Goal: Information Seeking & Learning: Learn about a topic

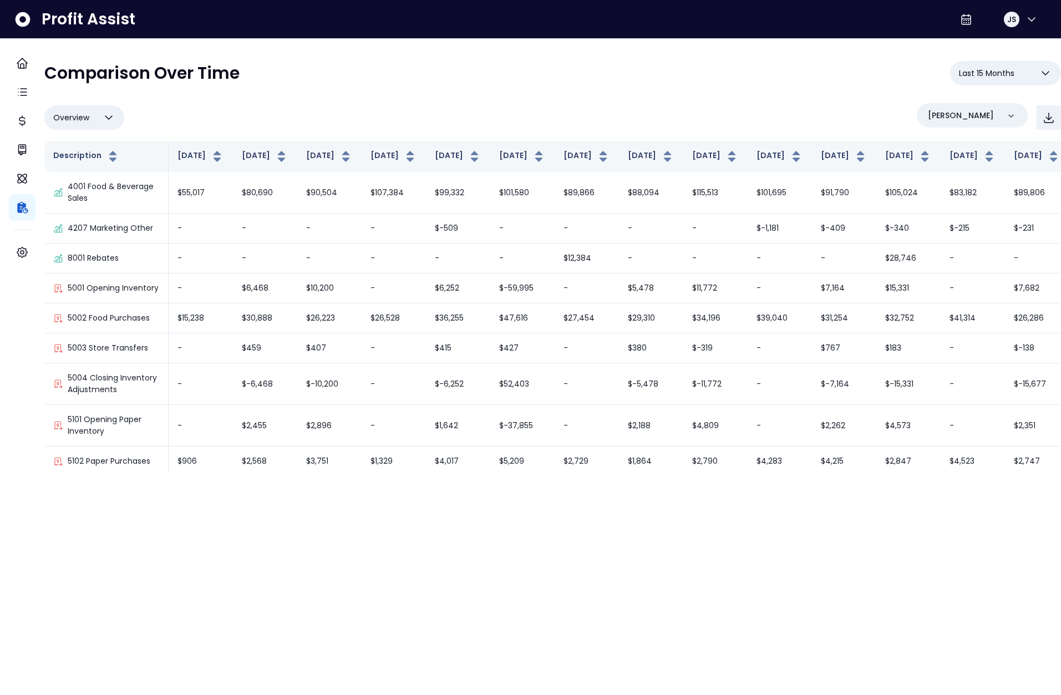
scroll to position [1402, 18]
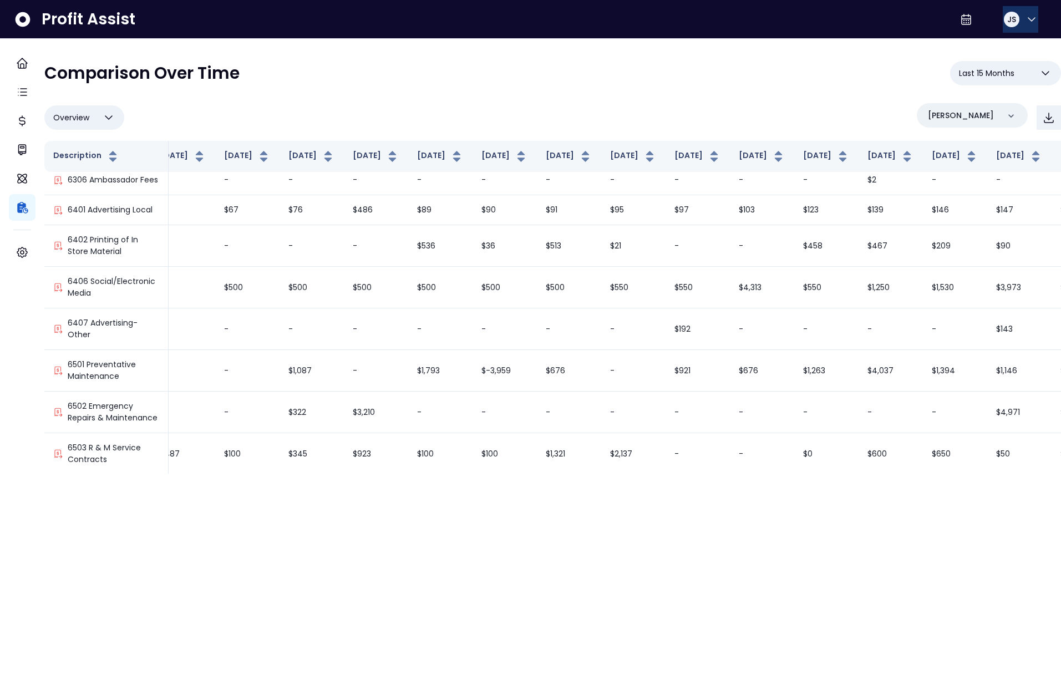
click at [1012, 17] on div "JS" at bounding box center [1012, 20] width 16 height 16
click at [964, 68] on span "Logout" at bounding box center [978, 73] width 106 height 13
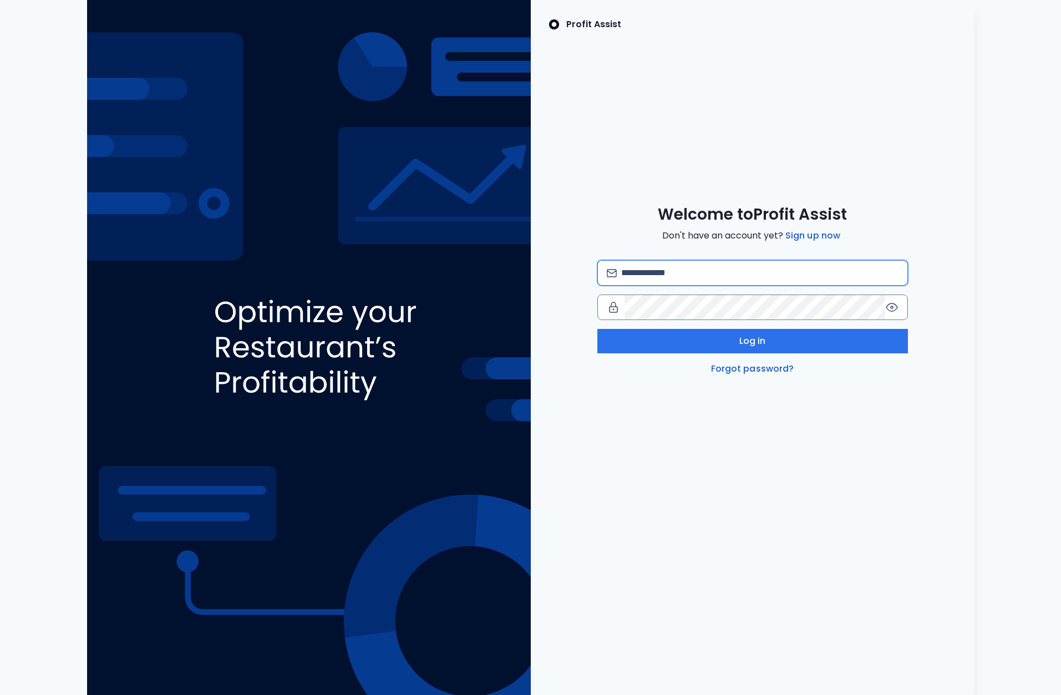
click at [707, 278] on input "email" at bounding box center [759, 273] width 277 height 24
type input "**********"
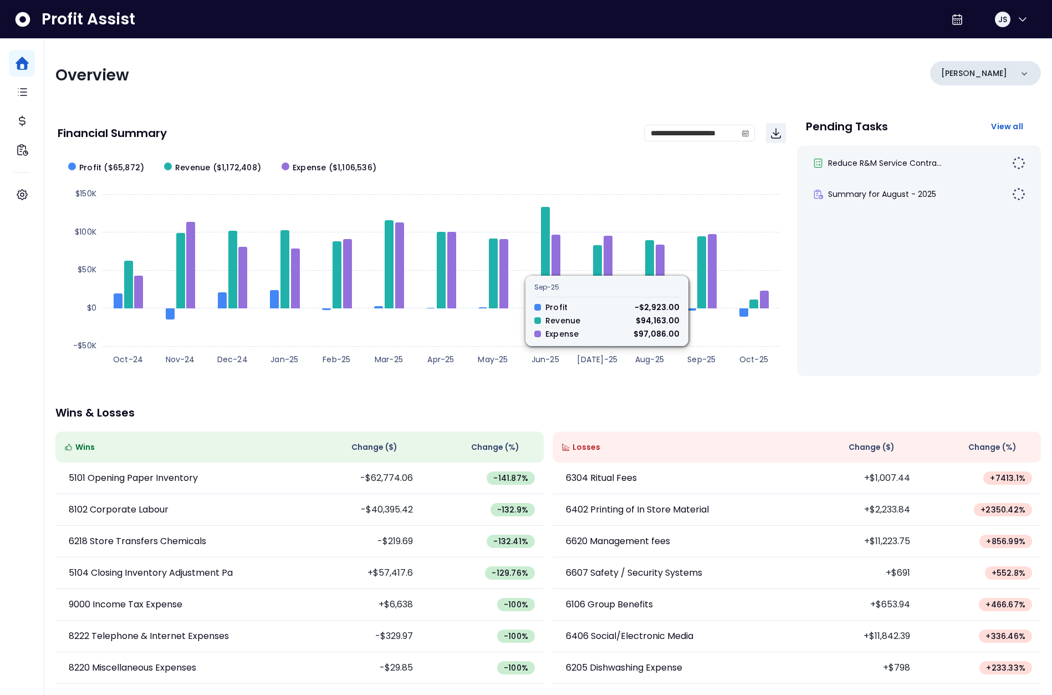
click at [976, 70] on div "[PERSON_NAME]" at bounding box center [985, 73] width 111 height 24
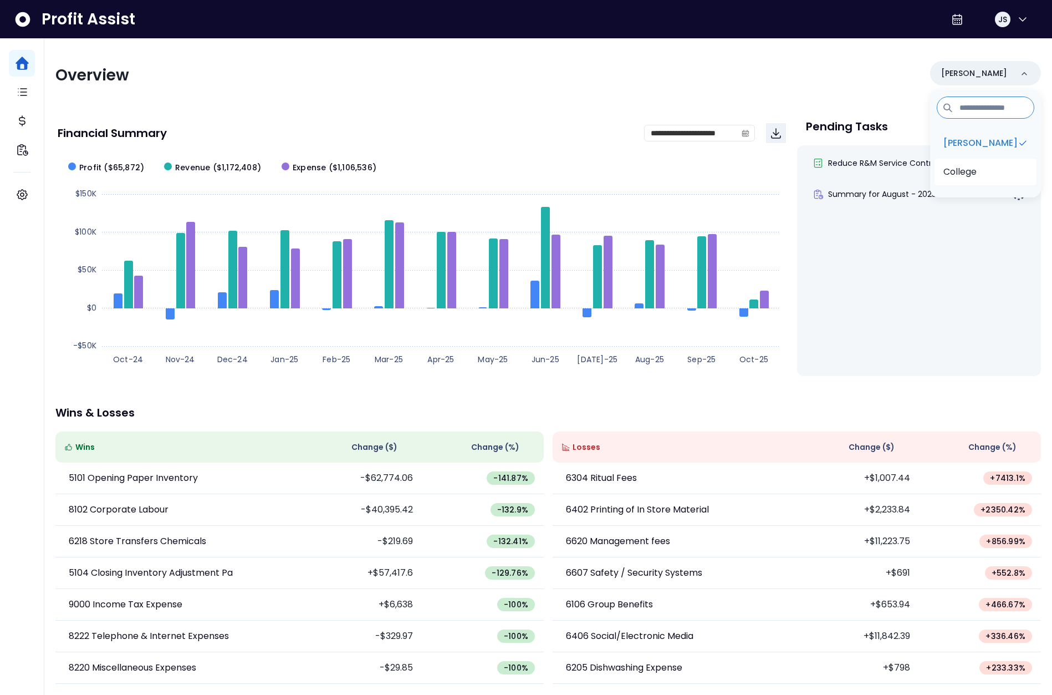
click at [954, 163] on li "College" at bounding box center [986, 172] width 102 height 27
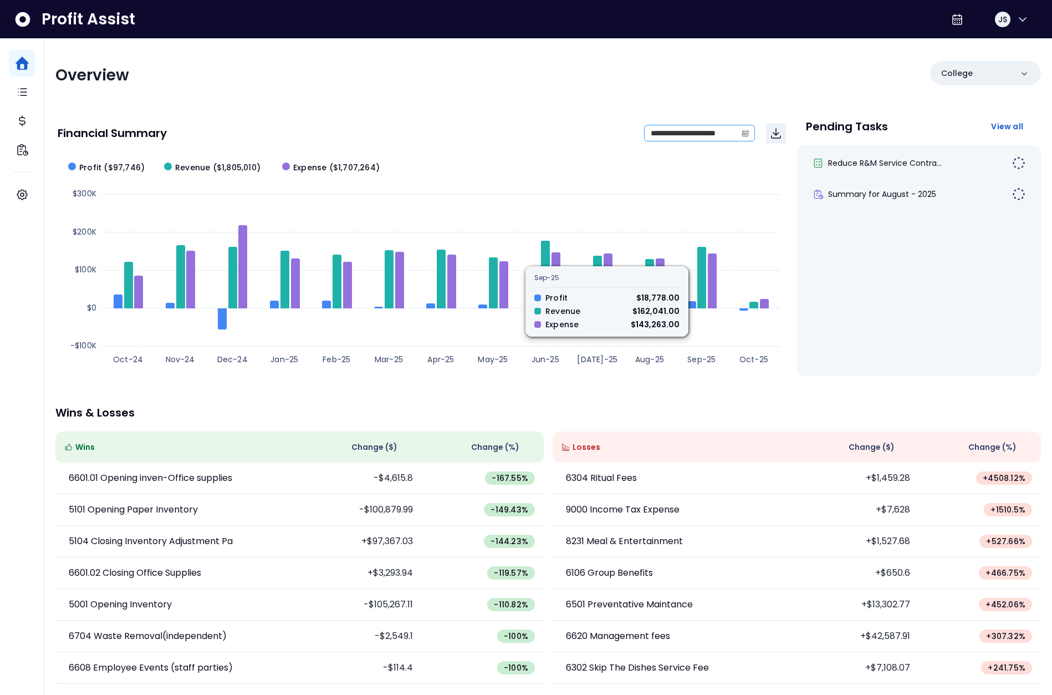
click at [740, 132] on span at bounding box center [746, 133] width 18 height 16
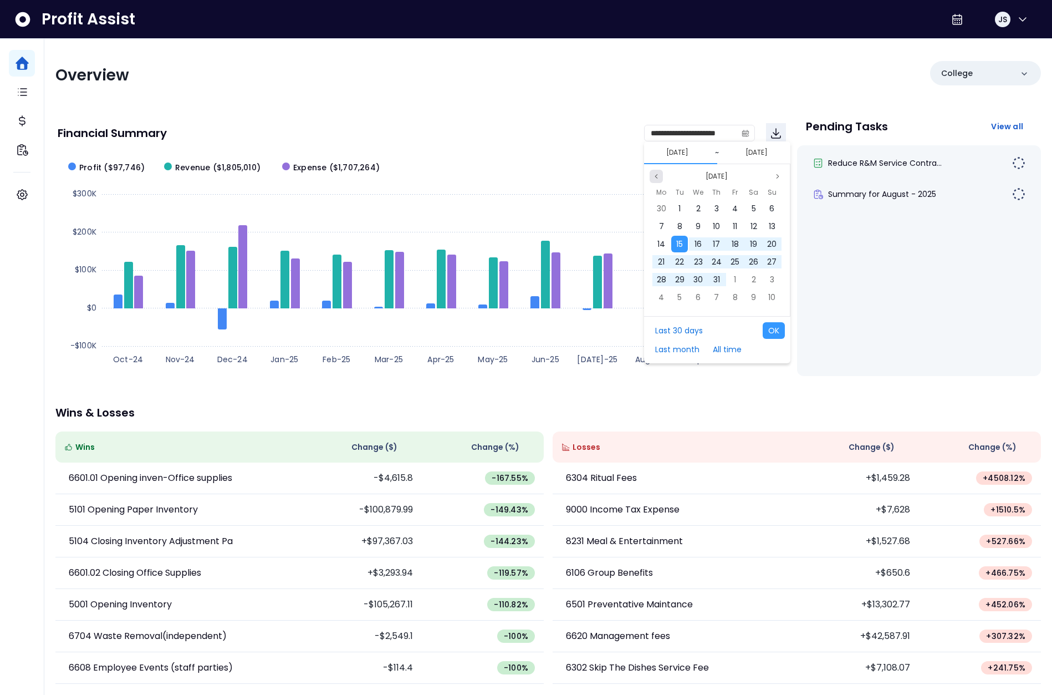
click at [659, 176] on icon "page previous" at bounding box center [656, 176] width 7 height 7
click at [756, 207] on div "1" at bounding box center [754, 208] width 17 height 17
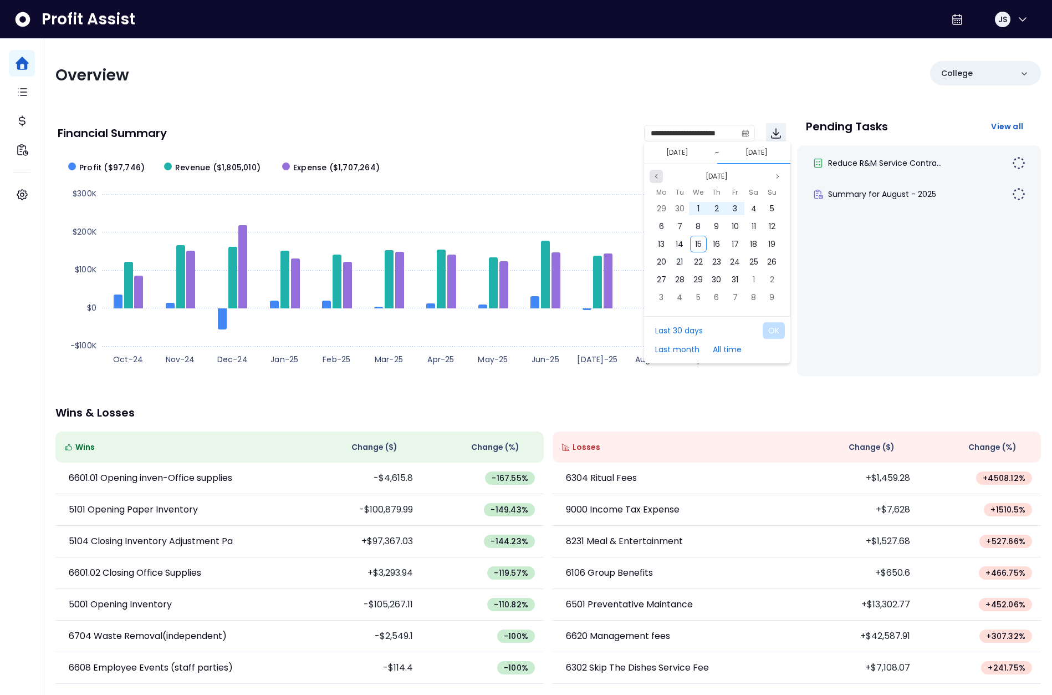
click at [655, 176] on icon "page previous" at bounding box center [656, 176] width 7 height 7
click at [666, 296] on span "30" at bounding box center [661, 297] width 9 height 11
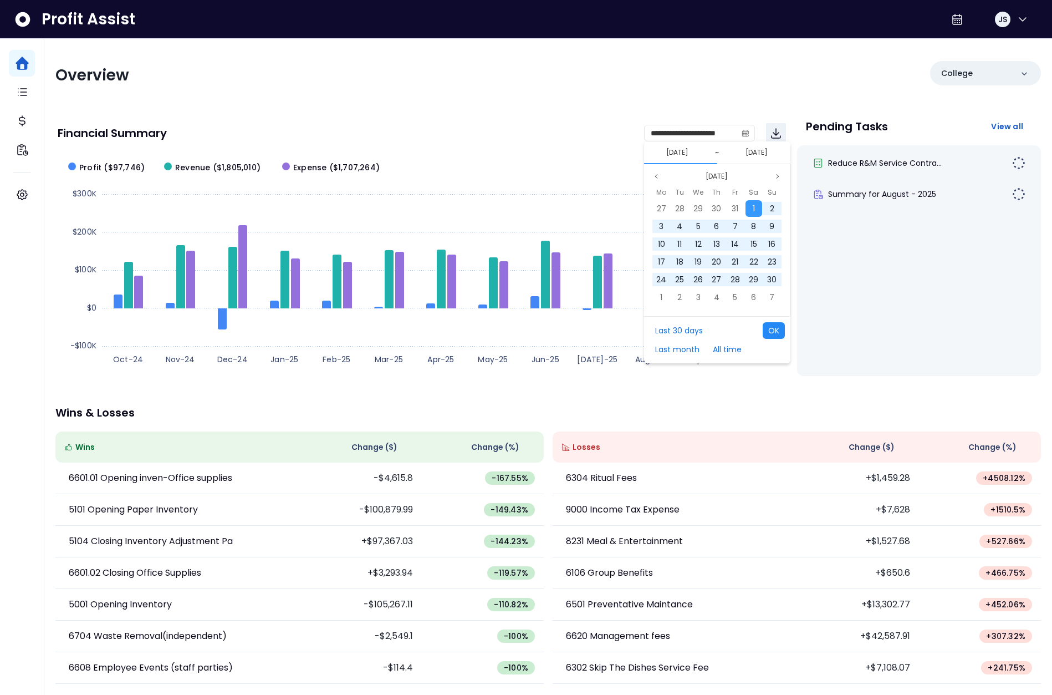
click at [782, 331] on button "OK" at bounding box center [774, 330] width 22 height 17
type input "**********"
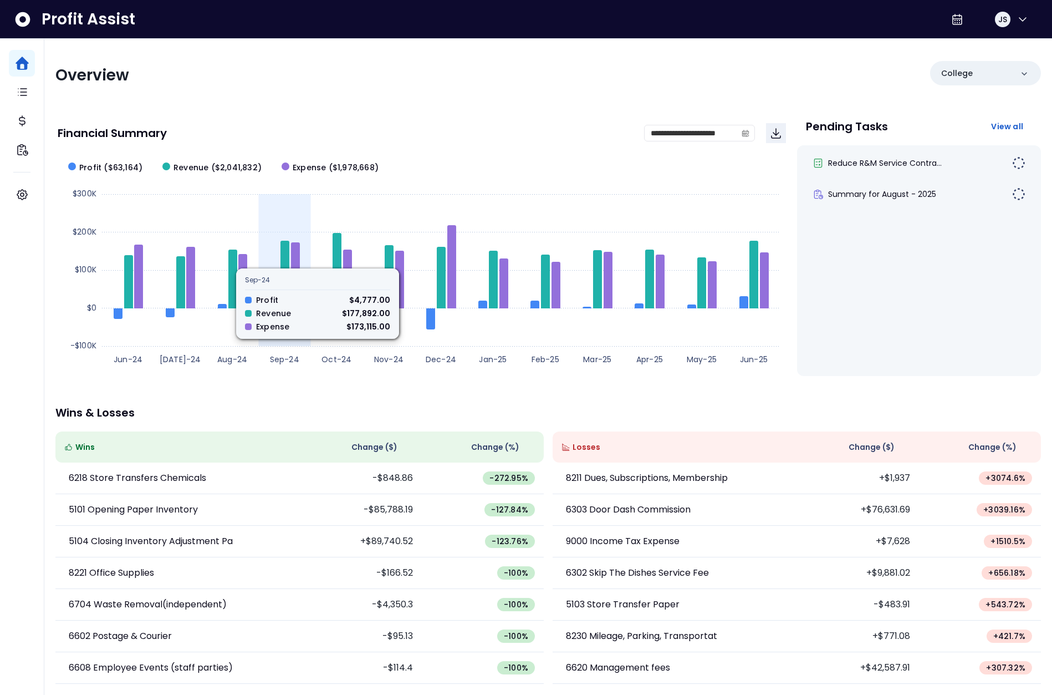
scroll to position [1, 0]
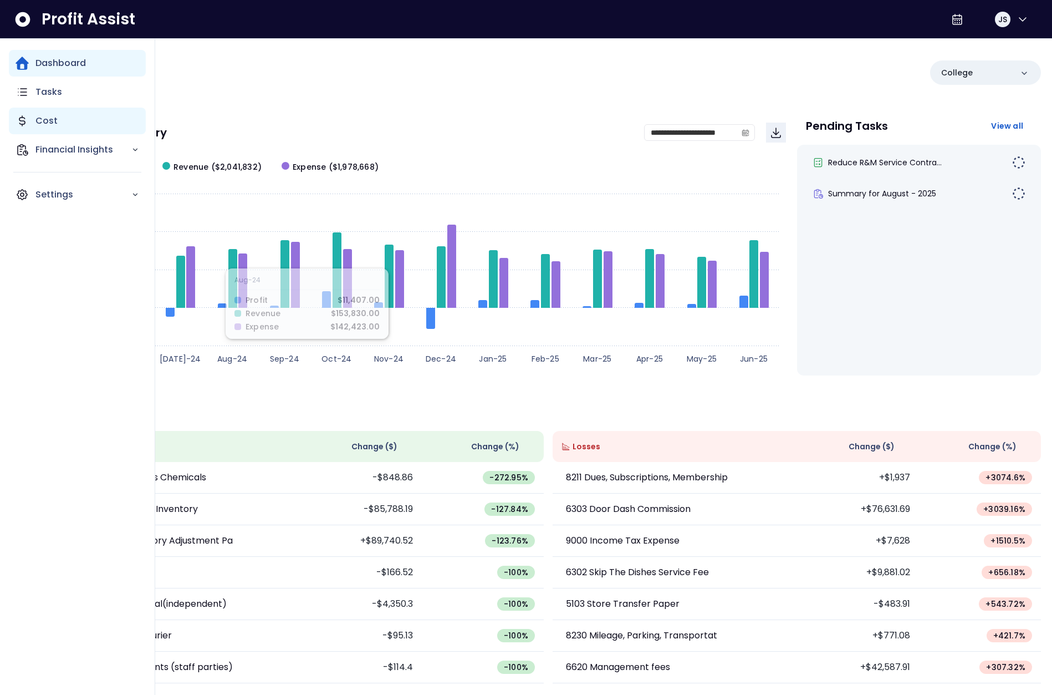
click at [19, 120] on icon "Main navigation" at bounding box center [22, 121] width 6 height 10
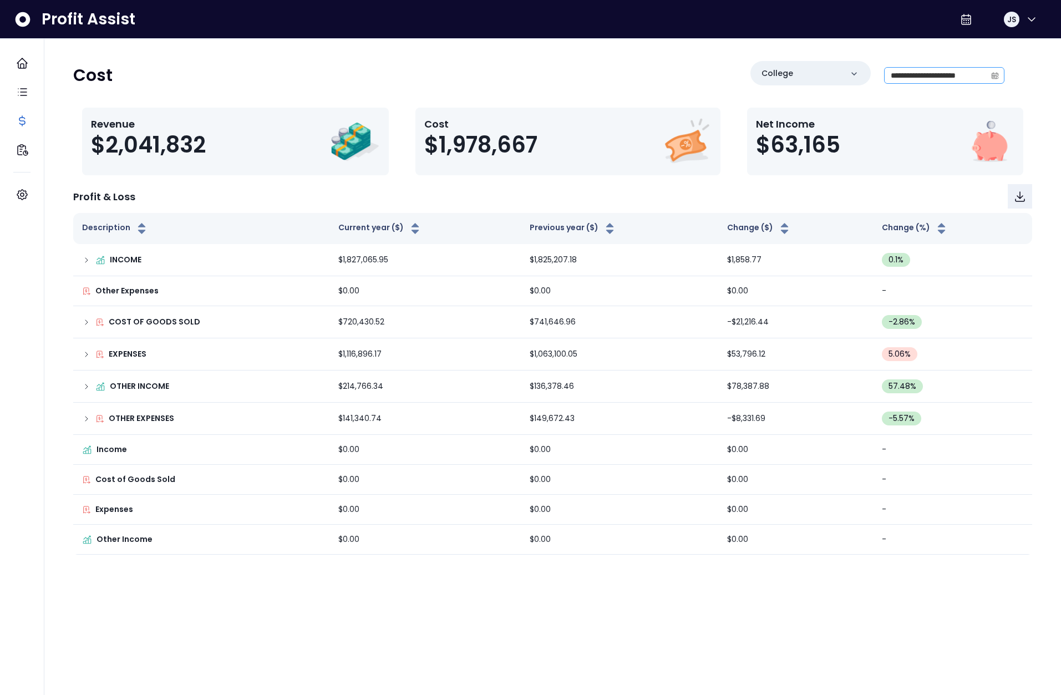
click at [995, 76] on icon "calendar" at bounding box center [995, 76] width 8 height 8
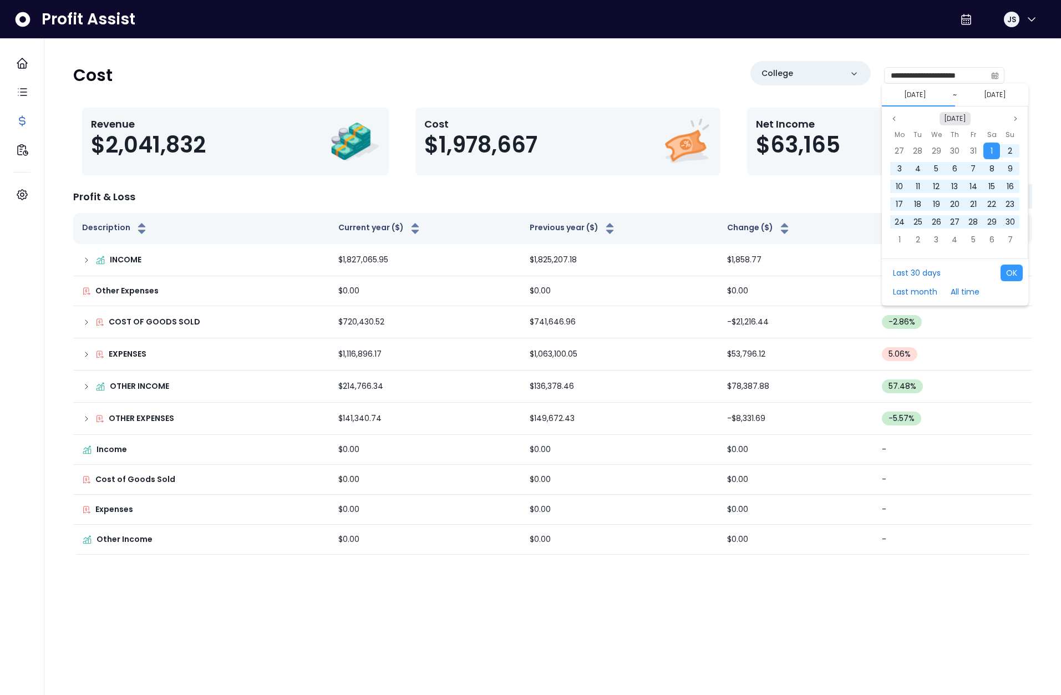
click at [945, 116] on button "Jun 2024" at bounding box center [954, 118] width 31 height 13
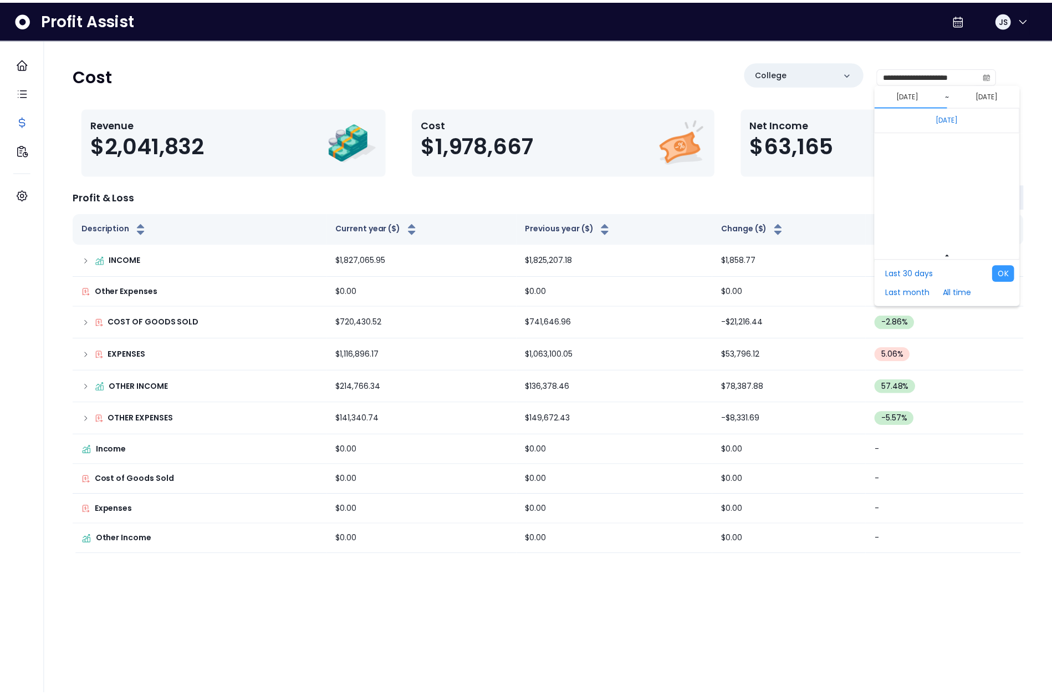
scroll to position [7426, 0]
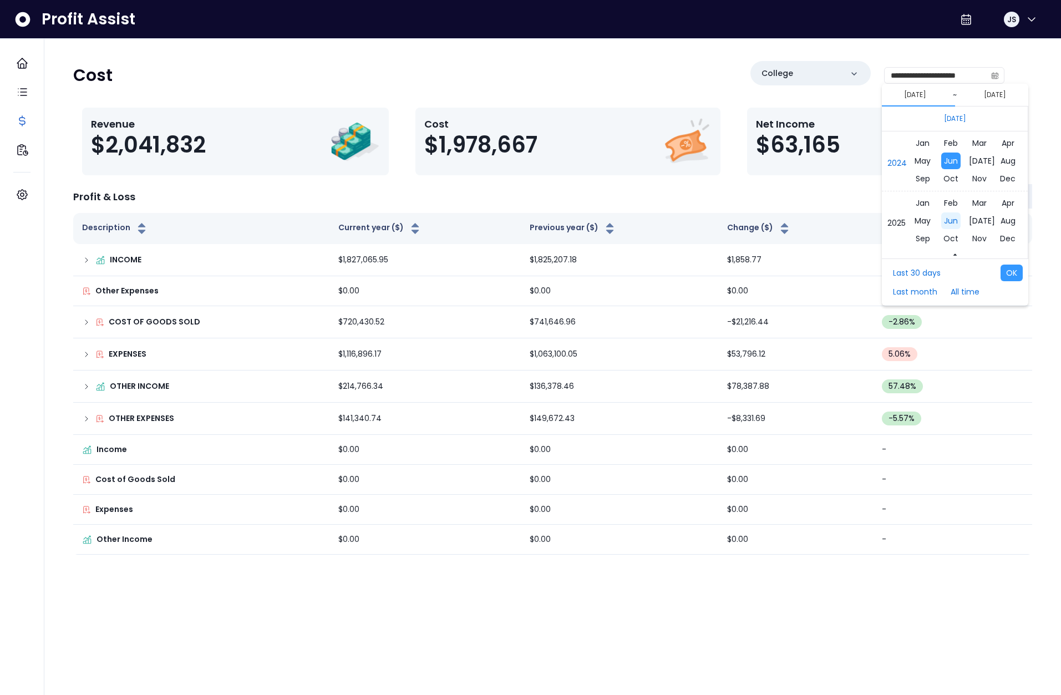
click at [955, 222] on span "Jun" at bounding box center [950, 220] width 19 height 17
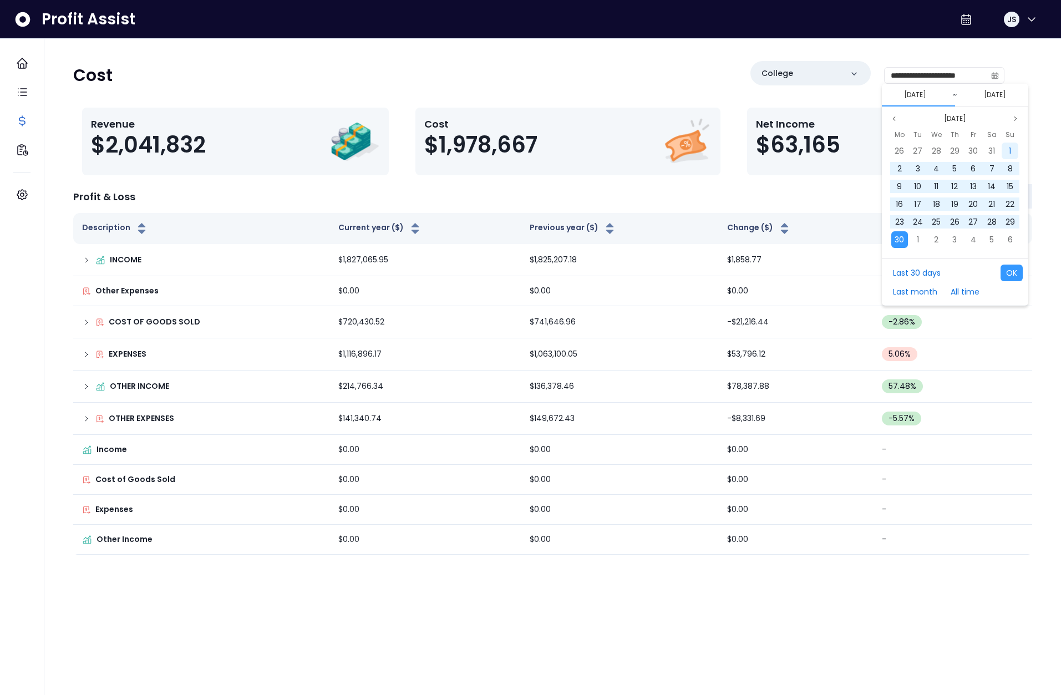
click at [1003, 147] on div "1" at bounding box center [1009, 151] width 17 height 17
click at [895, 237] on span "30" at bounding box center [898, 239] width 9 height 11
click at [1016, 269] on button "OK" at bounding box center [1011, 272] width 22 height 17
type input "**********"
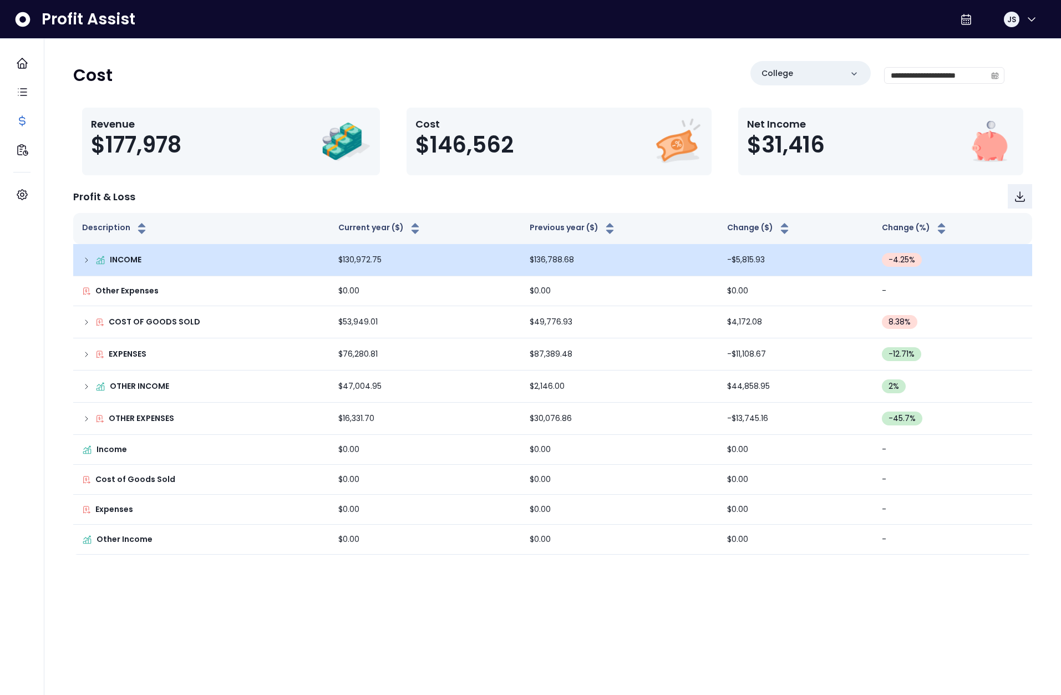
click at [89, 254] on div "INCOME" at bounding box center [201, 260] width 238 height 12
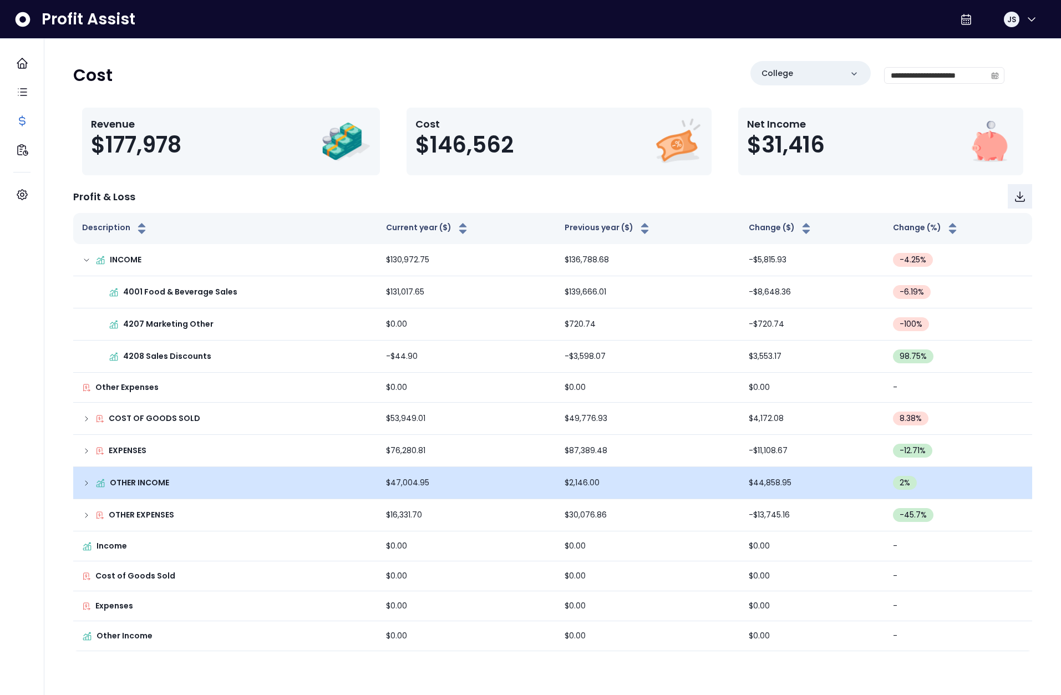
click at [76, 472] on td "OTHER INCOME" at bounding box center [225, 483] width 304 height 32
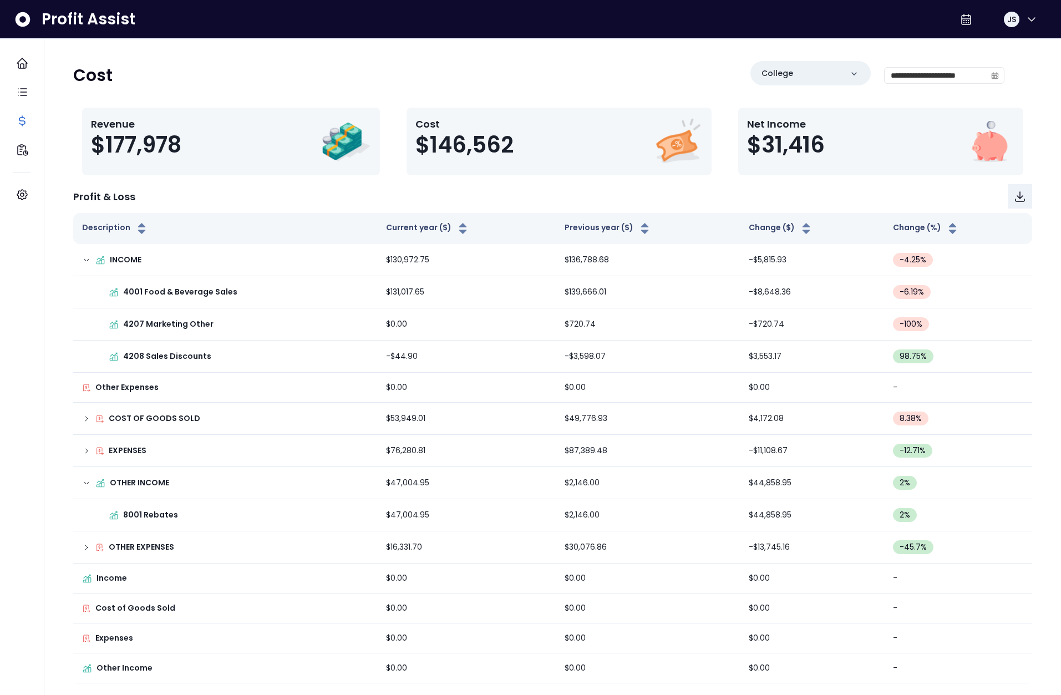
click at [467, 176] on div "**********" at bounding box center [552, 372] width 994 height 622
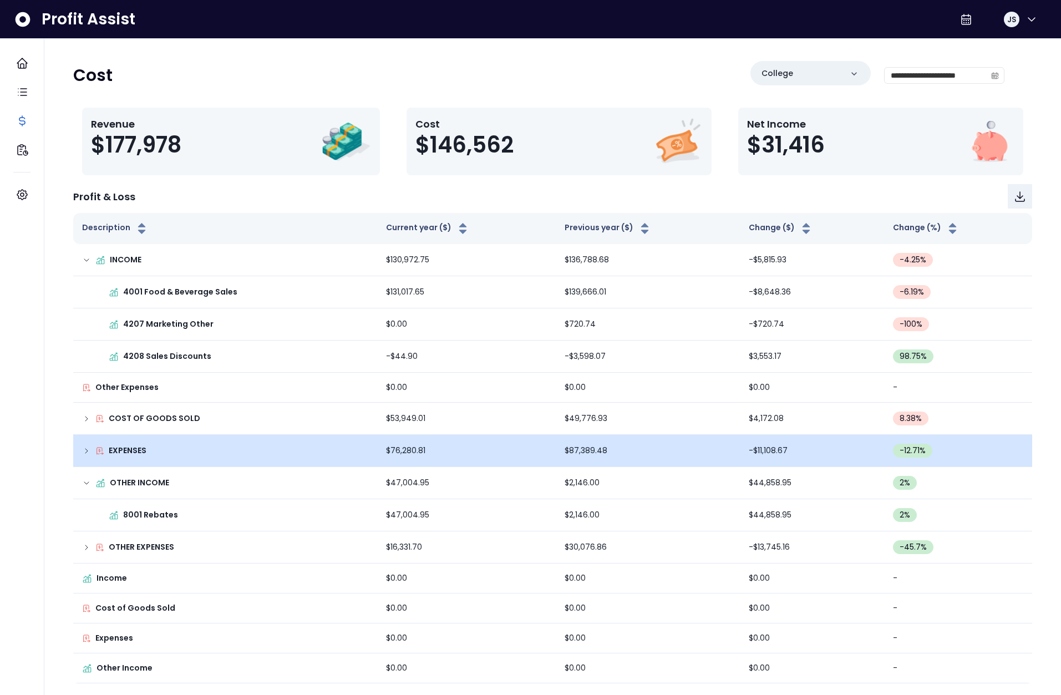
click at [123, 452] on p "EXPENSES" at bounding box center [128, 451] width 38 height 12
click at [80, 453] on td "EXPENSES" at bounding box center [225, 451] width 304 height 32
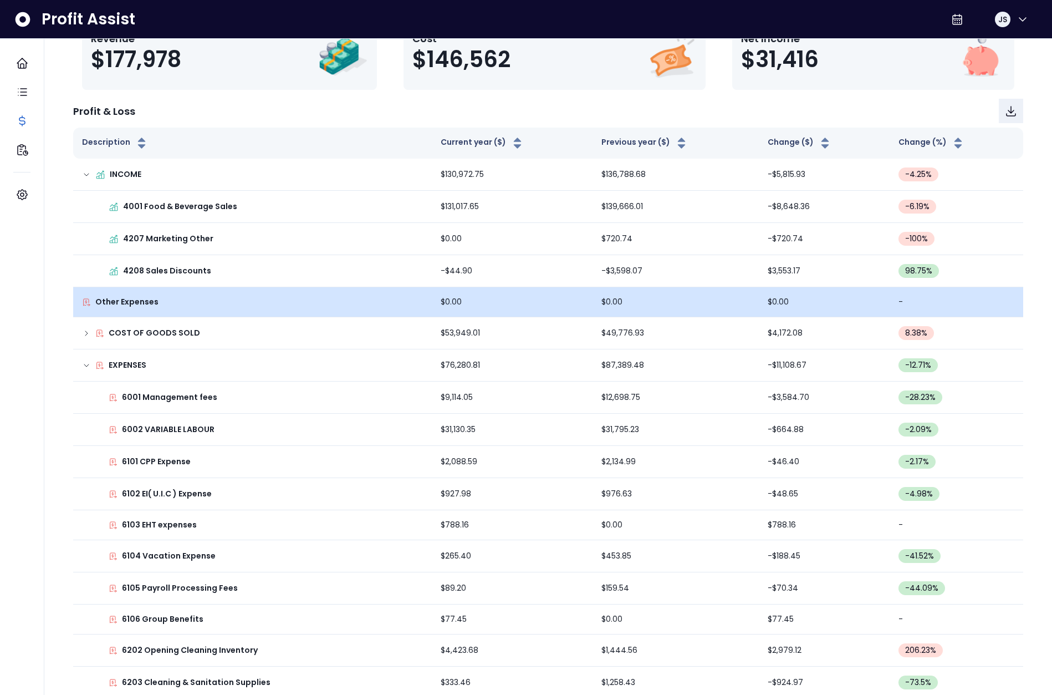
scroll to position [85, 0]
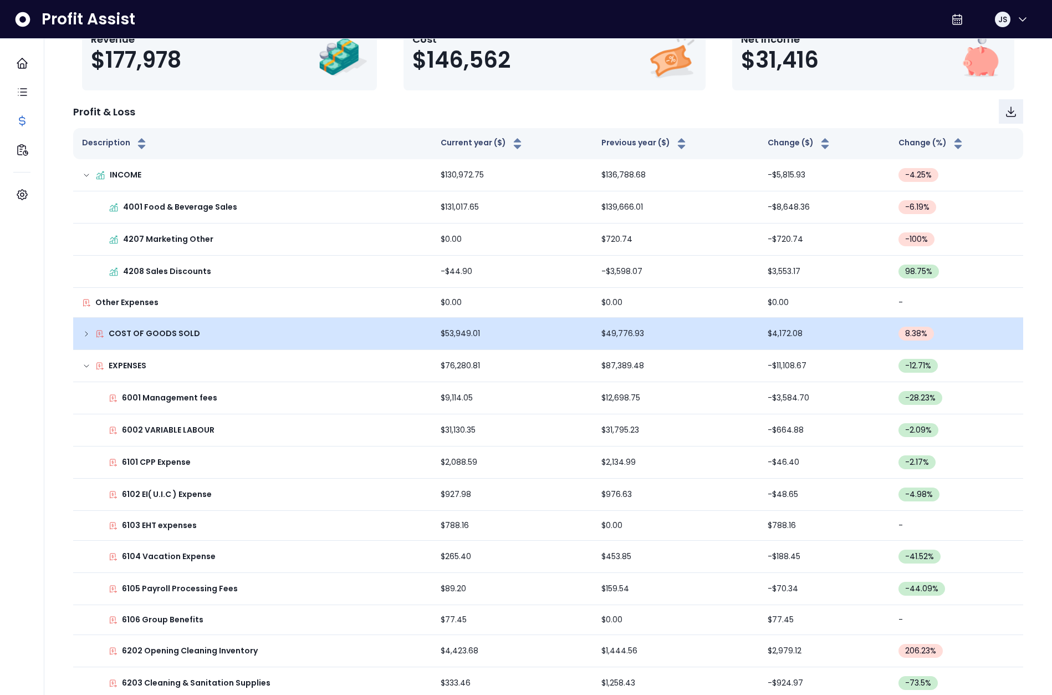
click at [201, 339] on td "COST OF GOODS SOLD" at bounding box center [252, 334] width 359 height 32
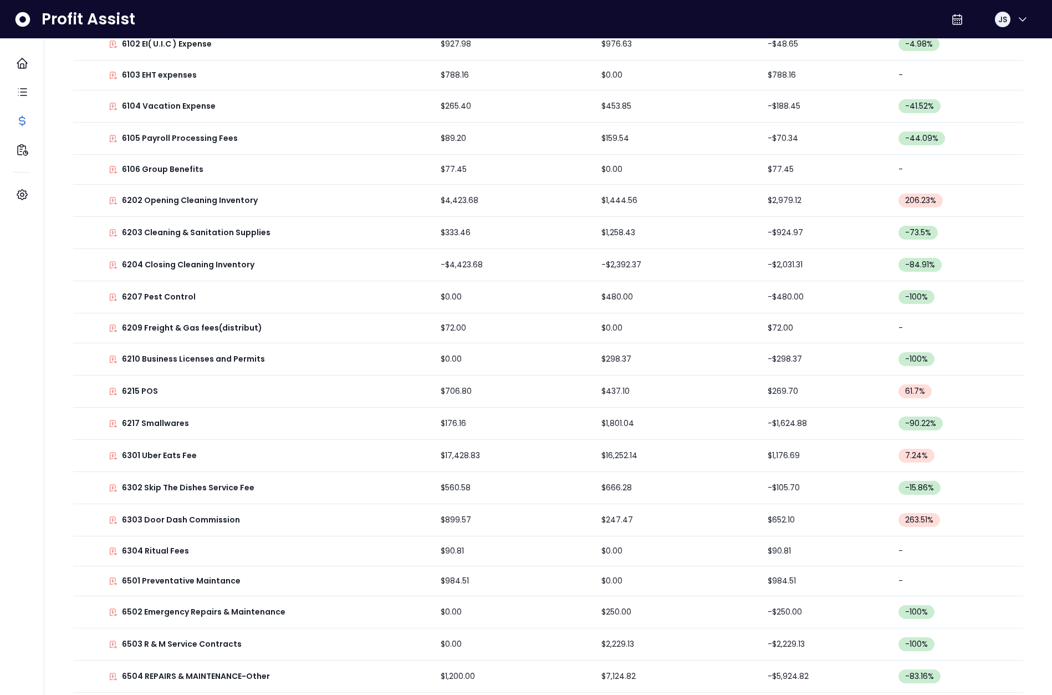
scroll to position [1332, 0]
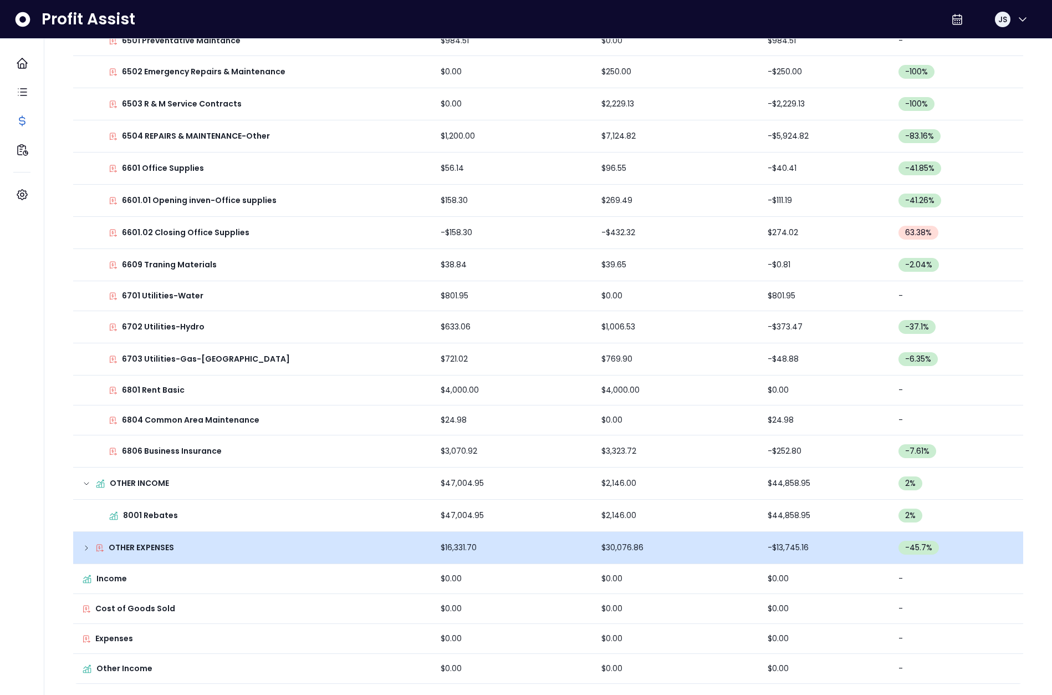
click at [151, 547] on p "OTHER EXPENSES" at bounding box center [141, 548] width 65 height 12
click at [145, 543] on p "OTHER EXPENSES" at bounding box center [141, 548] width 65 height 12
click at [141, 547] on p "OTHER EXPENSES" at bounding box center [141, 548] width 65 height 12
click at [88, 548] on icon at bounding box center [86, 547] width 9 height 9
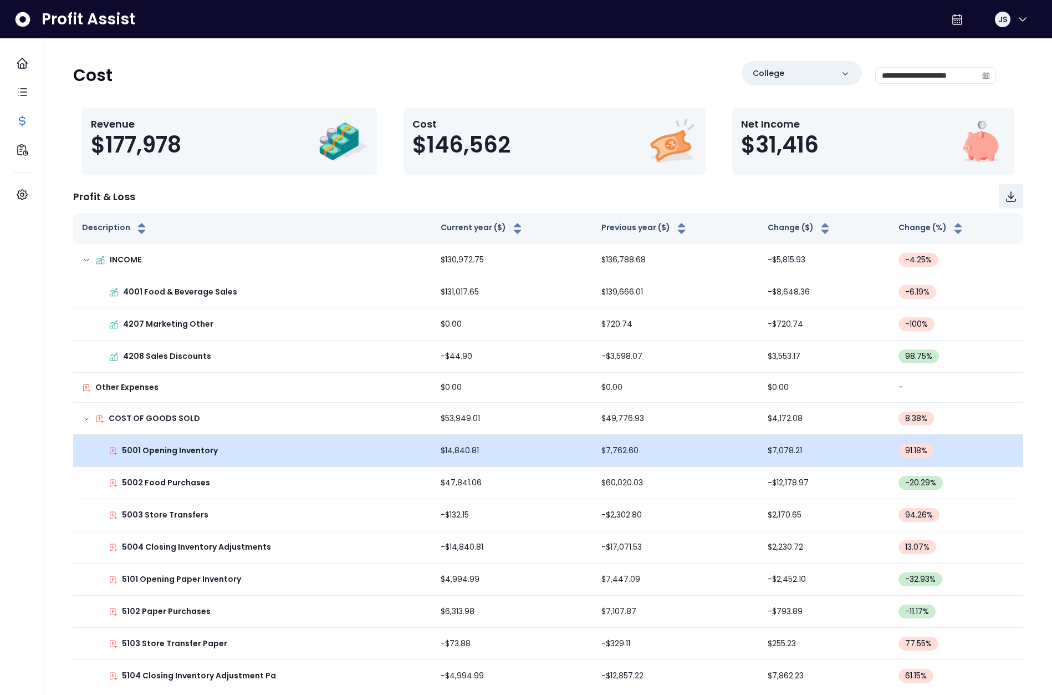
scroll to position [365, 0]
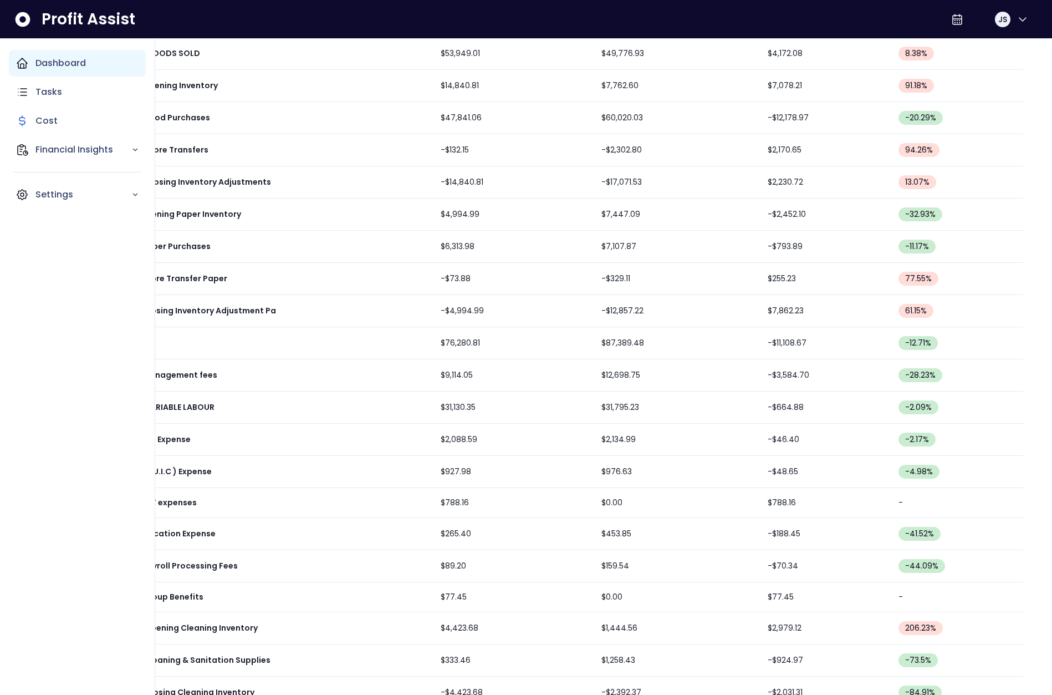
click at [24, 69] on icon "Main navigation" at bounding box center [22, 63] width 13 height 13
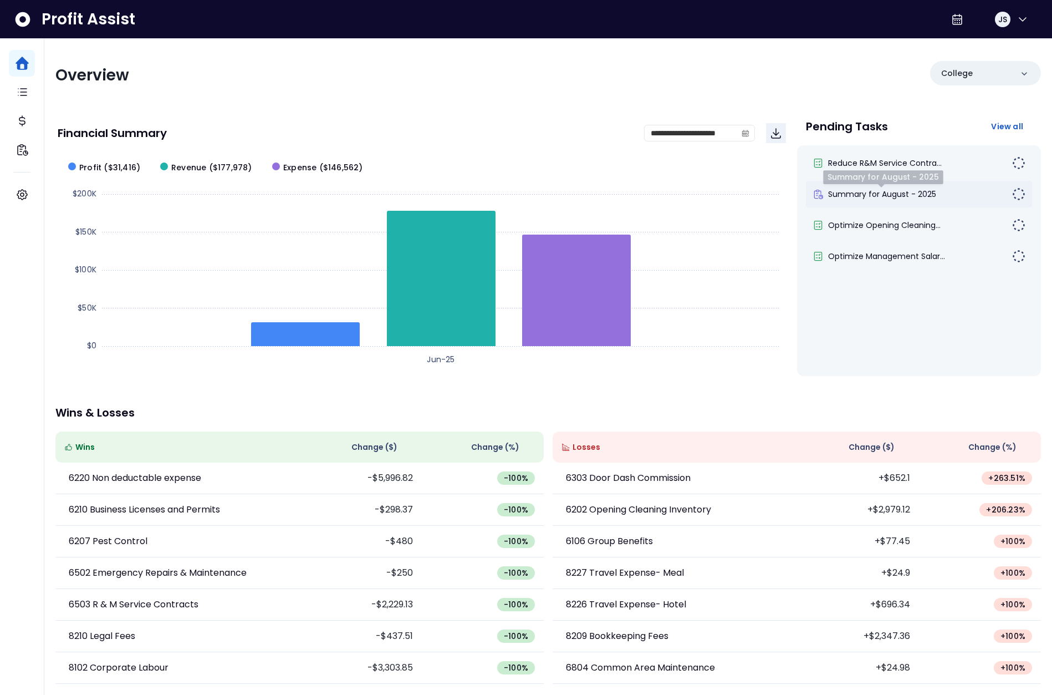
click at [913, 197] on span "Summary for August - 2025" at bounding box center [882, 194] width 108 height 11
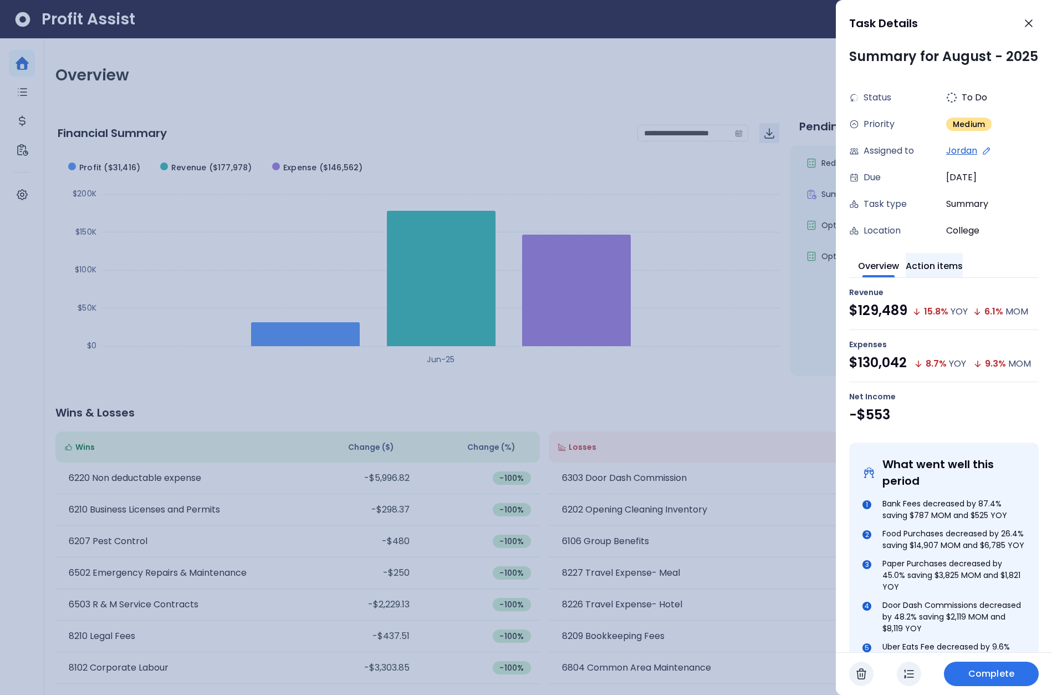
click at [951, 277] on button "Action items" at bounding box center [934, 265] width 57 height 24
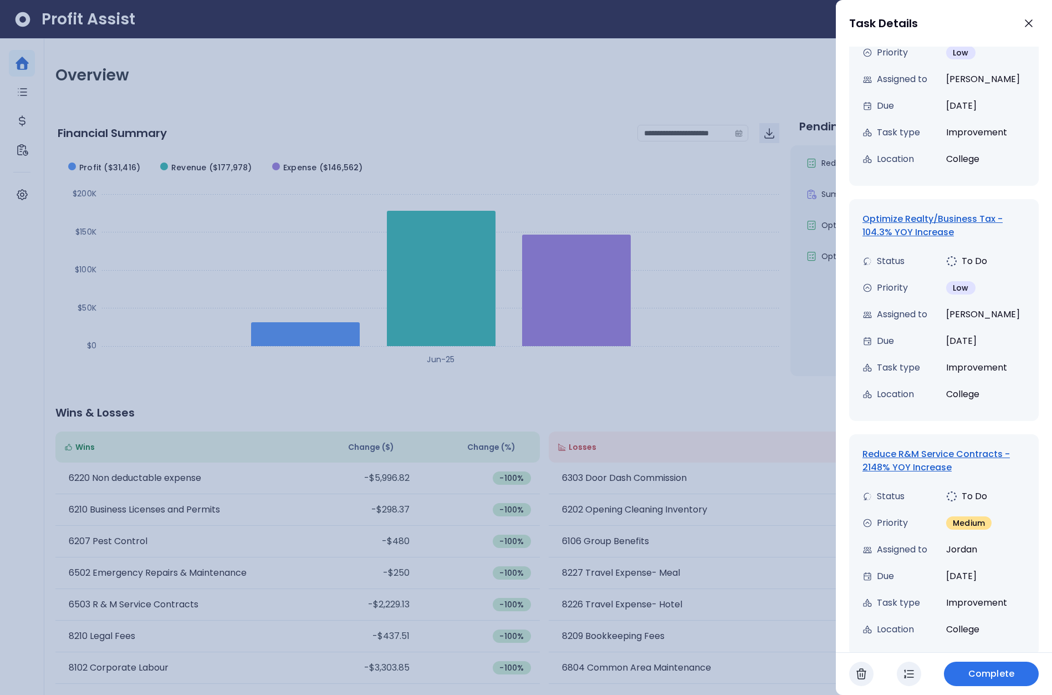
scroll to position [382, 0]
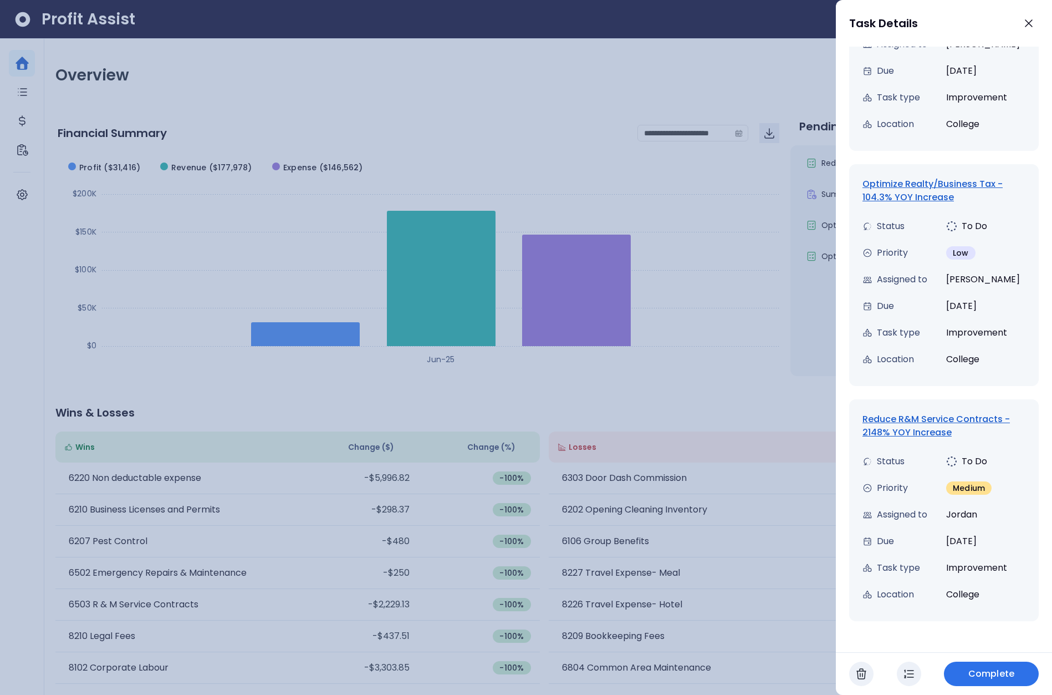
click at [776, 281] on div at bounding box center [526, 347] width 1052 height 695
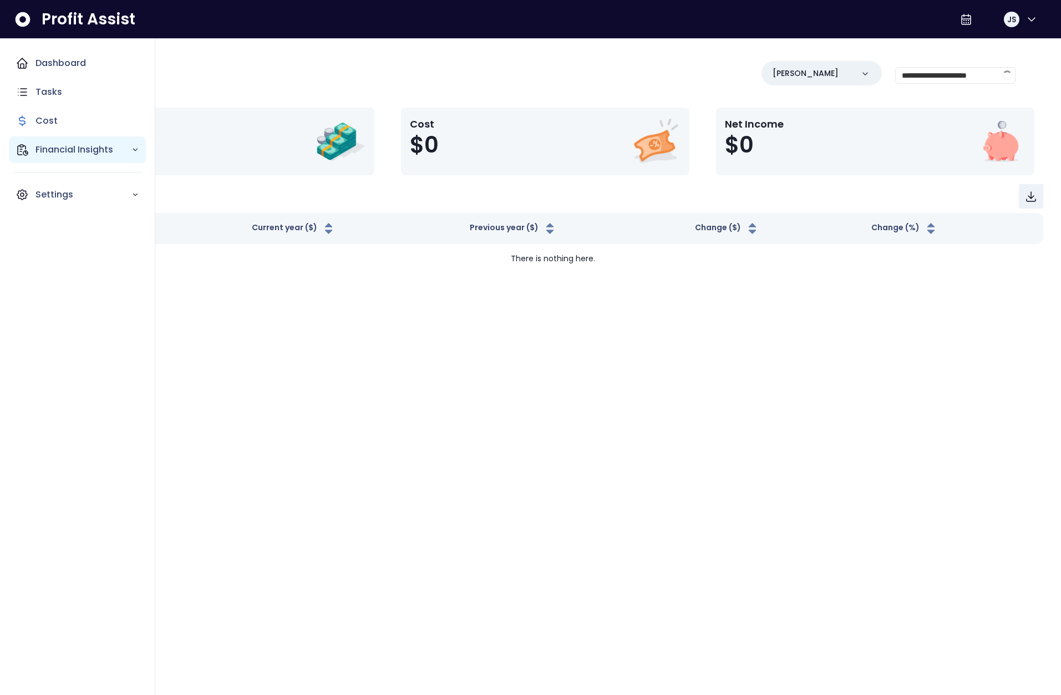
click at [31, 154] on div "Financial Insights" at bounding box center [77, 149] width 137 height 27
click at [84, 216] on p "Comparison Overtime" at bounding box center [90, 214] width 97 height 27
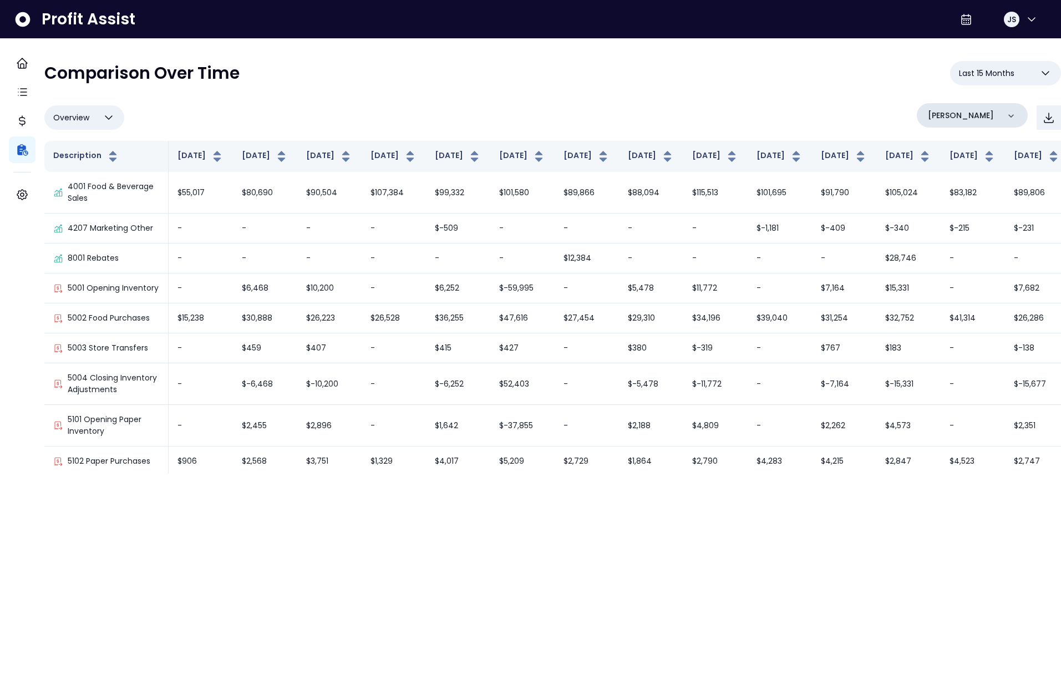
click at [956, 111] on div "[PERSON_NAME]" at bounding box center [972, 115] width 111 height 24
click at [938, 215] on p "College" at bounding box center [946, 213] width 33 height 13
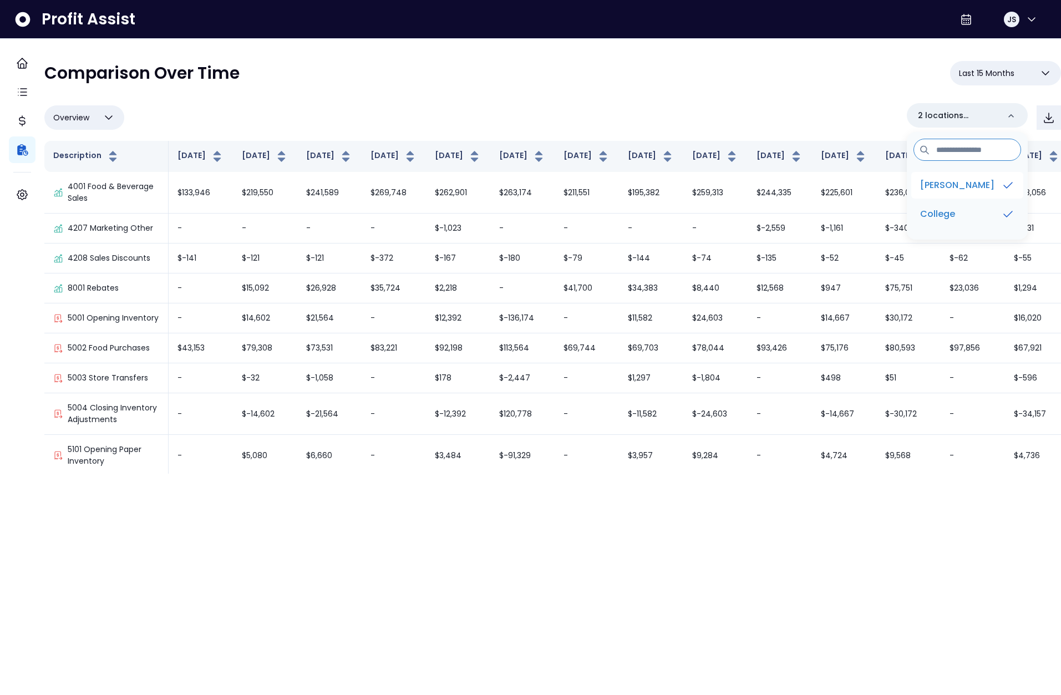
click at [956, 186] on li "[PERSON_NAME]" at bounding box center [967, 185] width 112 height 27
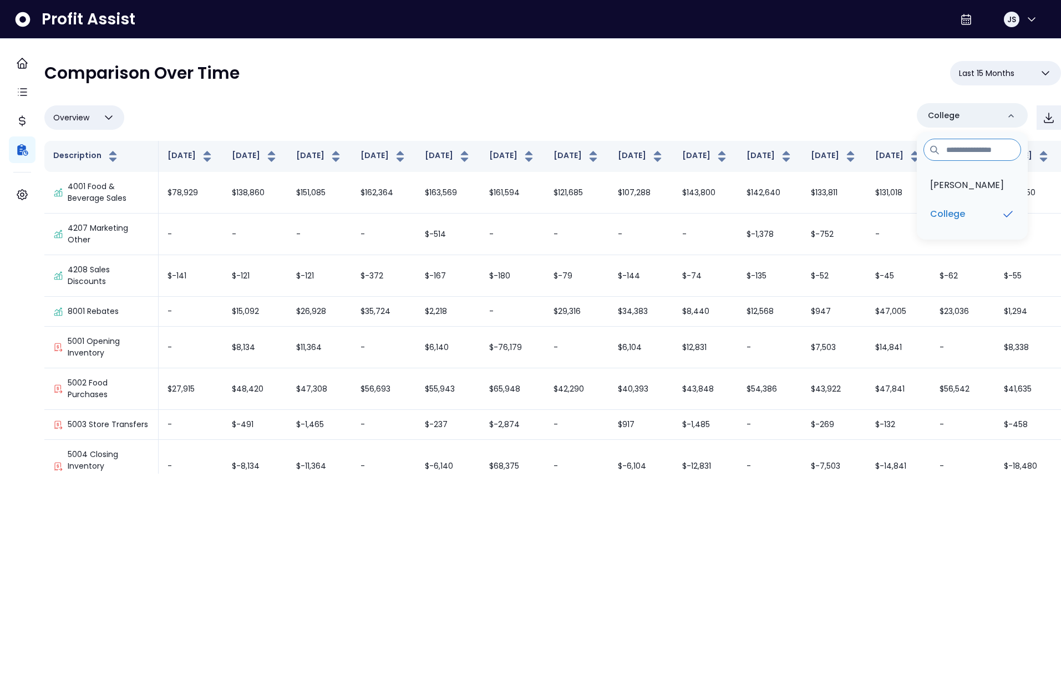
click at [771, 93] on div "**********" at bounding box center [552, 77] width 1016 height 33
click at [1003, 474] on html "**********" at bounding box center [530, 237] width 1061 height 474
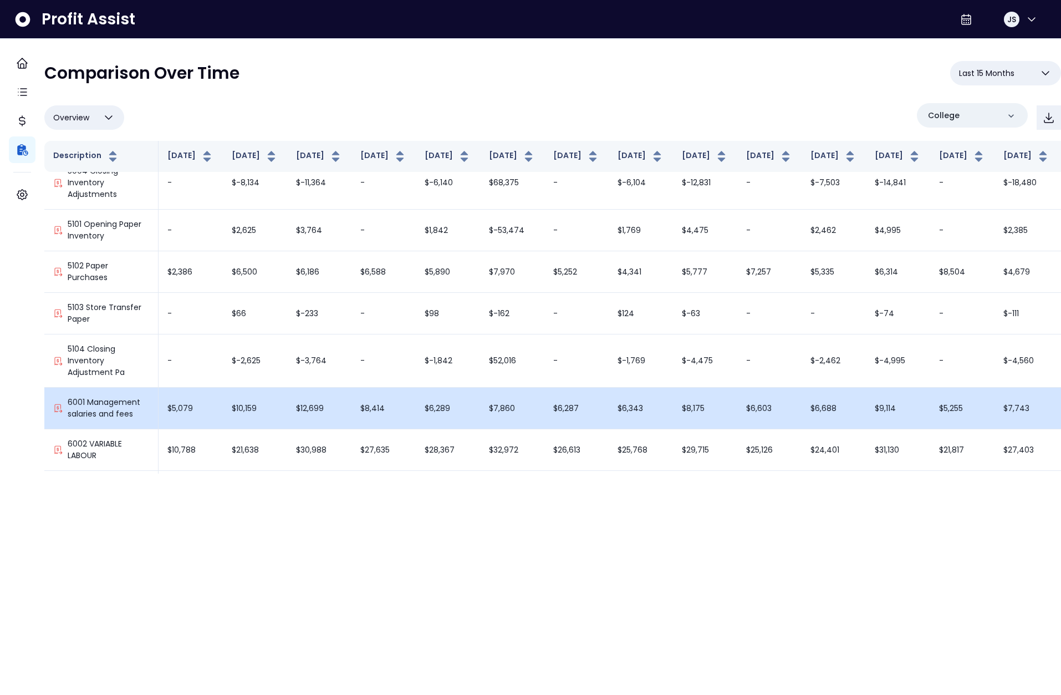
scroll to position [406, 0]
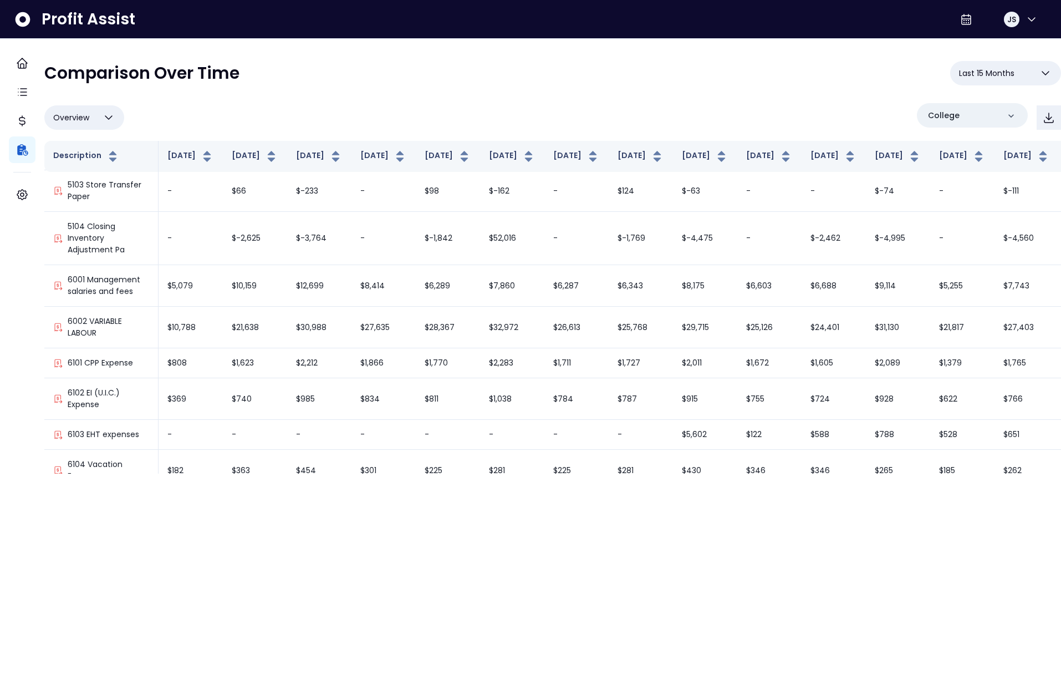
click at [555, 120] on div "Overview Overview % of cost % of sales % of budget ******** College" at bounding box center [552, 117] width 1017 height 29
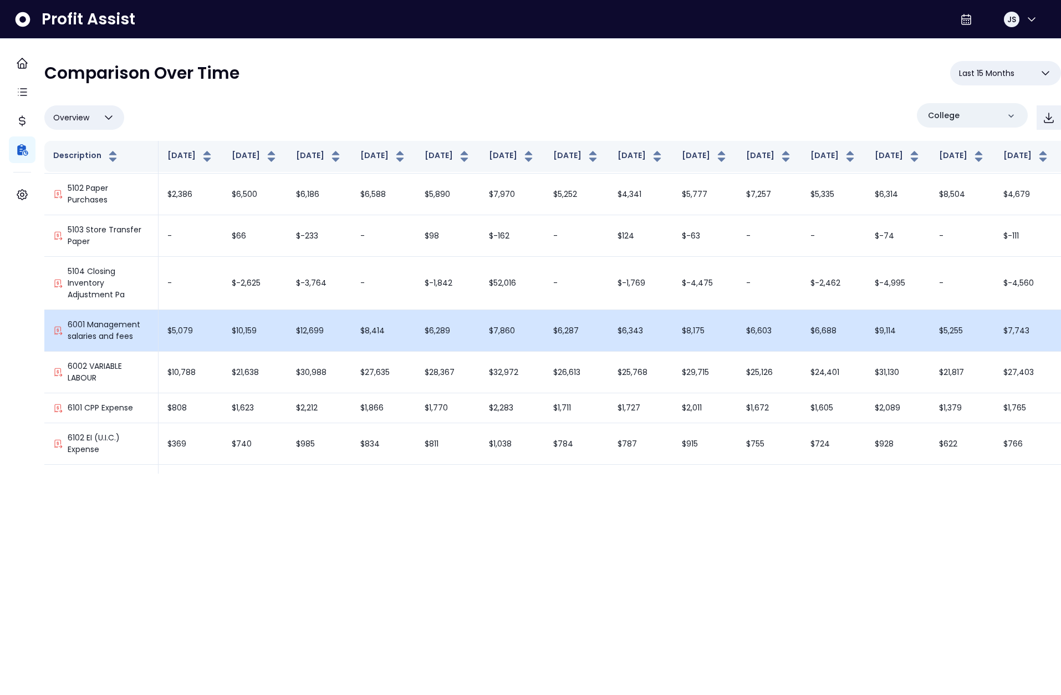
scroll to position [364, 0]
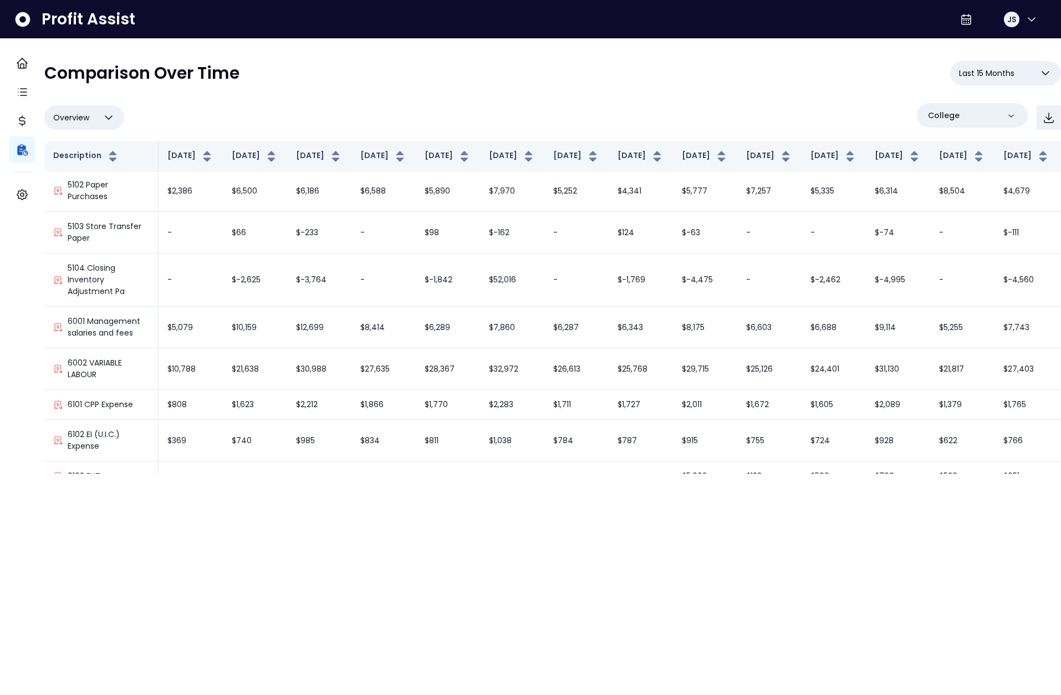
click at [771, 474] on html "**********" at bounding box center [530, 237] width 1061 height 474
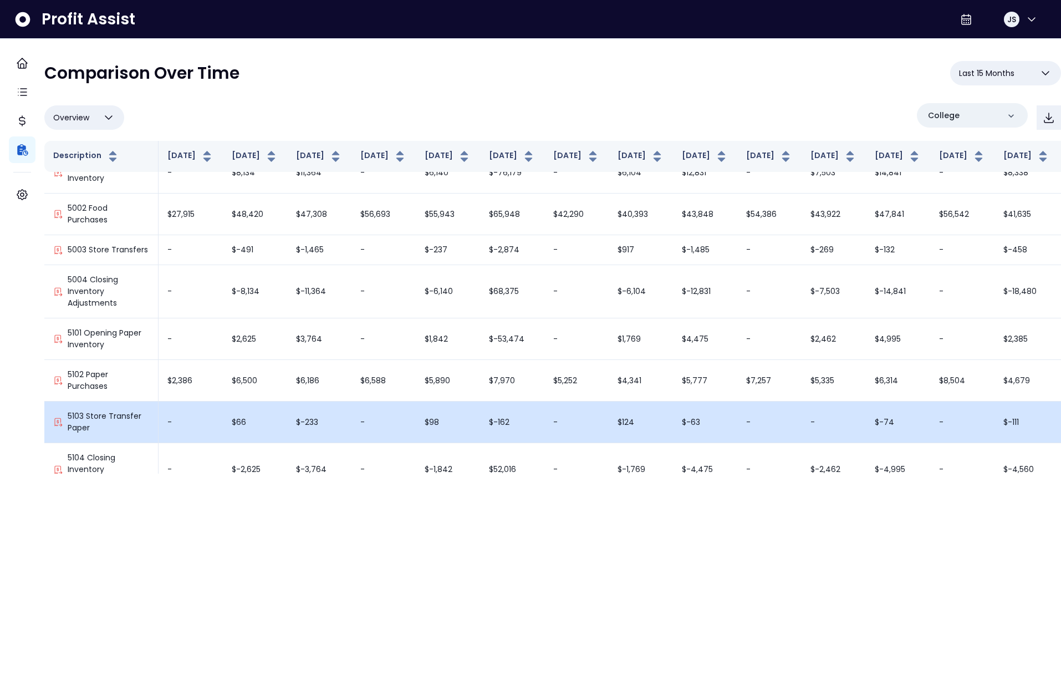
scroll to position [1403, 0]
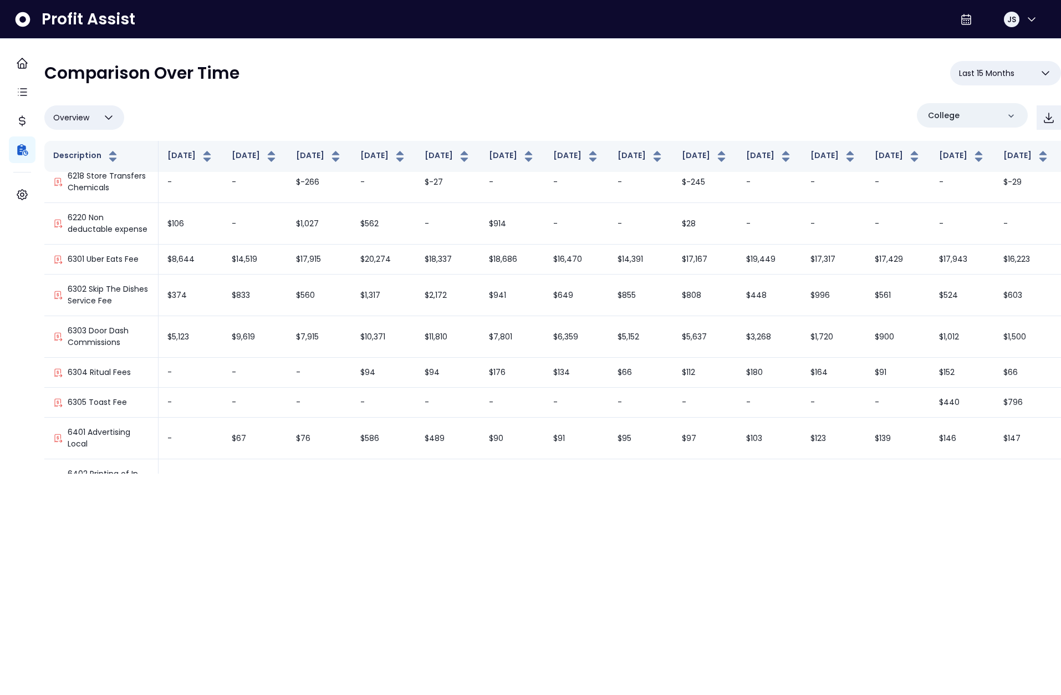
click at [99, 110] on button "Overview" at bounding box center [84, 117] width 80 height 24
click at [98, 192] on li "% of sales" at bounding box center [84, 197] width 80 height 26
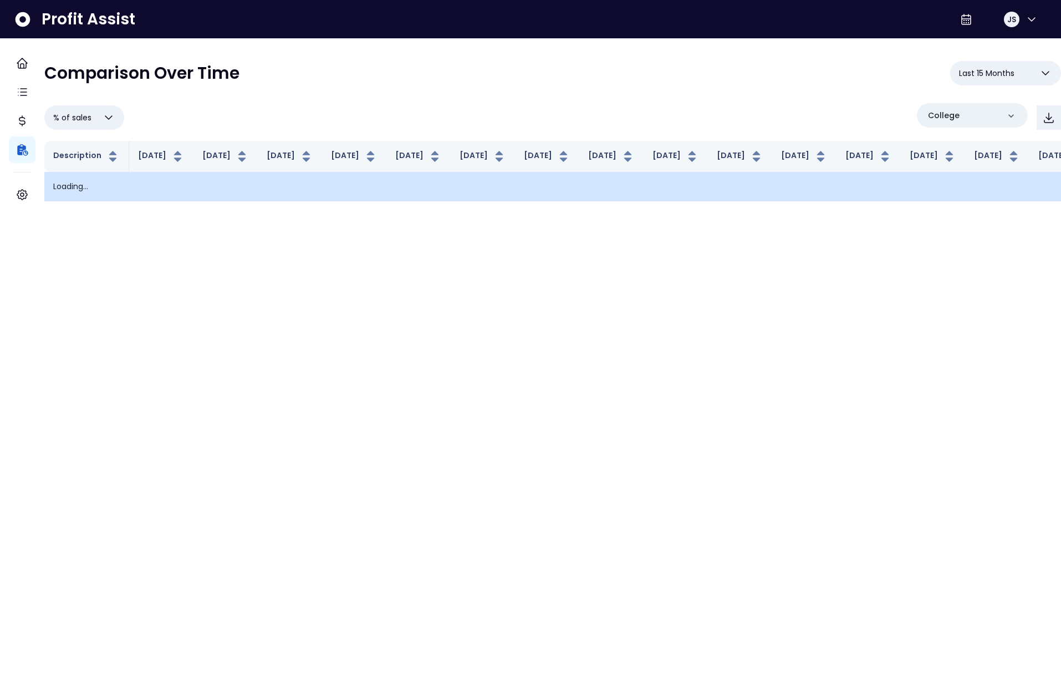
scroll to position [0, 0]
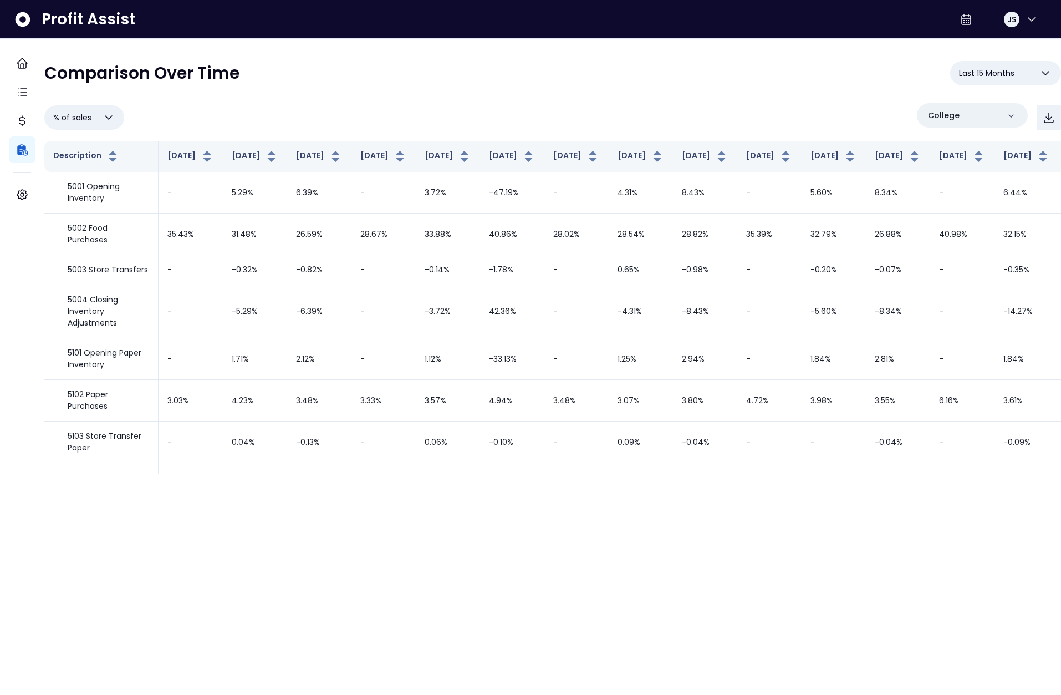
click at [880, 474] on html "**********" at bounding box center [530, 237] width 1061 height 474
click at [111, 121] on button "% of sales" at bounding box center [84, 117] width 80 height 24
click at [103, 149] on li "Overview" at bounding box center [84, 145] width 80 height 26
type input "********"
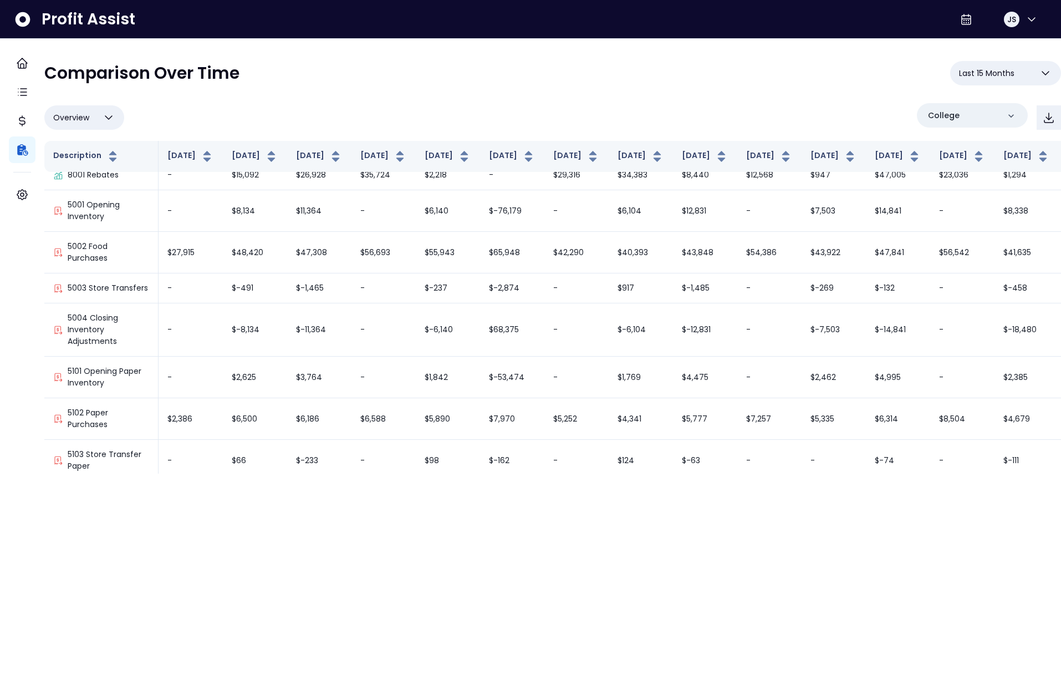
scroll to position [1403, 0]
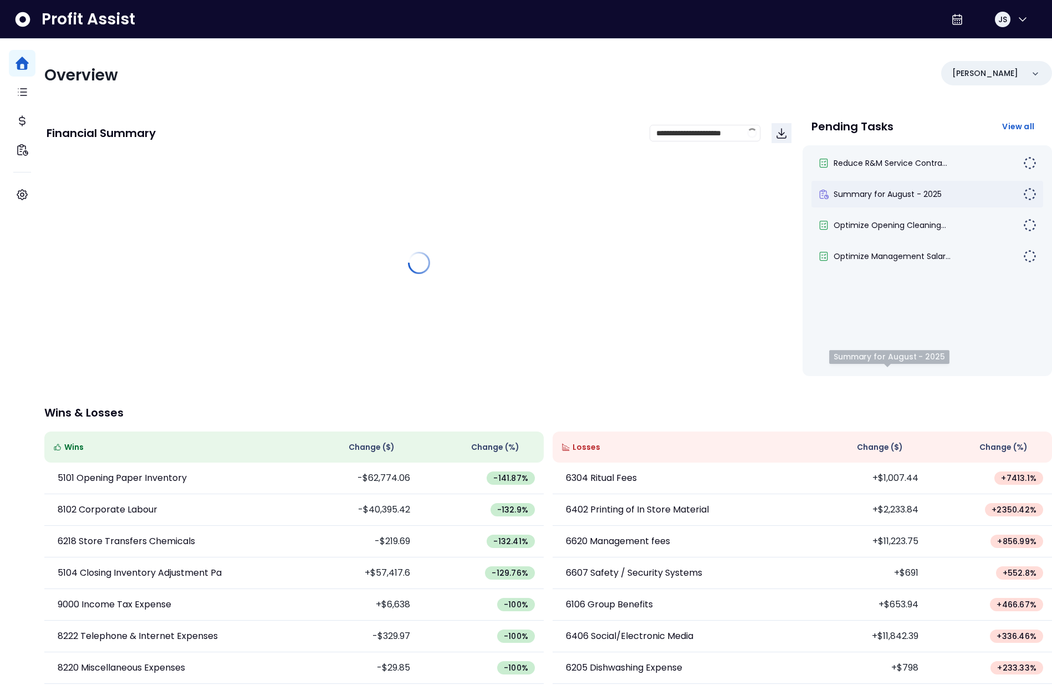
click at [892, 199] on span "Summary for August - 2025" at bounding box center [888, 194] width 108 height 11
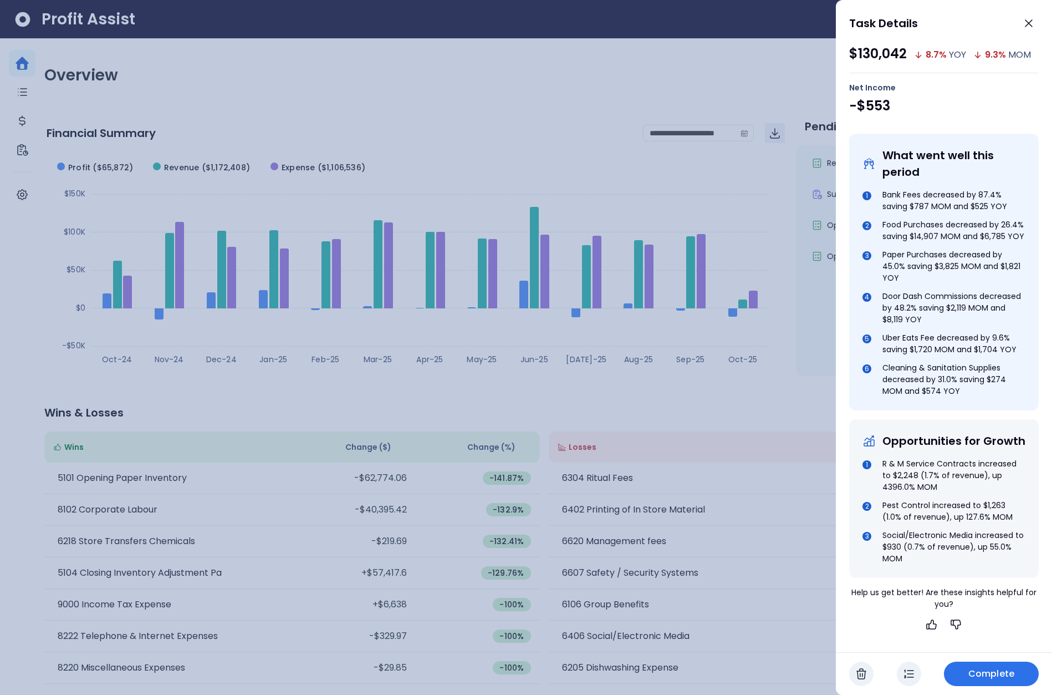
scroll to position [357, 0]
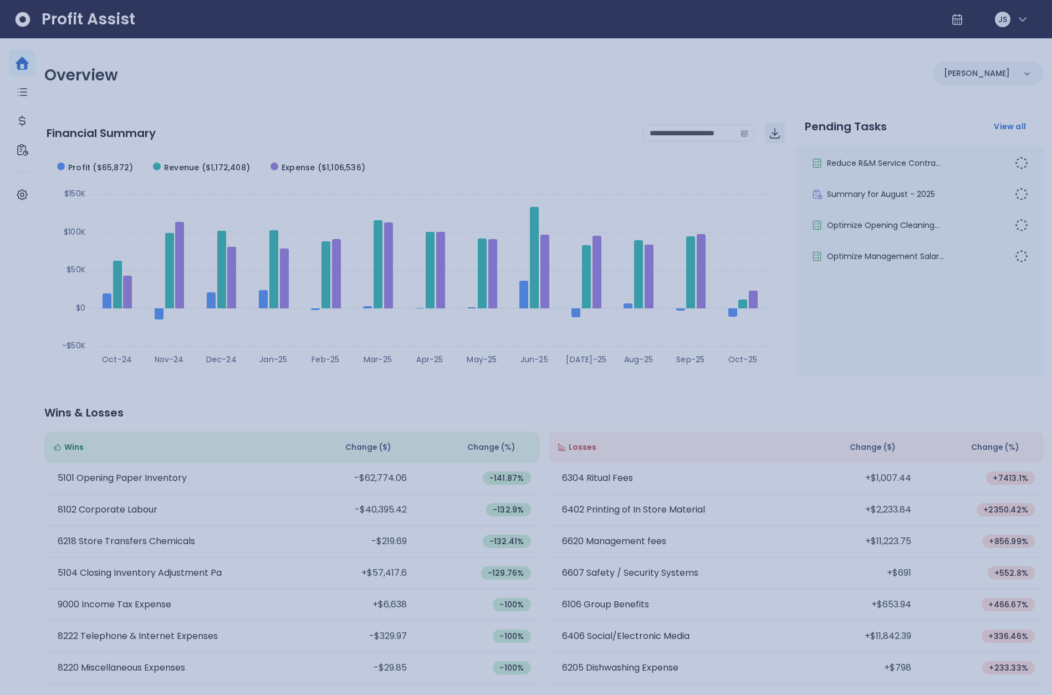
click at [421, 255] on div at bounding box center [526, 347] width 1052 height 695
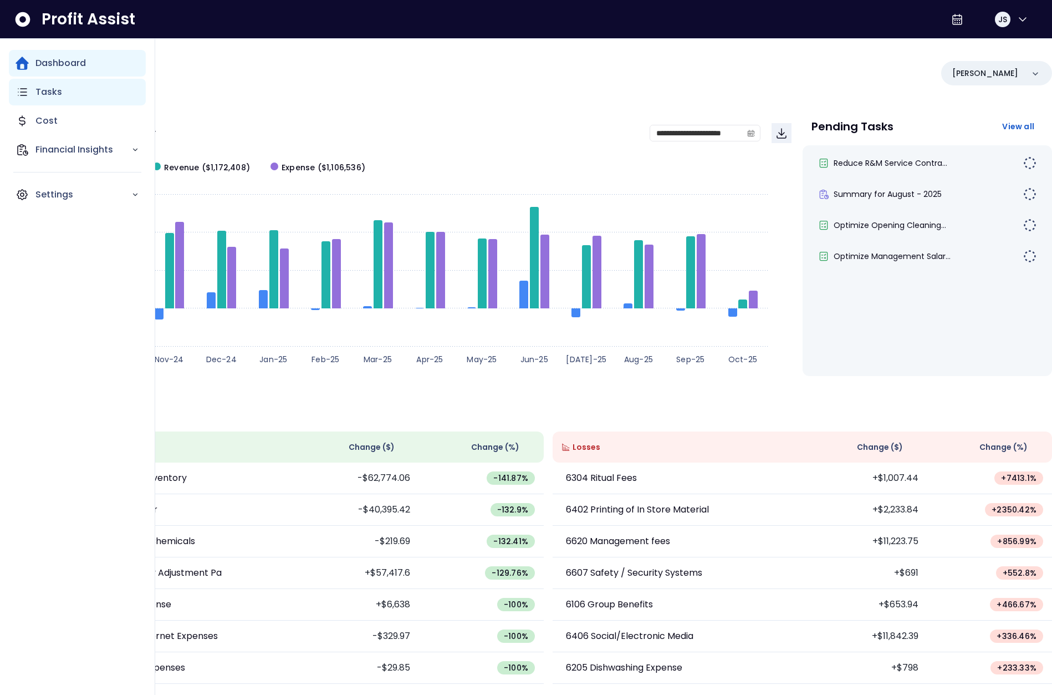
click at [28, 99] on div "Tasks" at bounding box center [77, 92] width 137 height 27
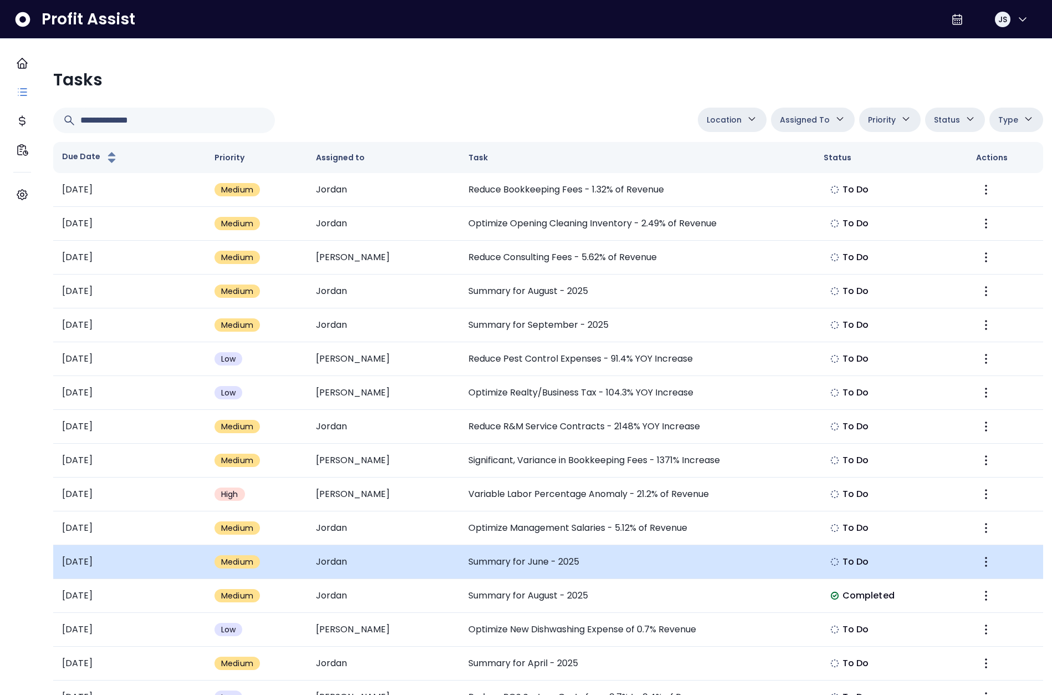
click at [543, 563] on td "Summary for June - 2025" at bounding box center [637, 562] width 355 height 34
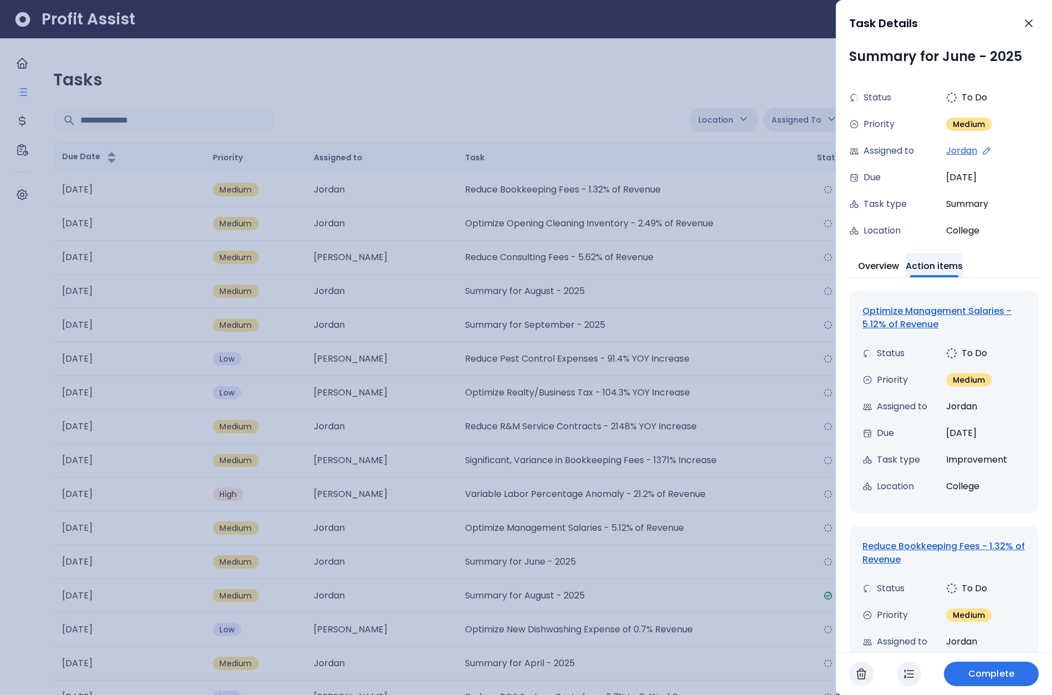
click at [950, 269] on button "Action items" at bounding box center [934, 265] width 57 height 24
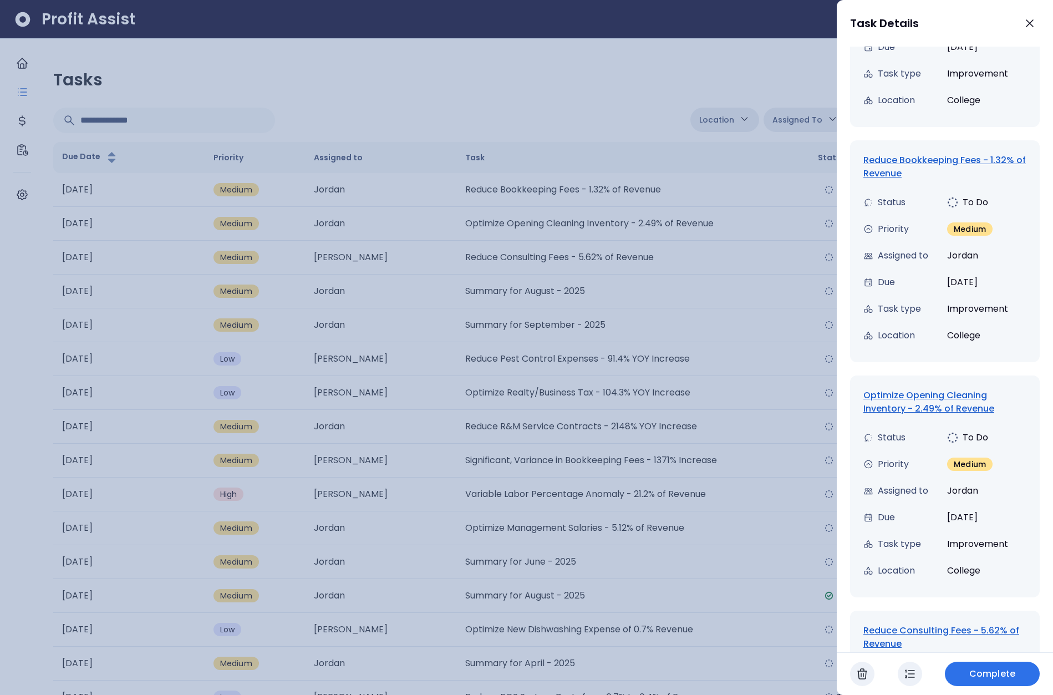
scroll to position [287, 0]
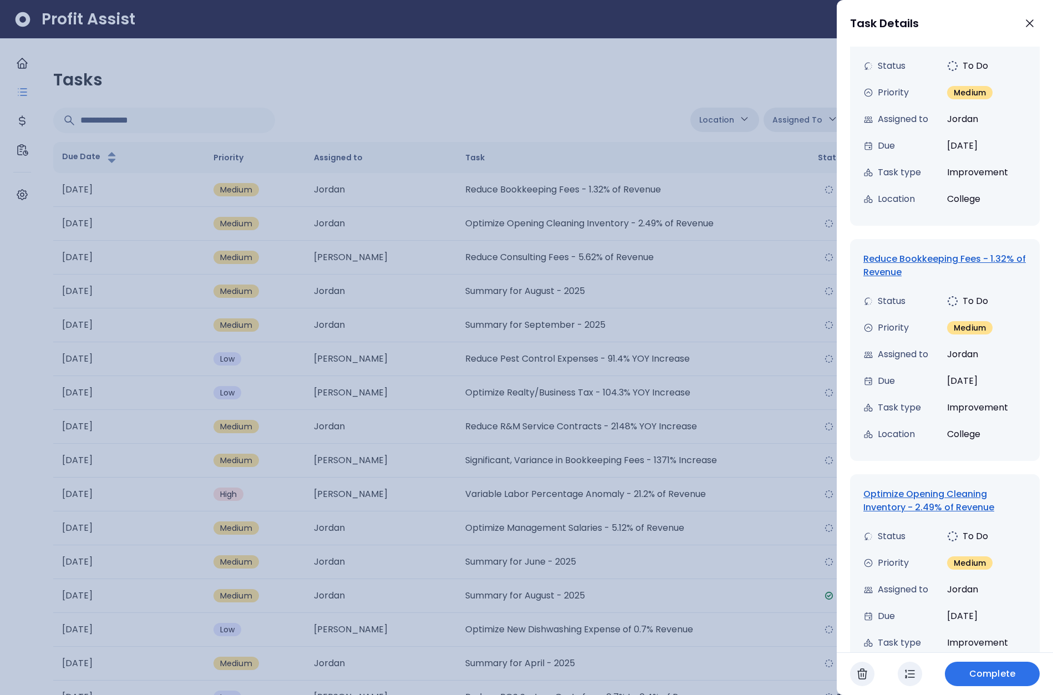
click at [910, 261] on div "Reduce Bookkeeping Fees - 1.32% of Revenue" at bounding box center [944, 265] width 163 height 27
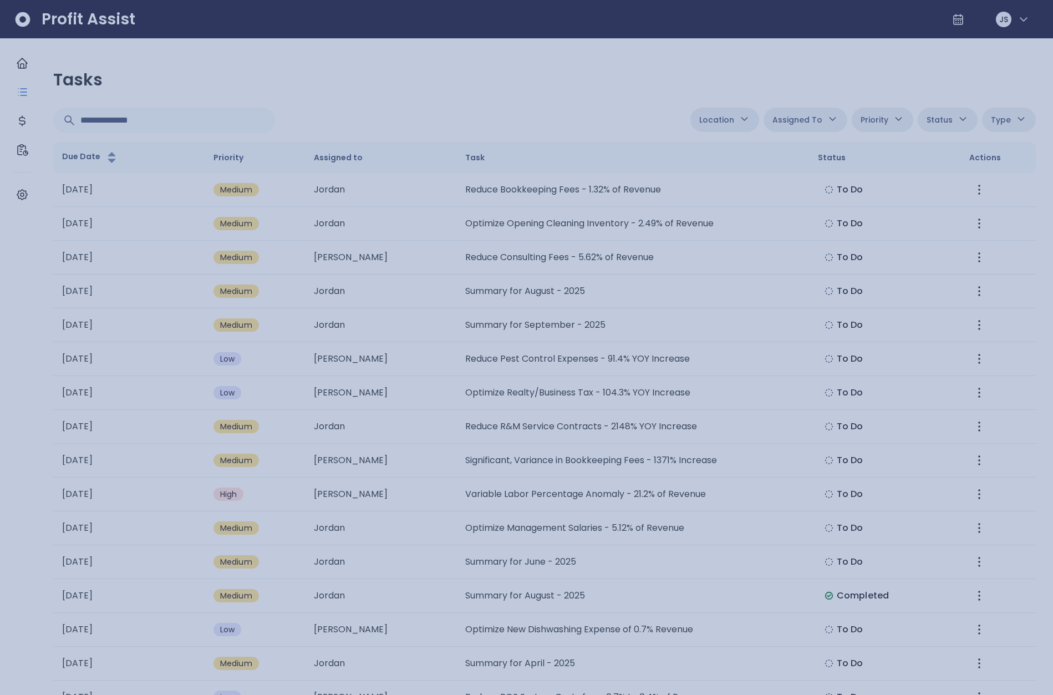
click at [726, 341] on div at bounding box center [526, 347] width 1053 height 695
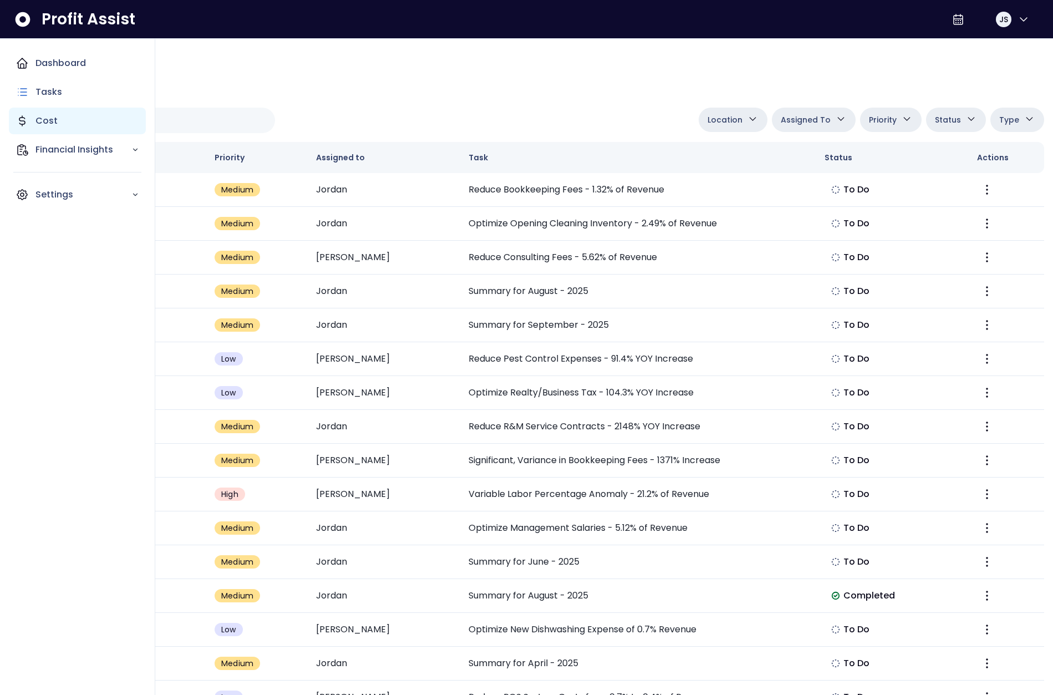
click at [30, 118] on div "Cost" at bounding box center [77, 121] width 137 height 27
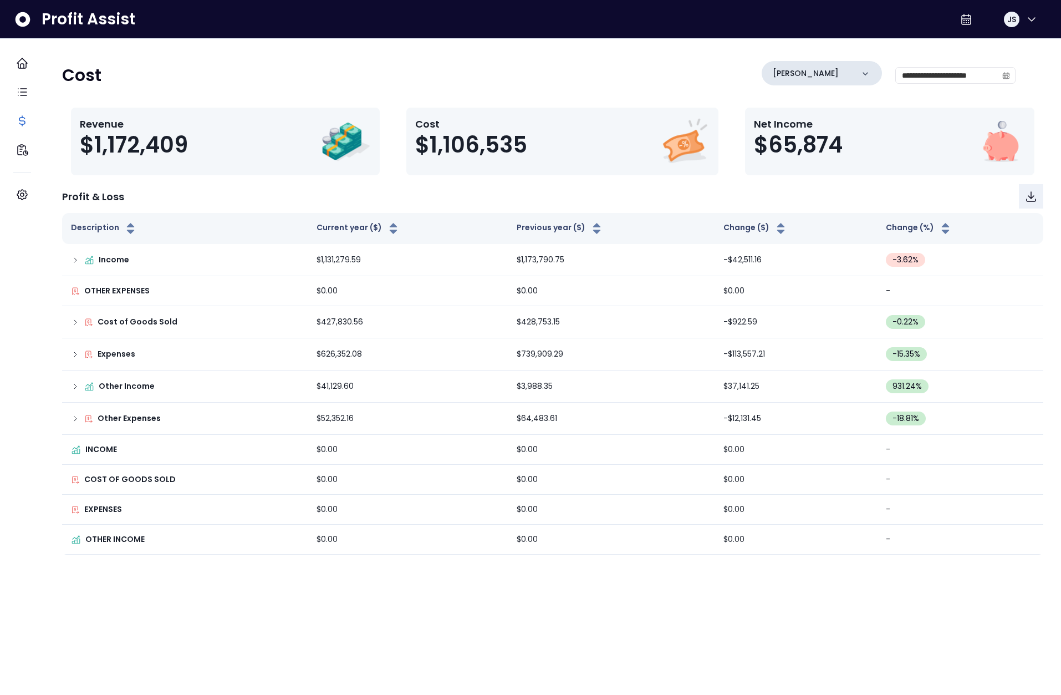
click at [831, 74] on div "[PERSON_NAME]" at bounding box center [822, 73] width 120 height 24
click at [806, 166] on li "College" at bounding box center [821, 172] width 111 height 27
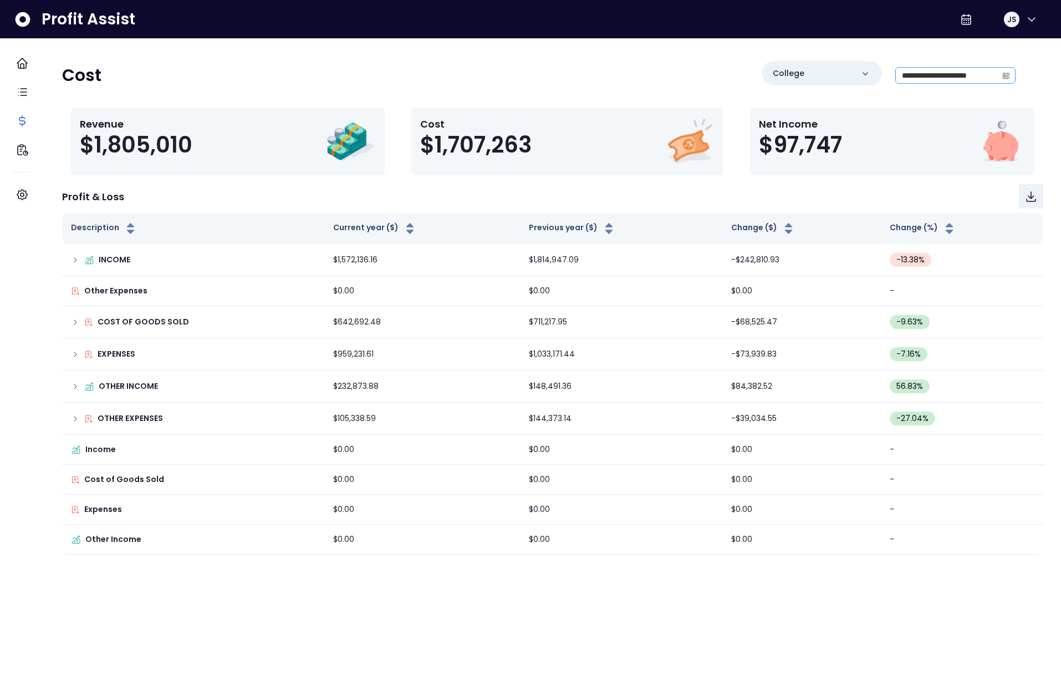
click at [1002, 75] on icon "calendar" at bounding box center [1006, 76] width 8 height 8
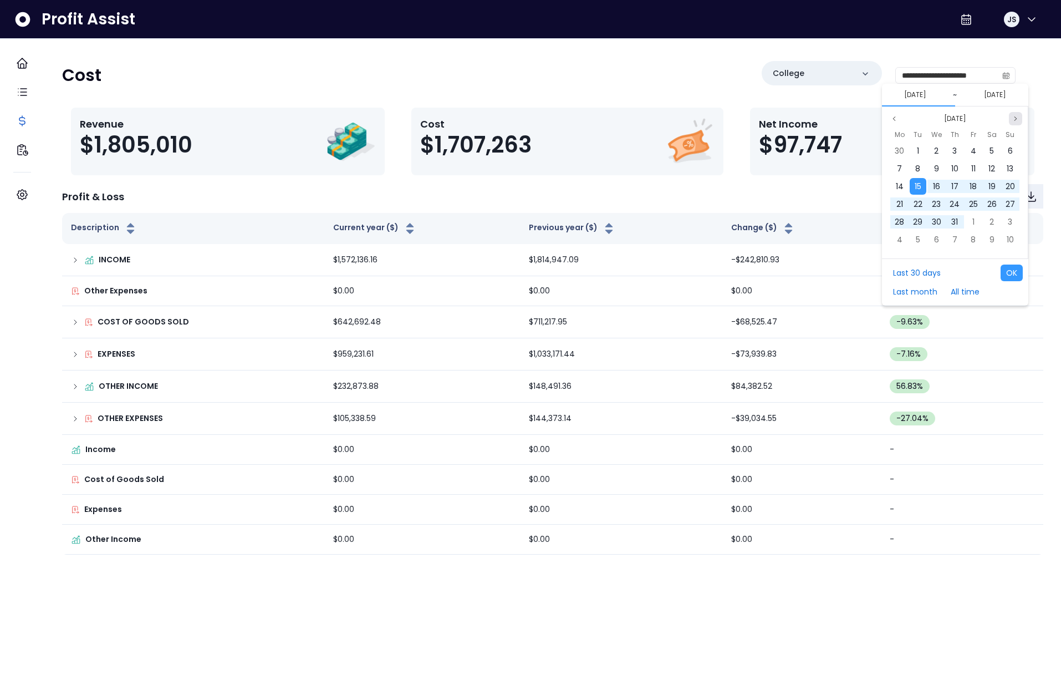
click at [1013, 115] on icon "page next" at bounding box center [1015, 118] width 7 height 7
click at [1013, 116] on icon "page next" at bounding box center [1015, 118] width 7 height 7
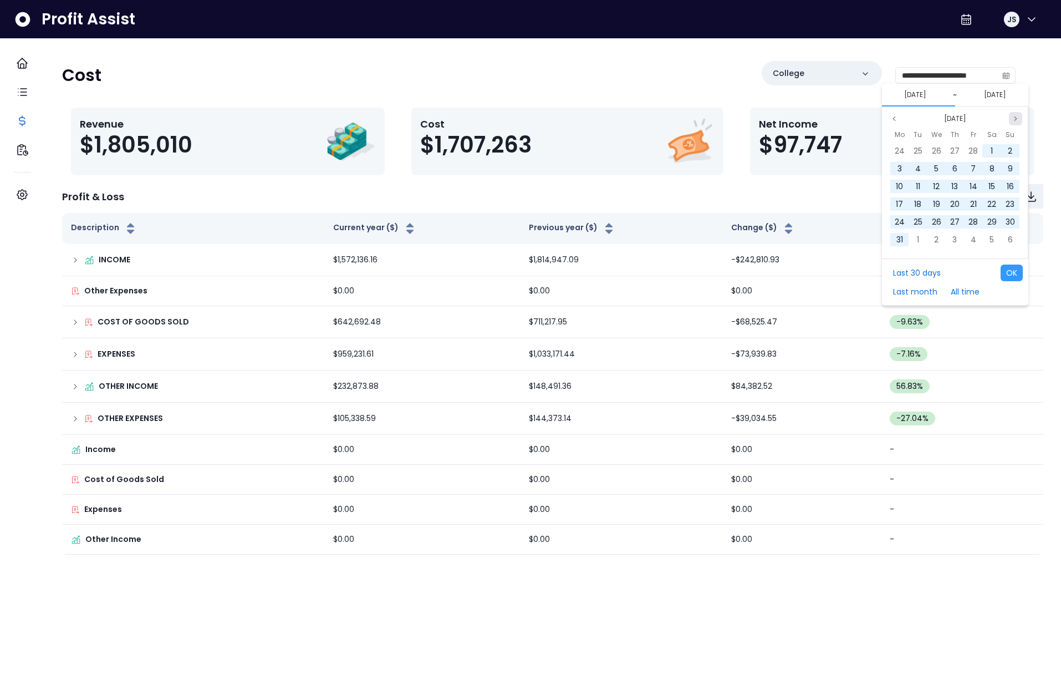
click at [1013, 116] on icon "page next" at bounding box center [1015, 118] width 7 height 7
click at [953, 151] on div "1" at bounding box center [954, 151] width 17 height 17
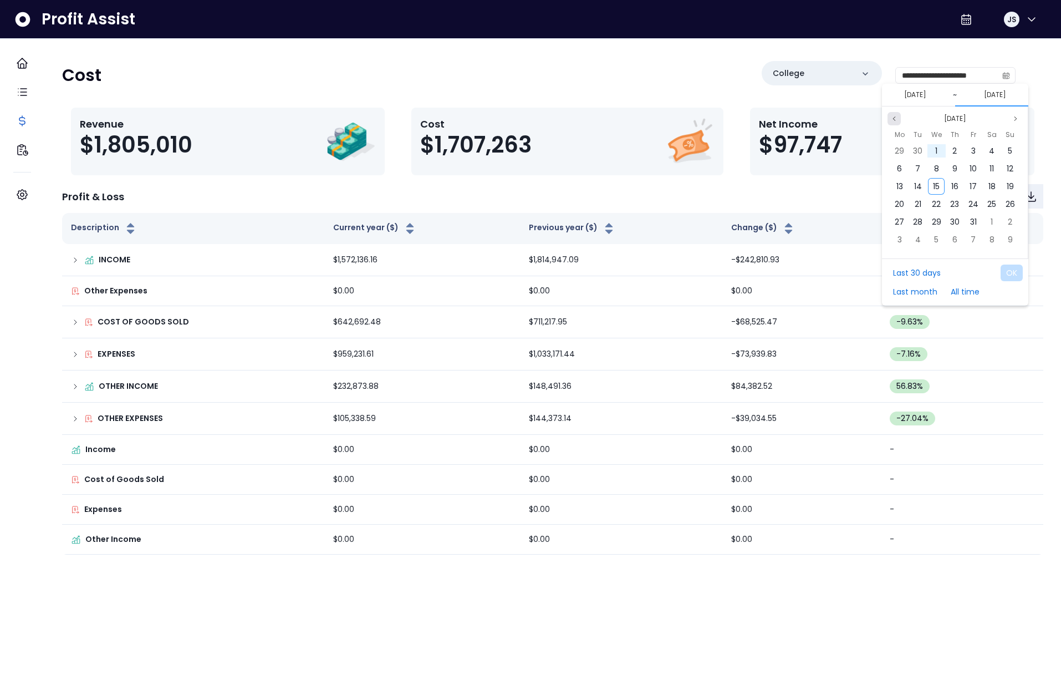
click at [895, 119] on icon "page previous" at bounding box center [894, 118] width 7 height 7
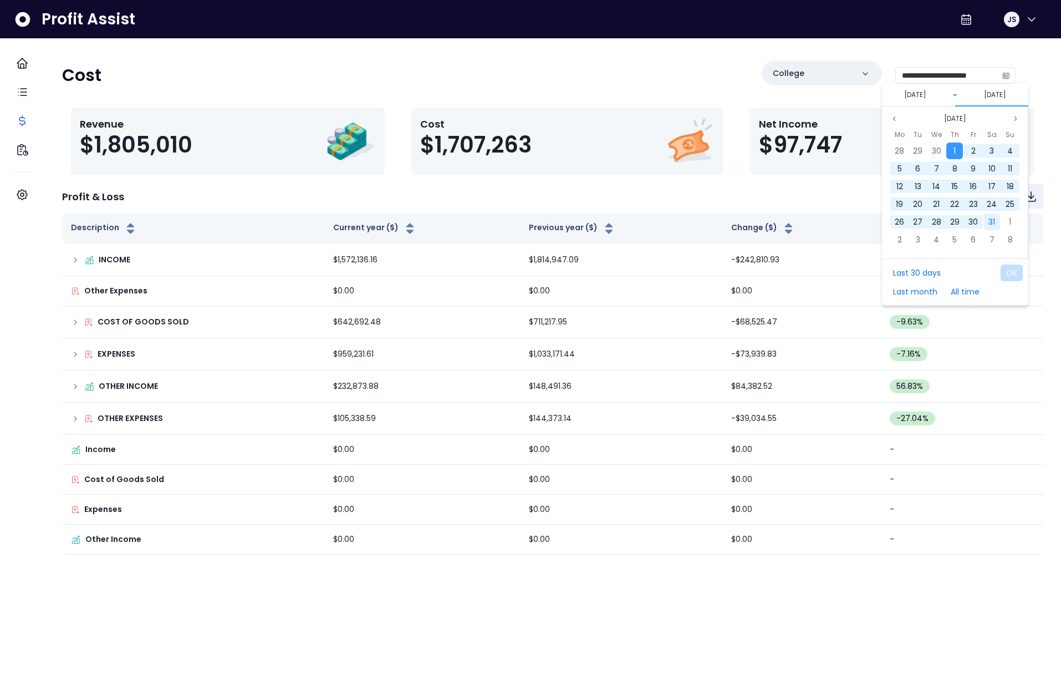
click at [993, 226] on span "31" at bounding box center [992, 221] width 7 height 11
click at [1012, 277] on button "OK" at bounding box center [1012, 272] width 22 height 17
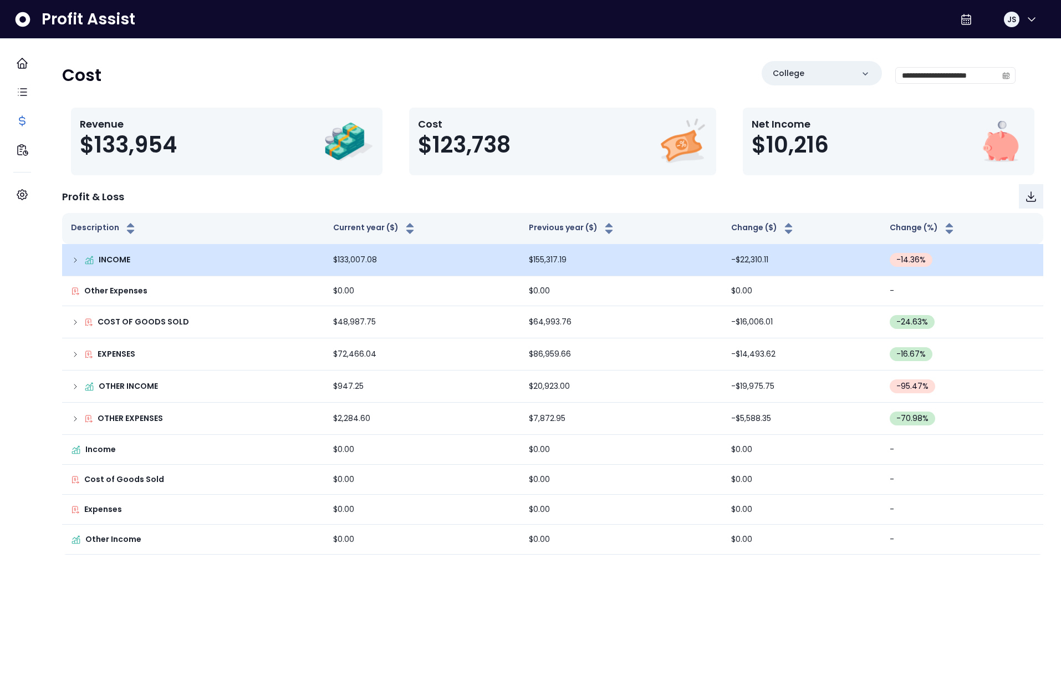
click at [77, 260] on icon at bounding box center [75, 260] width 2 height 4
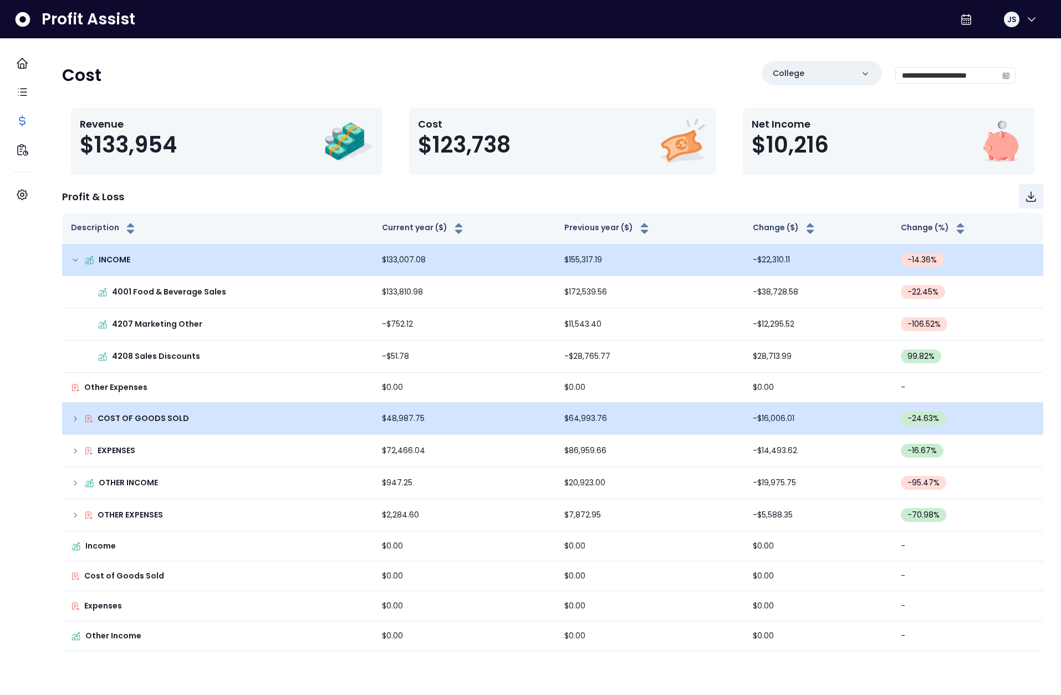
click at [80, 419] on icon at bounding box center [75, 418] width 9 height 9
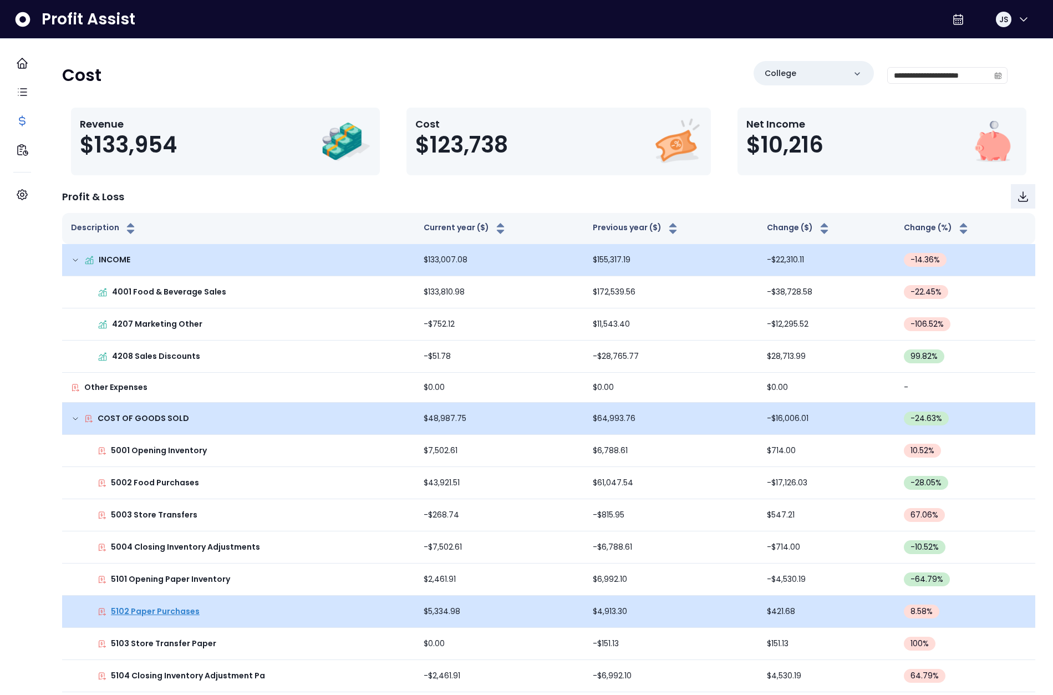
scroll to position [200, 0]
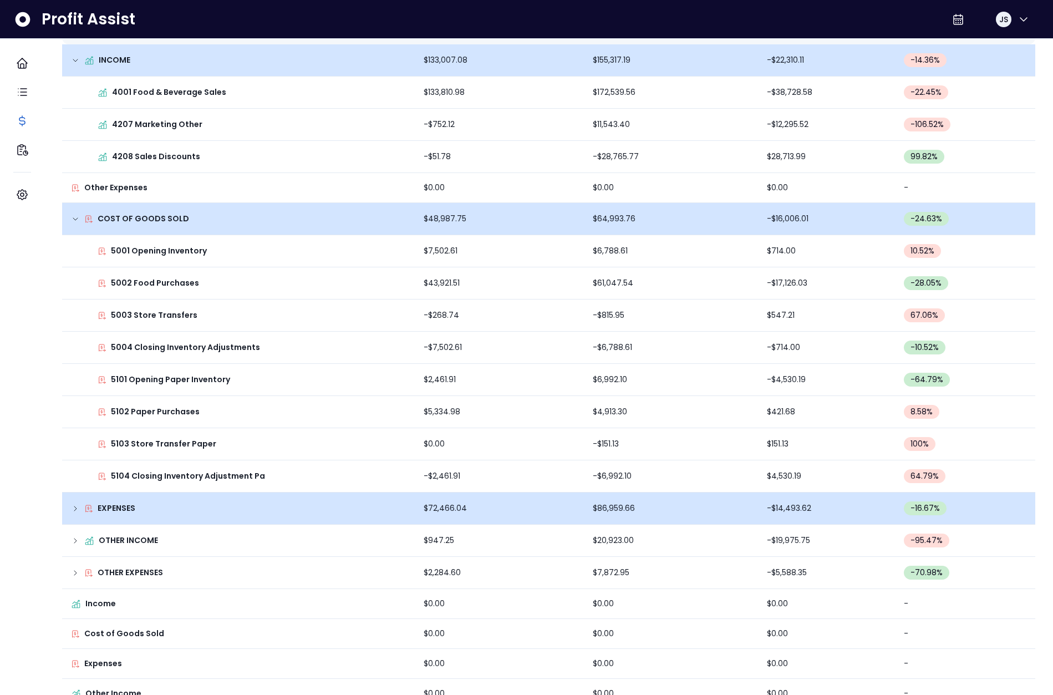
click at [92, 505] on icon at bounding box center [89, 508] width 6 height 7
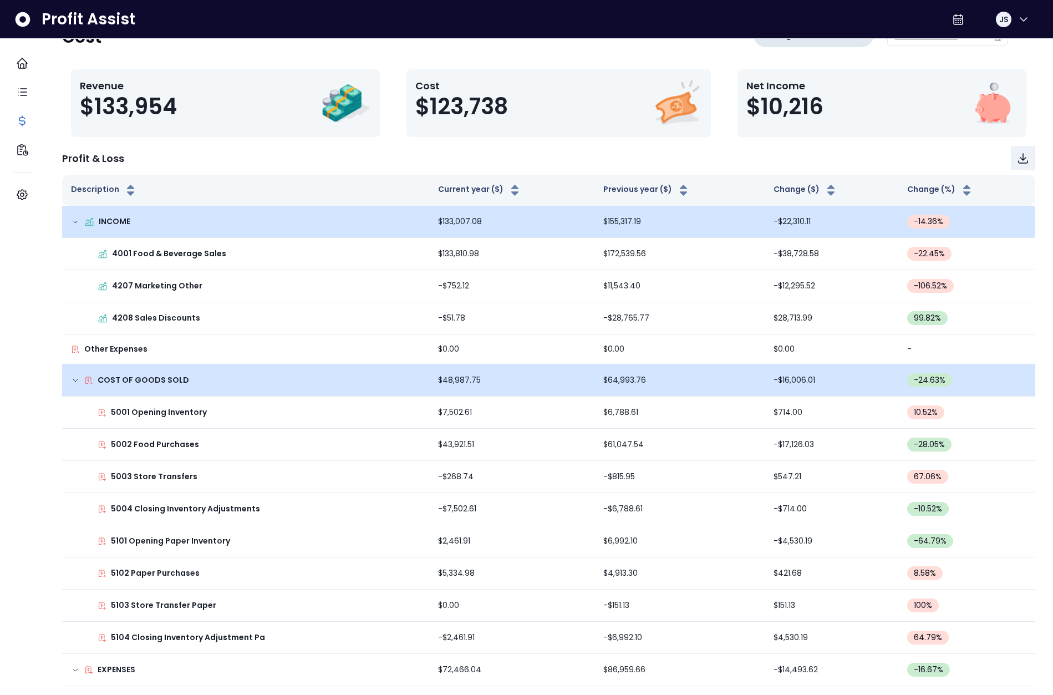
scroll to position [0, 0]
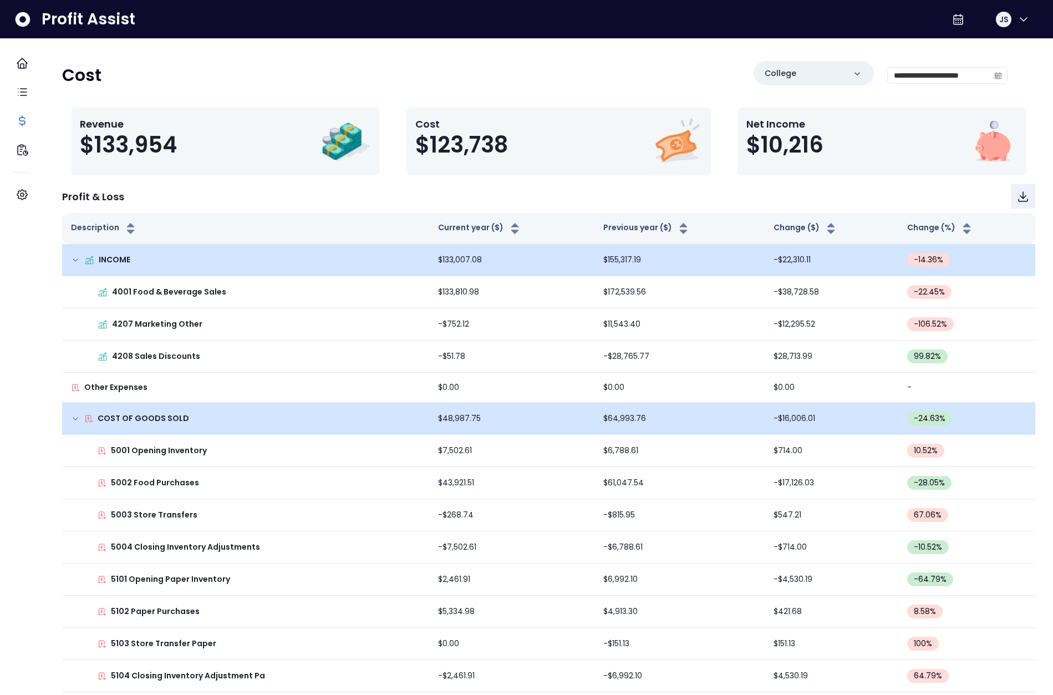
click at [994, 77] on span at bounding box center [998, 76] width 18 height 16
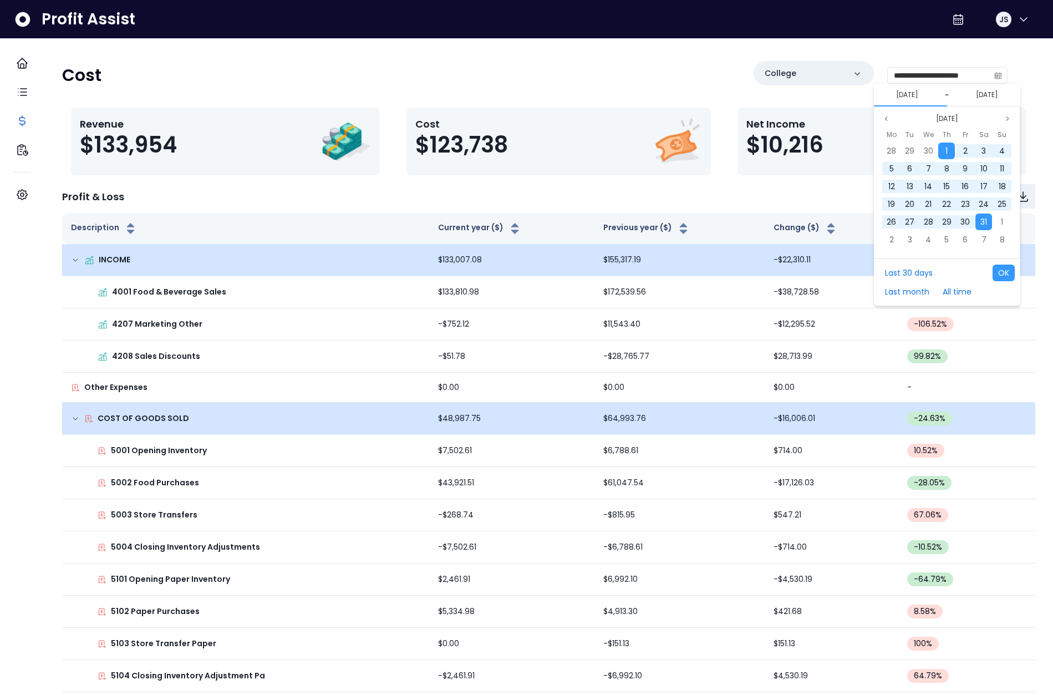
click at [1014, 116] on div "May 2025" at bounding box center [947, 118] width 146 height 13
click at [1009, 116] on icon "page next" at bounding box center [1007, 118] width 7 height 7
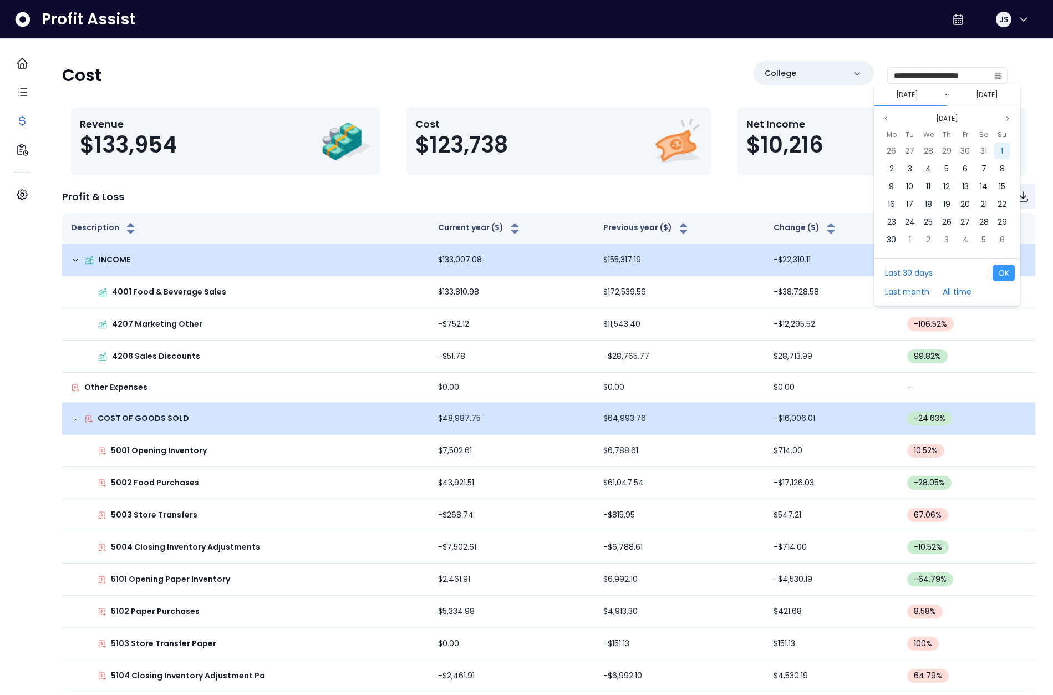
click at [1002, 146] on span "1" at bounding box center [1002, 150] width 2 height 11
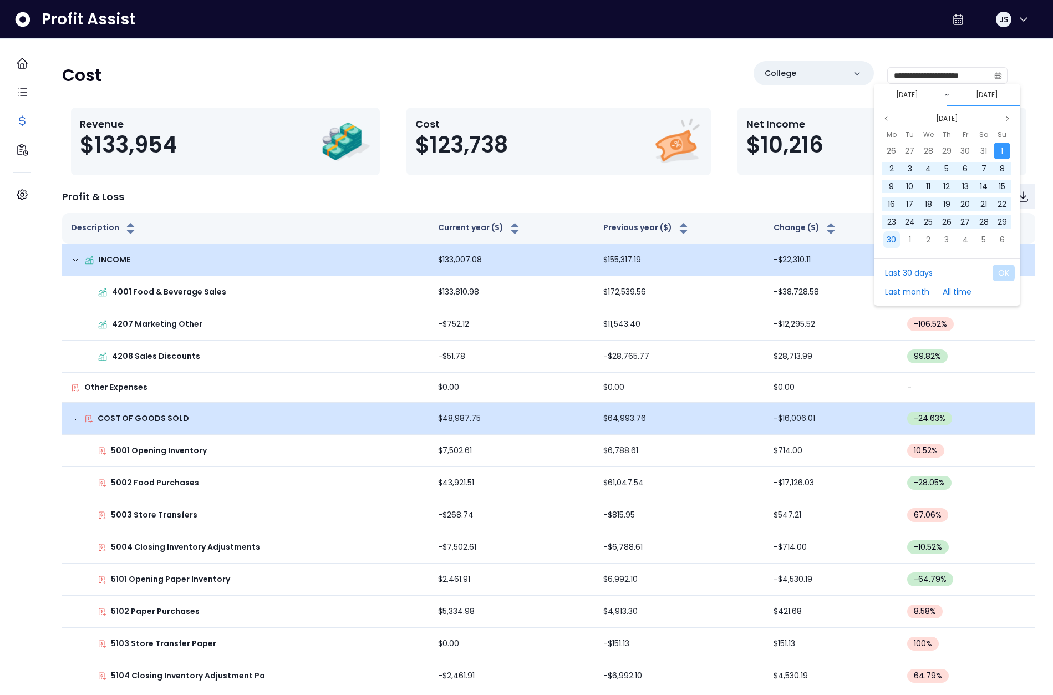
click at [894, 238] on span "30" at bounding box center [891, 239] width 9 height 11
click at [1002, 266] on button "OK" at bounding box center [1004, 272] width 22 height 17
type input "**********"
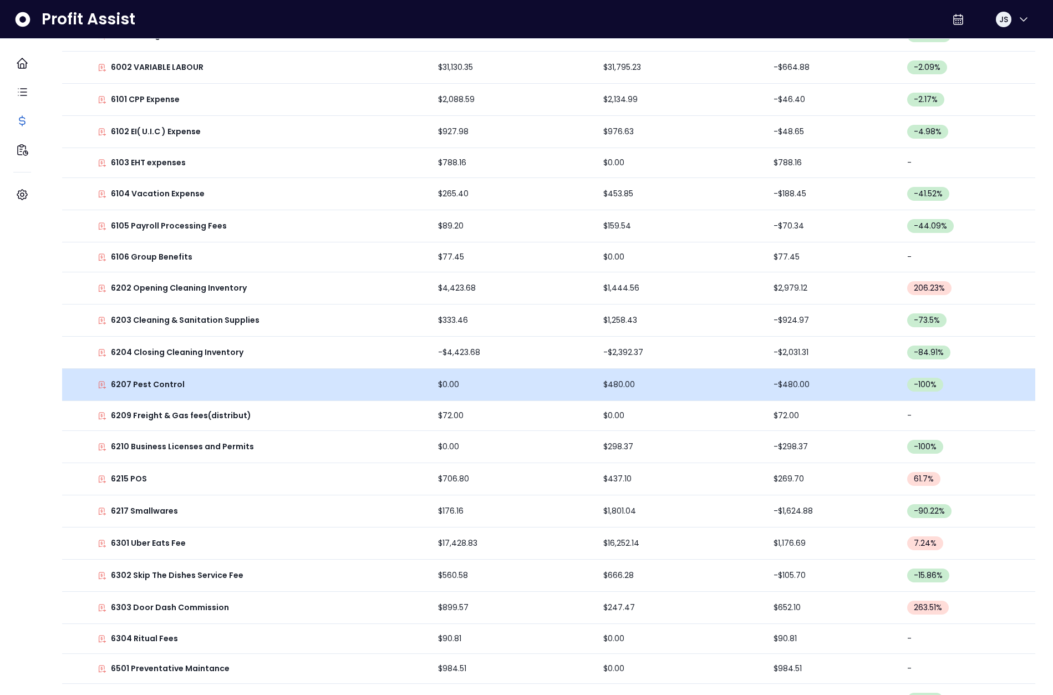
scroll to position [1300, 0]
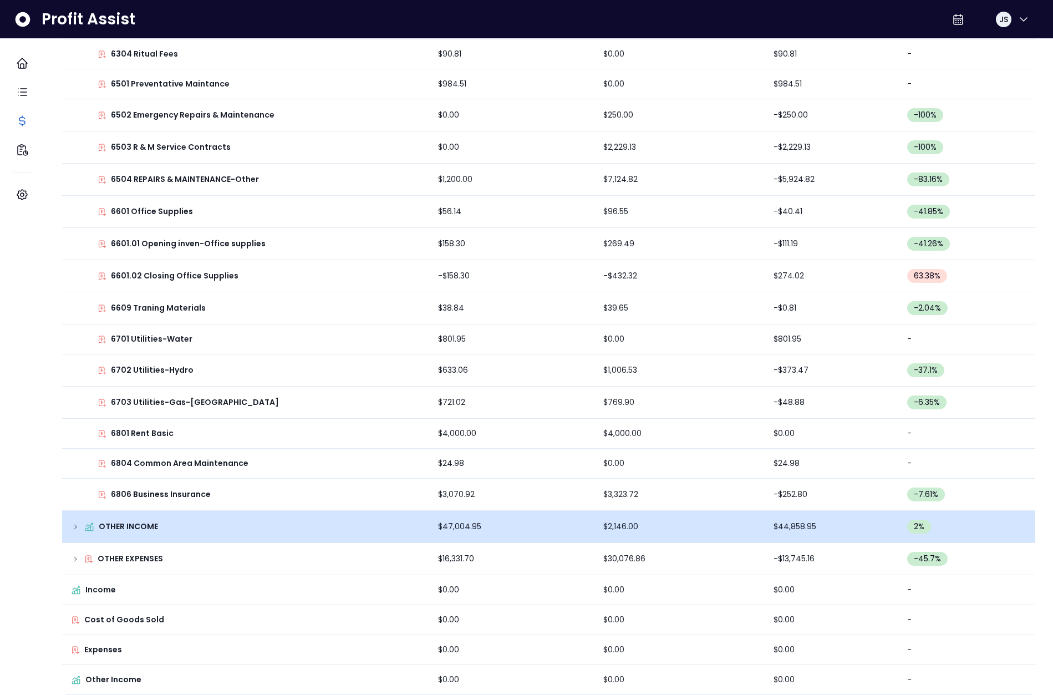
click at [94, 522] on icon at bounding box center [89, 527] width 10 height 10
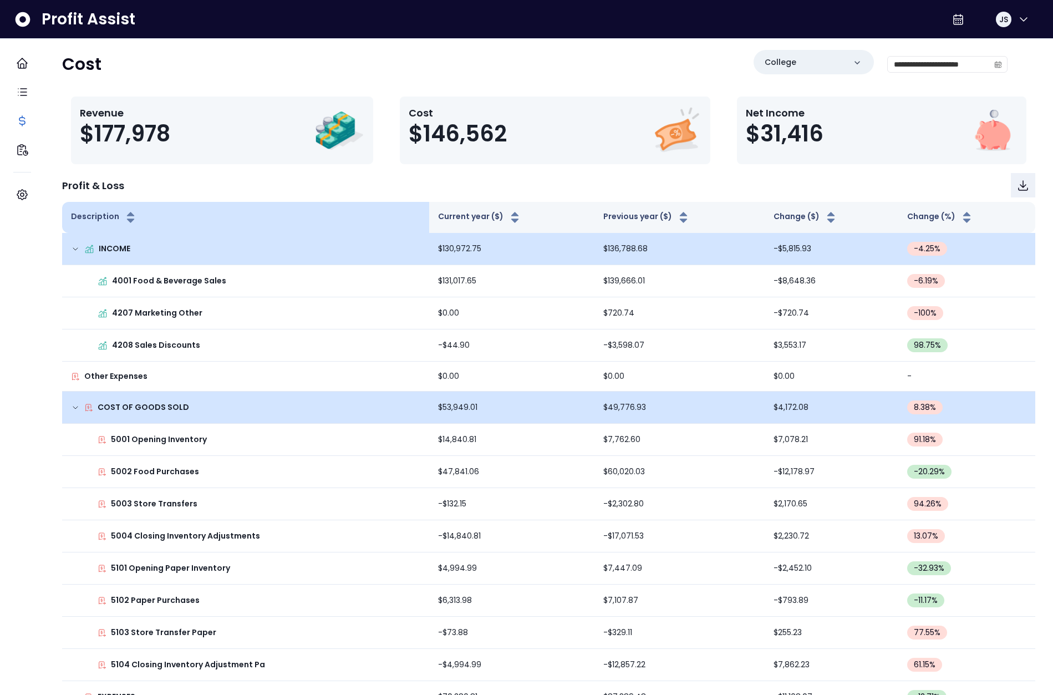
scroll to position [0, 0]
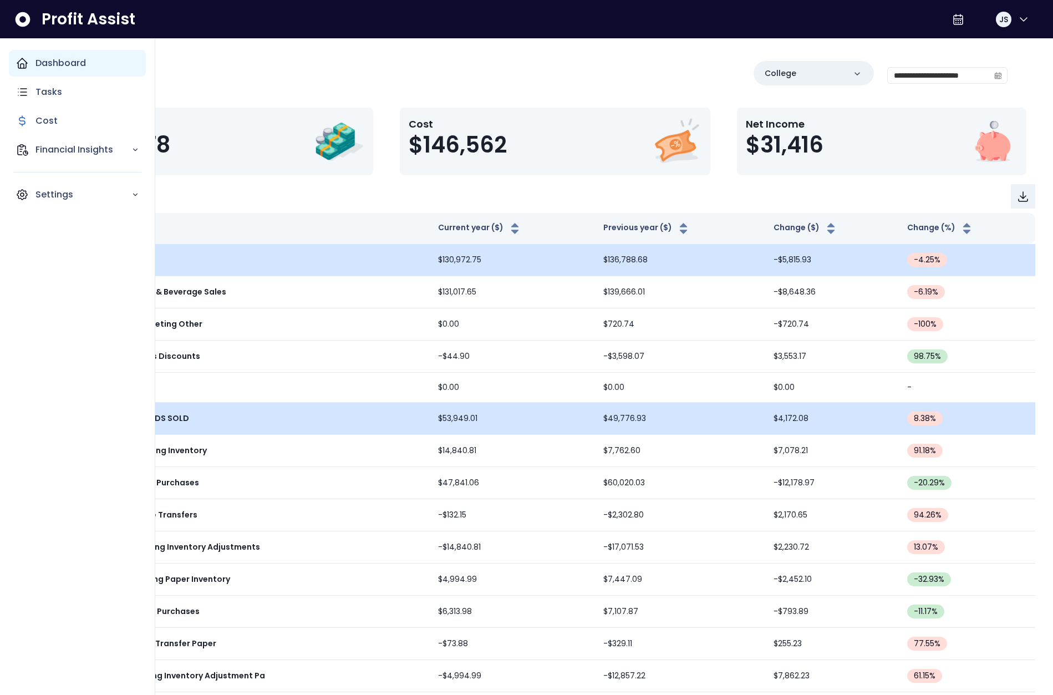
click at [10, 64] on div "Dashboard" at bounding box center [77, 63] width 137 height 27
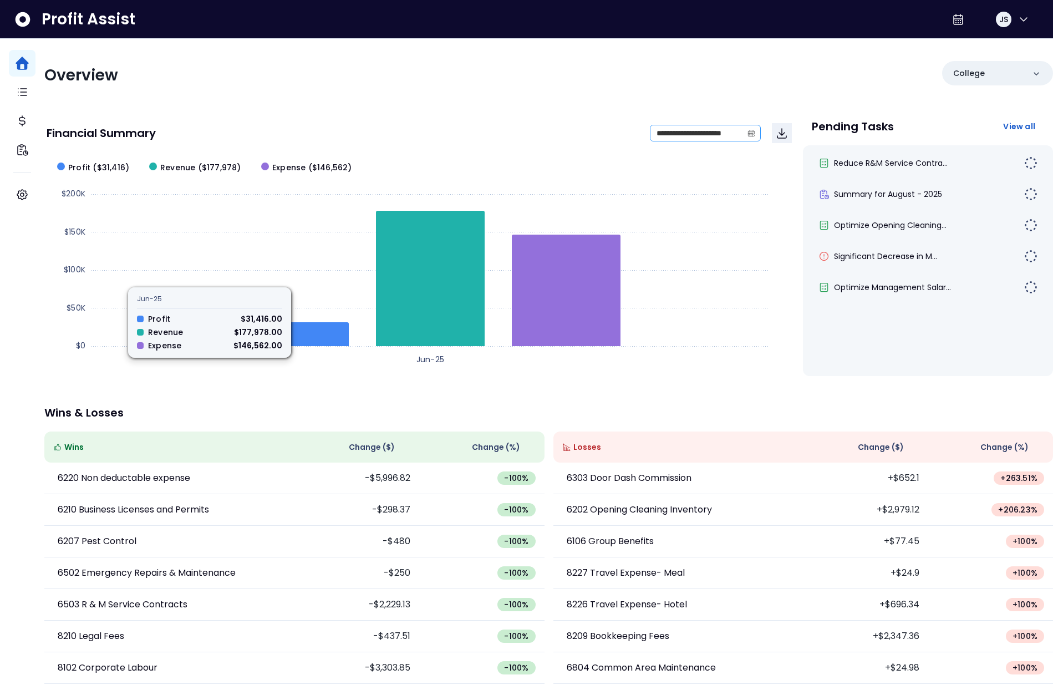
click at [748, 131] on icon "calendar" at bounding box center [751, 134] width 7 height 6
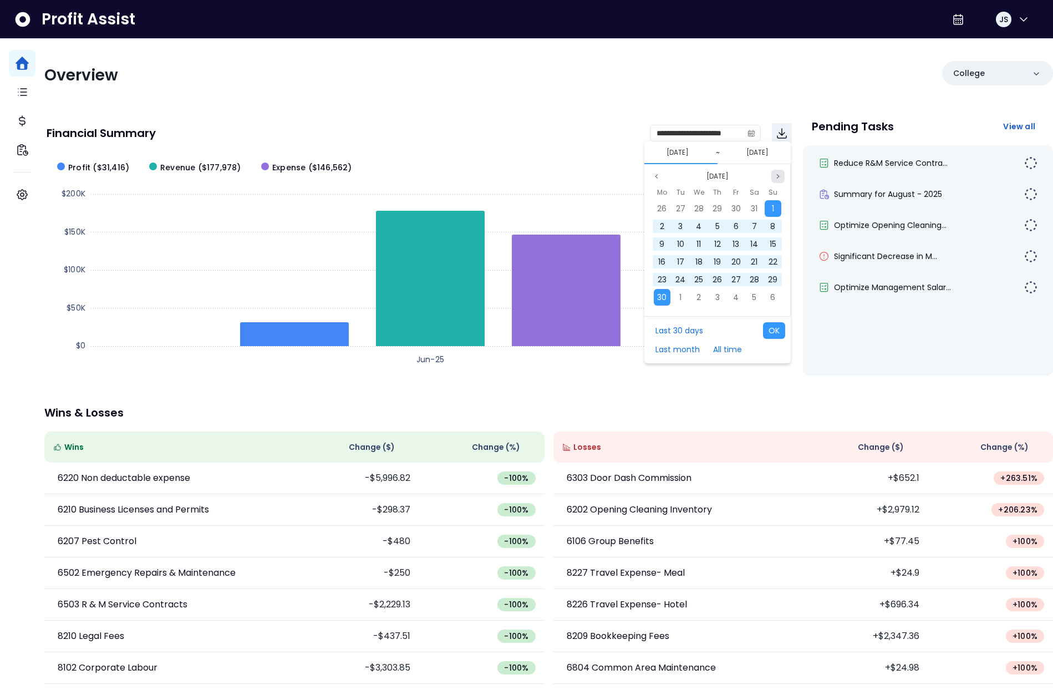
click at [777, 180] on button "Next month" at bounding box center [777, 176] width 13 height 13
click at [685, 210] on div "1" at bounding box center [680, 208] width 17 height 17
click at [717, 274] on span "31" at bounding box center [717, 279] width 7 height 11
click at [779, 330] on button "OK" at bounding box center [774, 330] width 22 height 17
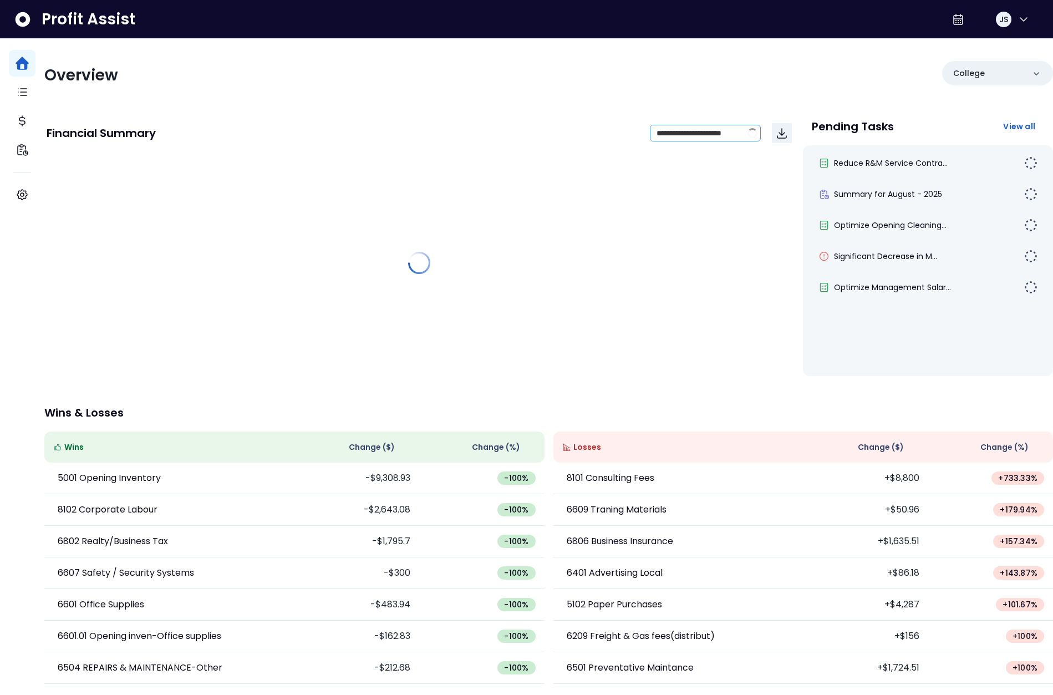
click at [750, 136] on span at bounding box center [752, 133] width 10 height 10
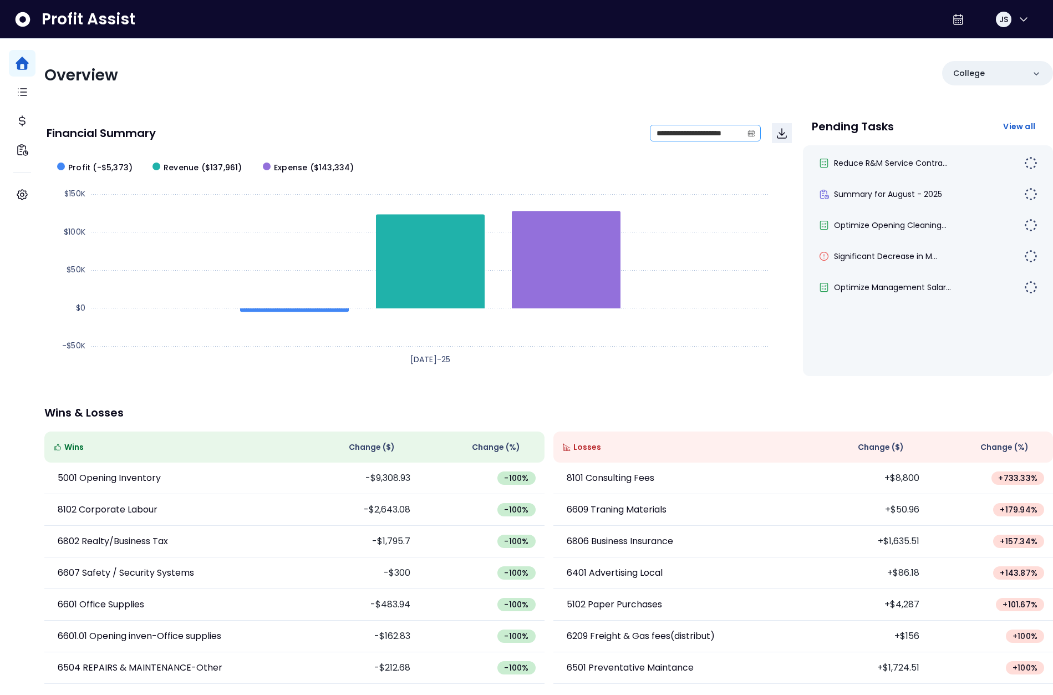
click at [747, 136] on icon "calendar" at bounding box center [751, 133] width 8 height 8
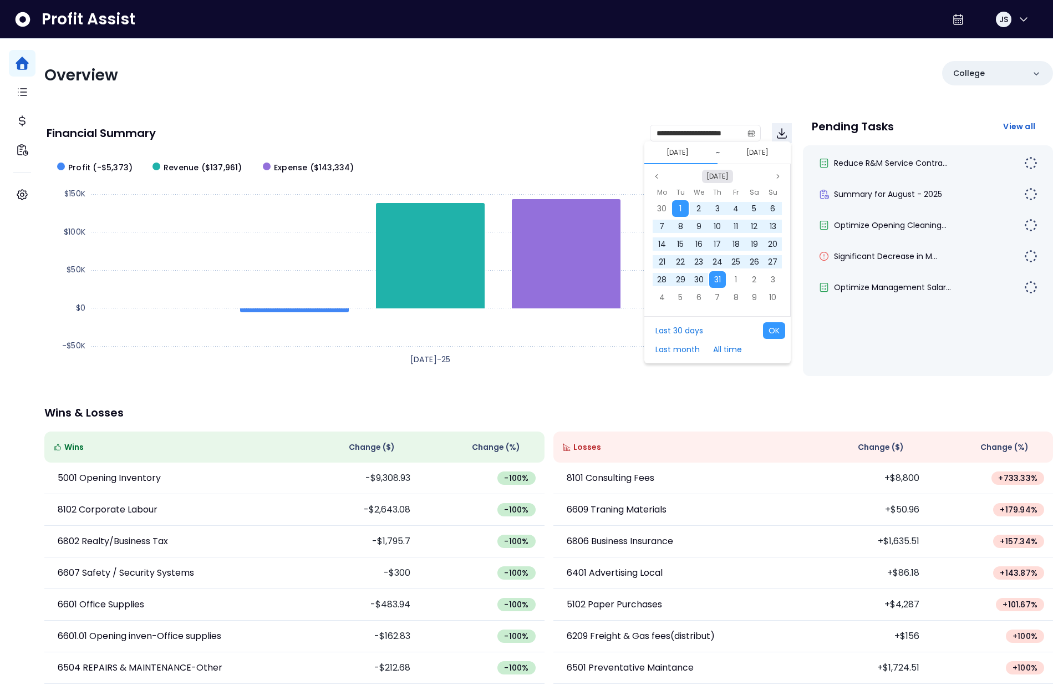
click at [706, 172] on button "Jul 2025" at bounding box center [717, 176] width 31 height 13
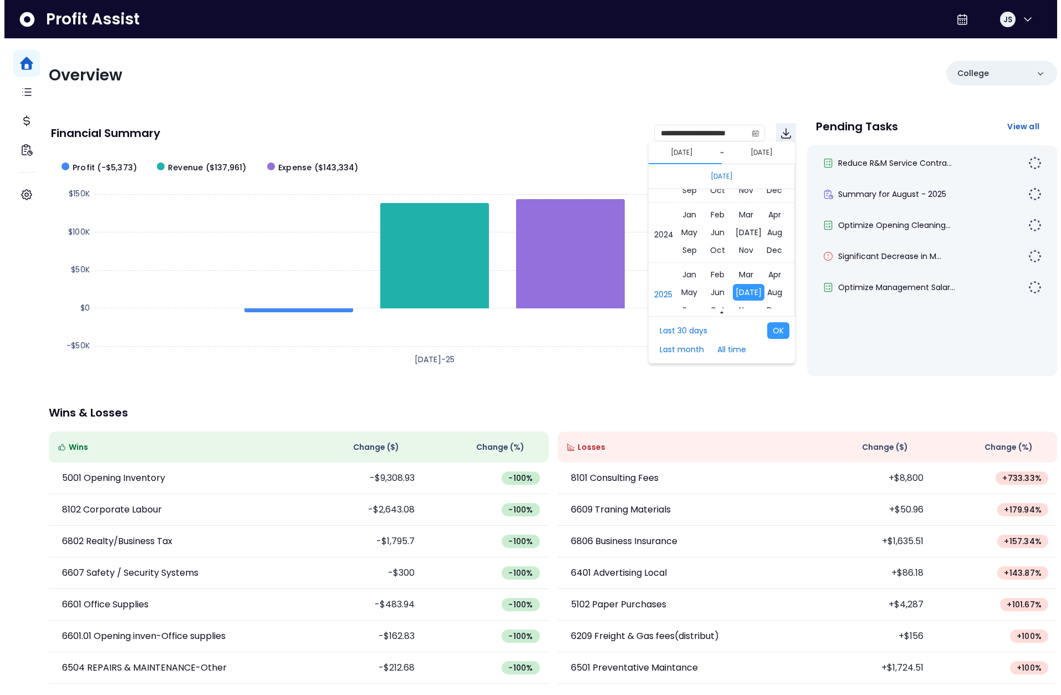
scroll to position [7411, 0]
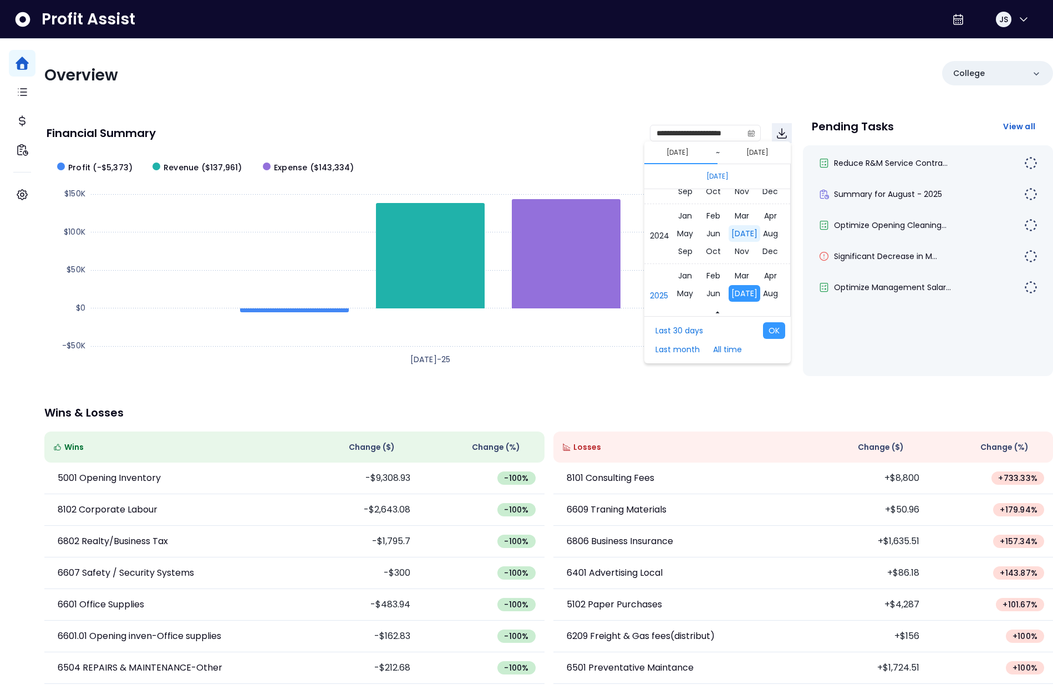
click at [736, 232] on span "Jul" at bounding box center [745, 233] width 32 height 17
click at [661, 208] on span "1" at bounding box center [662, 208] width 2 height 11
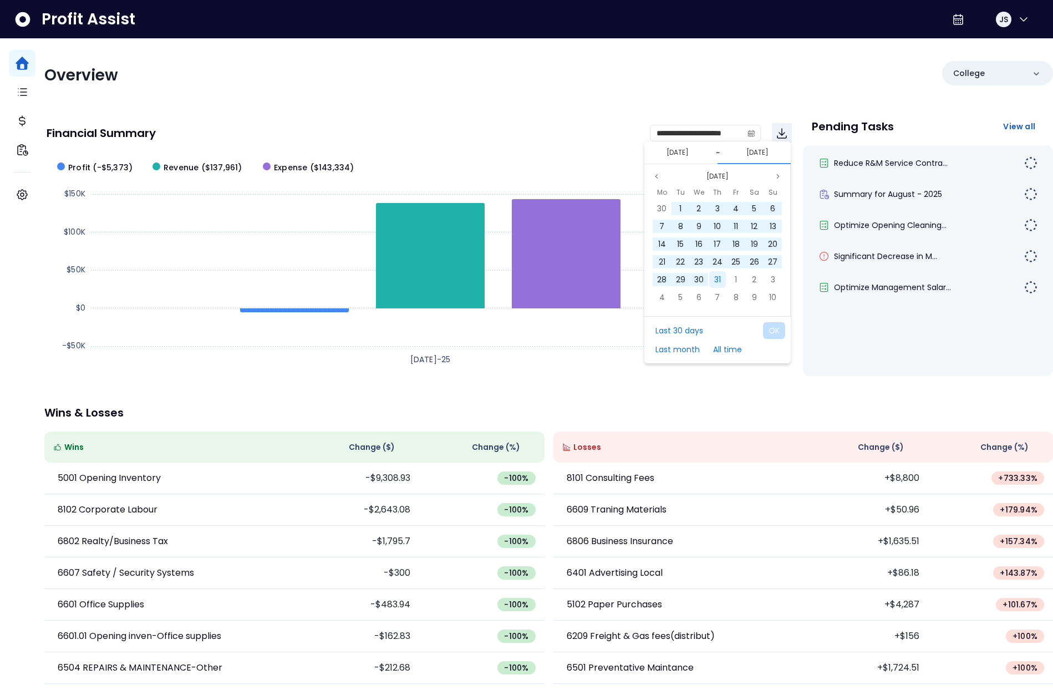
click at [718, 278] on span "31" at bounding box center [717, 279] width 7 height 11
click at [775, 330] on button "OK" at bounding box center [774, 330] width 22 height 17
type input "**********"
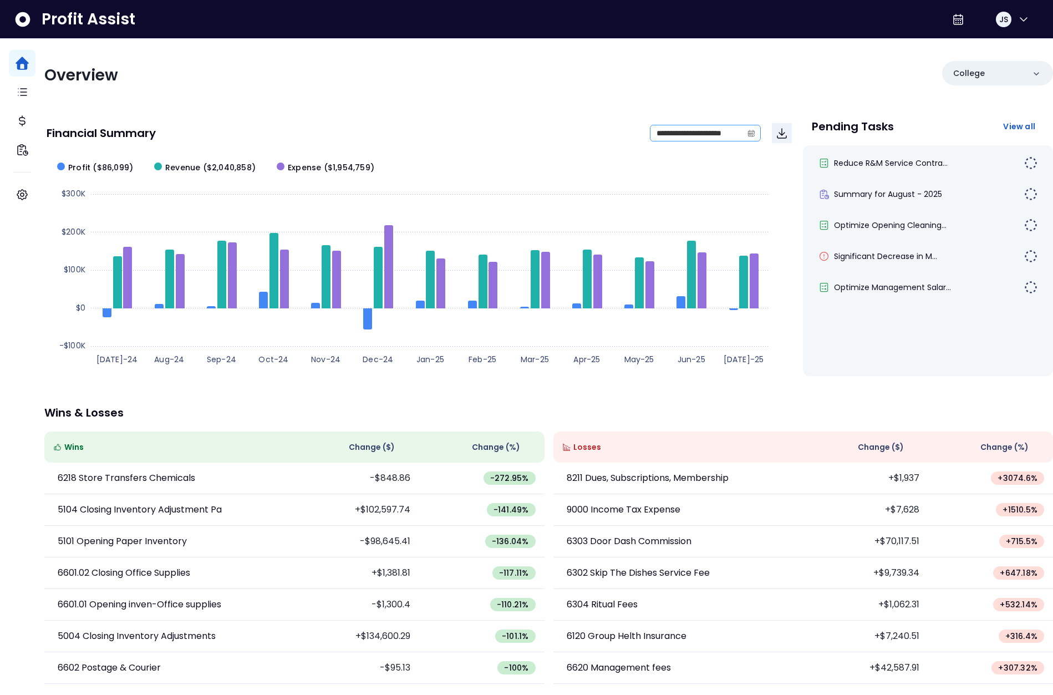
click at [747, 130] on icon "calendar" at bounding box center [751, 133] width 8 height 8
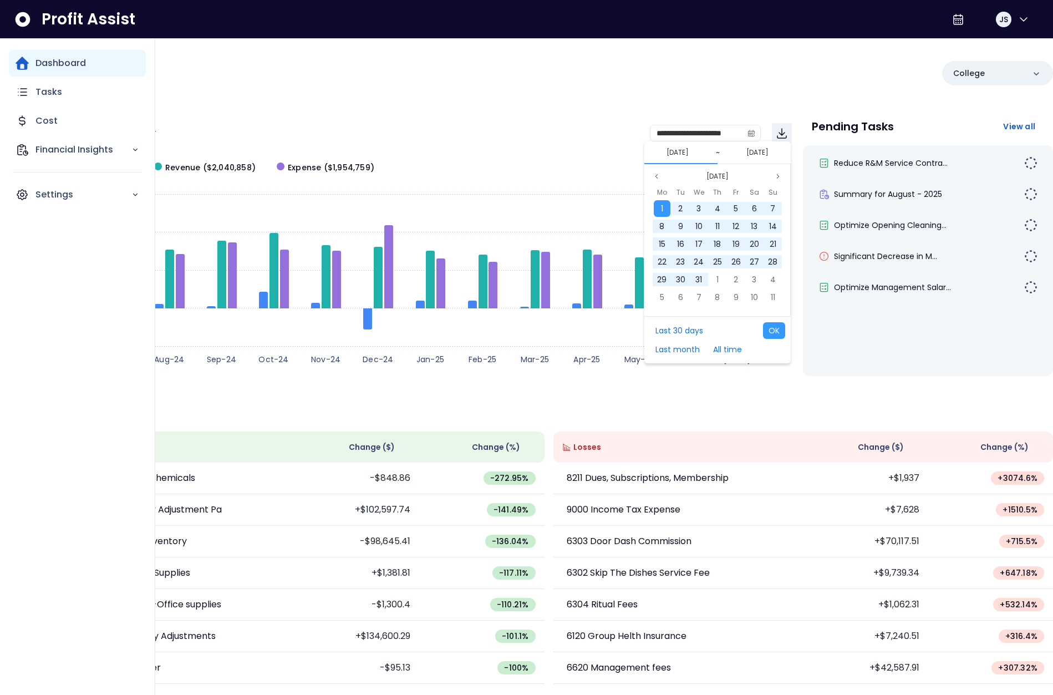
click at [38, 105] on div "Dashboard Tasks Cost Financial Insights Settings" at bounding box center [77, 129] width 137 height 158
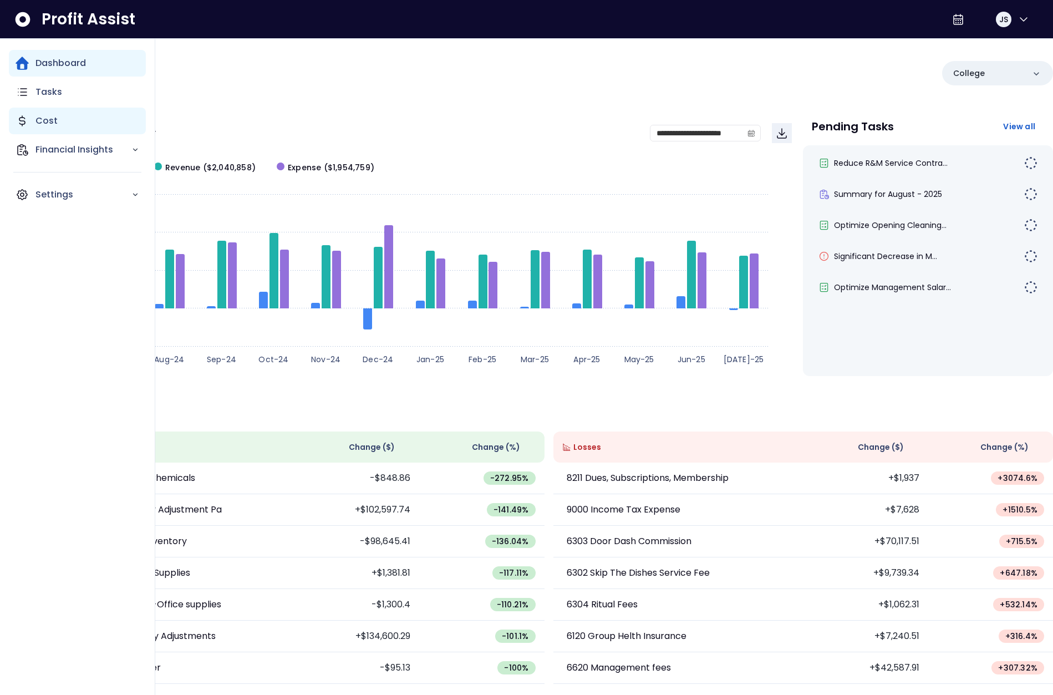
drag, startPoint x: 54, startPoint y: 113, endPoint x: 143, endPoint y: 119, distance: 89.4
click at [54, 113] on div "Cost" at bounding box center [77, 121] width 137 height 27
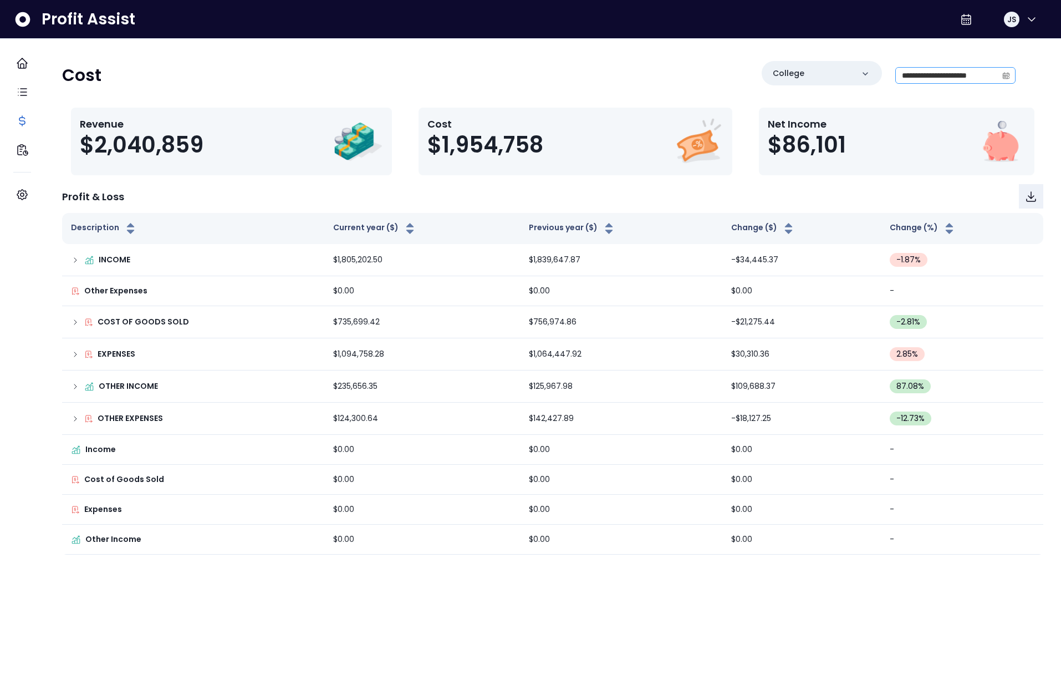
click at [998, 74] on span at bounding box center [1007, 76] width 18 height 16
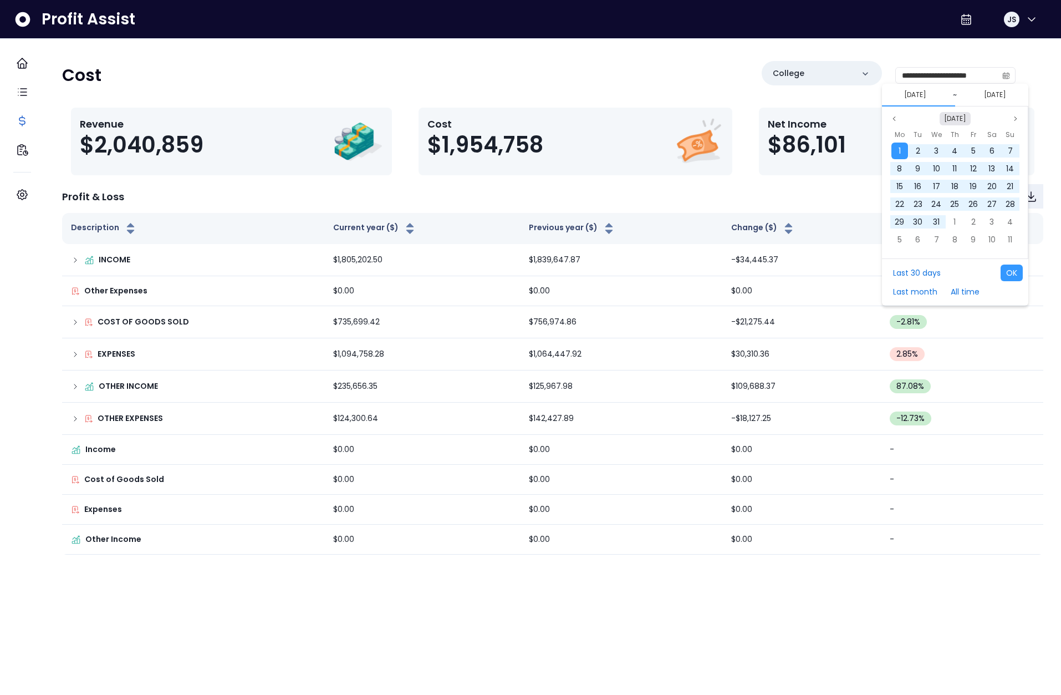
click at [965, 123] on button "Jul 2024" at bounding box center [955, 118] width 31 height 13
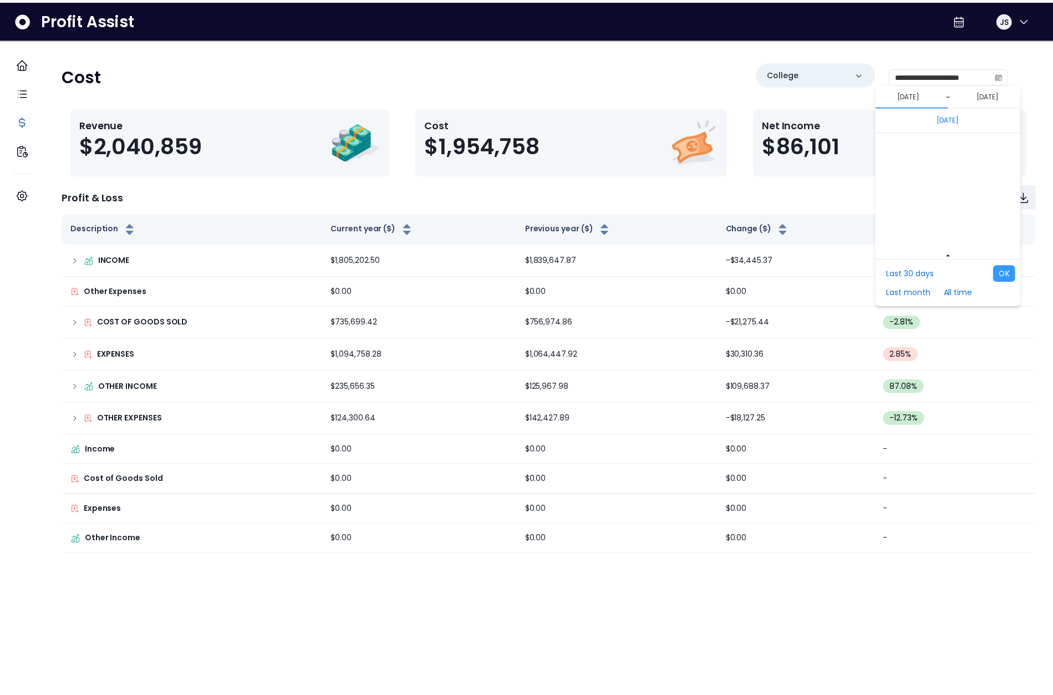
scroll to position [7426, 0]
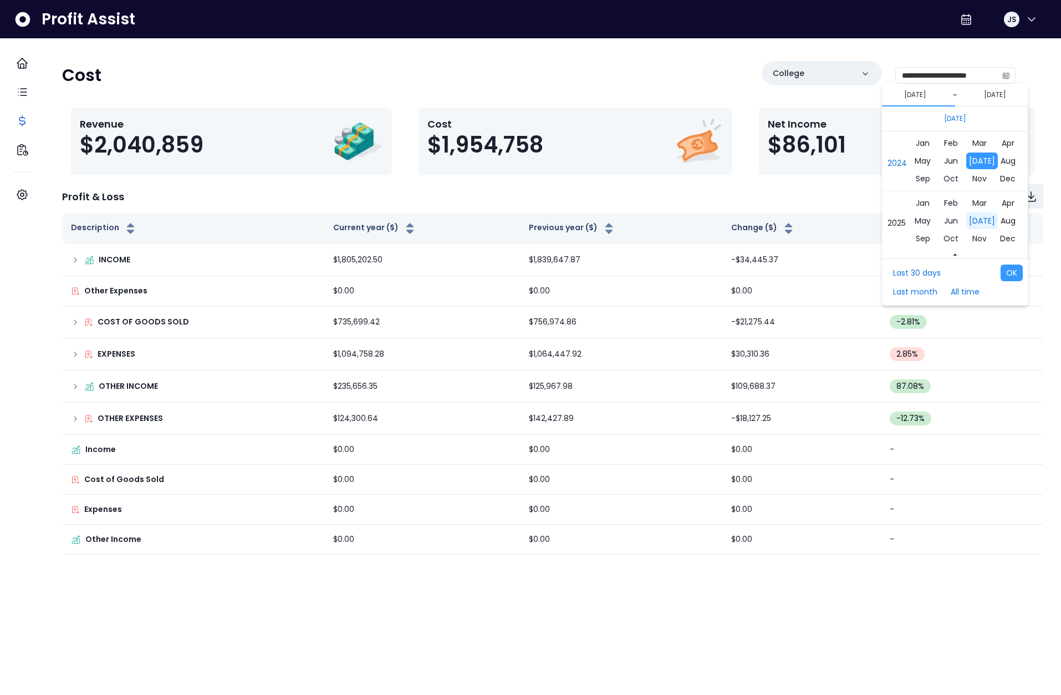
click at [968, 222] on span "Jul" at bounding box center [982, 220] width 32 height 17
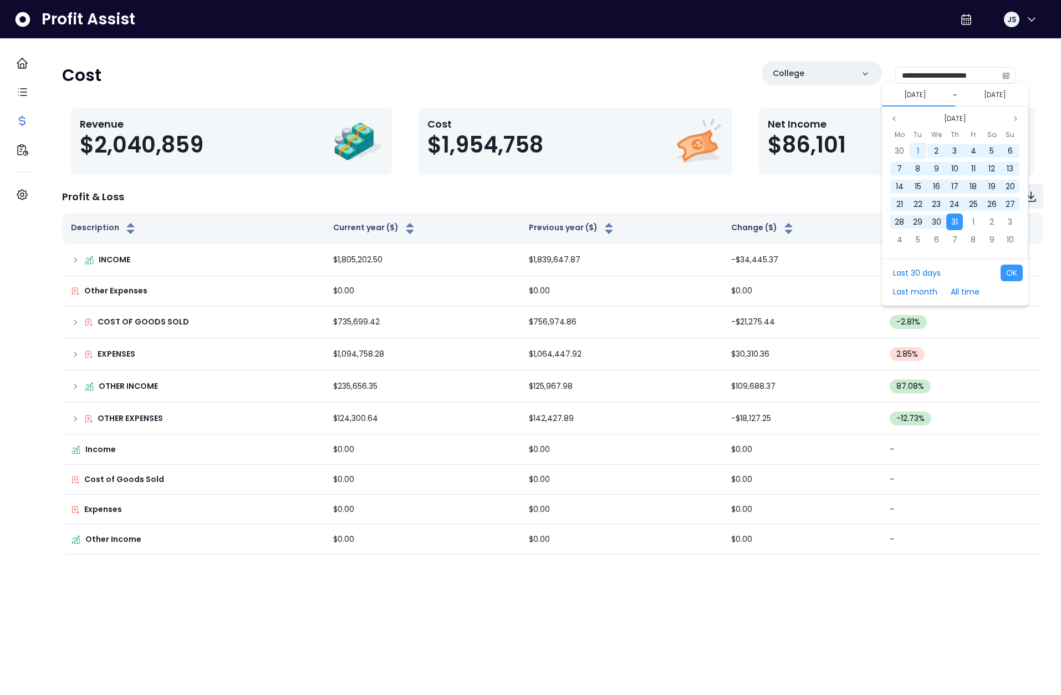
click at [911, 152] on div "1" at bounding box center [918, 151] width 17 height 17
click at [951, 217] on span "31" at bounding box center [954, 221] width 7 height 11
click at [1010, 271] on button "OK" at bounding box center [1012, 272] width 22 height 17
type input "**********"
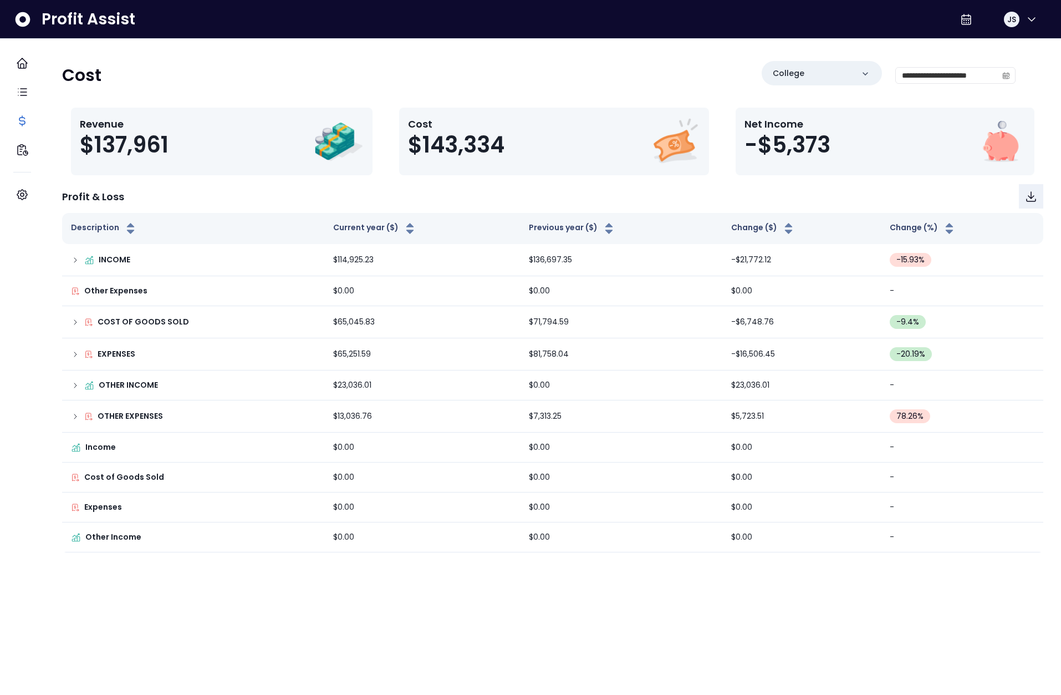
click at [498, 191] on div "Profit & Loss" at bounding box center [552, 196] width 981 height 24
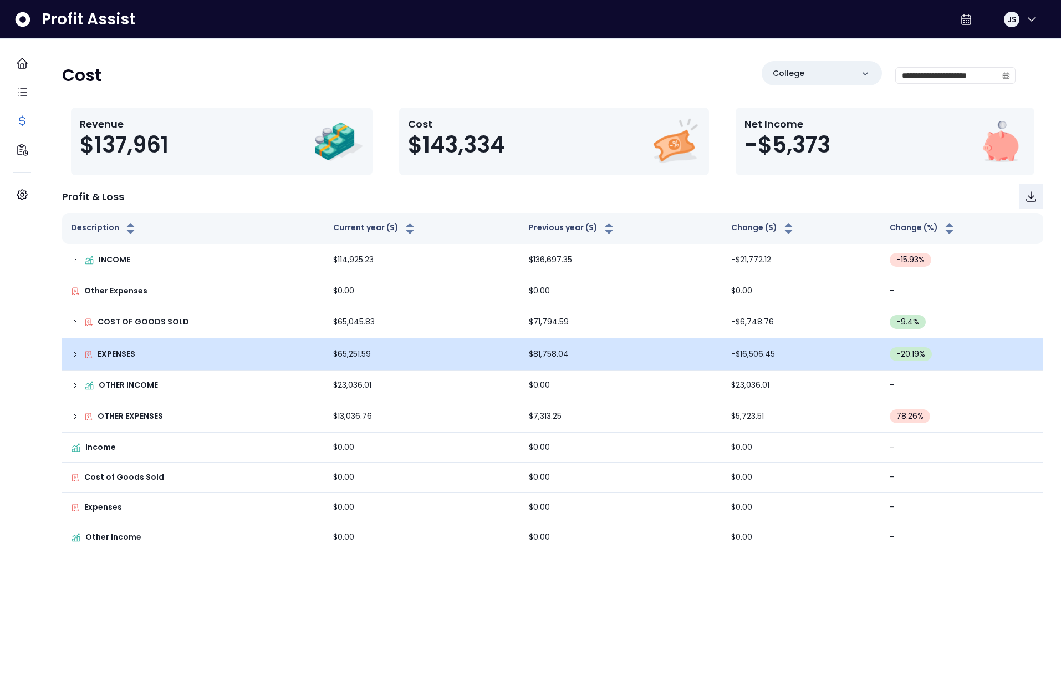
click at [80, 350] on td "EXPENSES" at bounding box center [193, 354] width 262 height 32
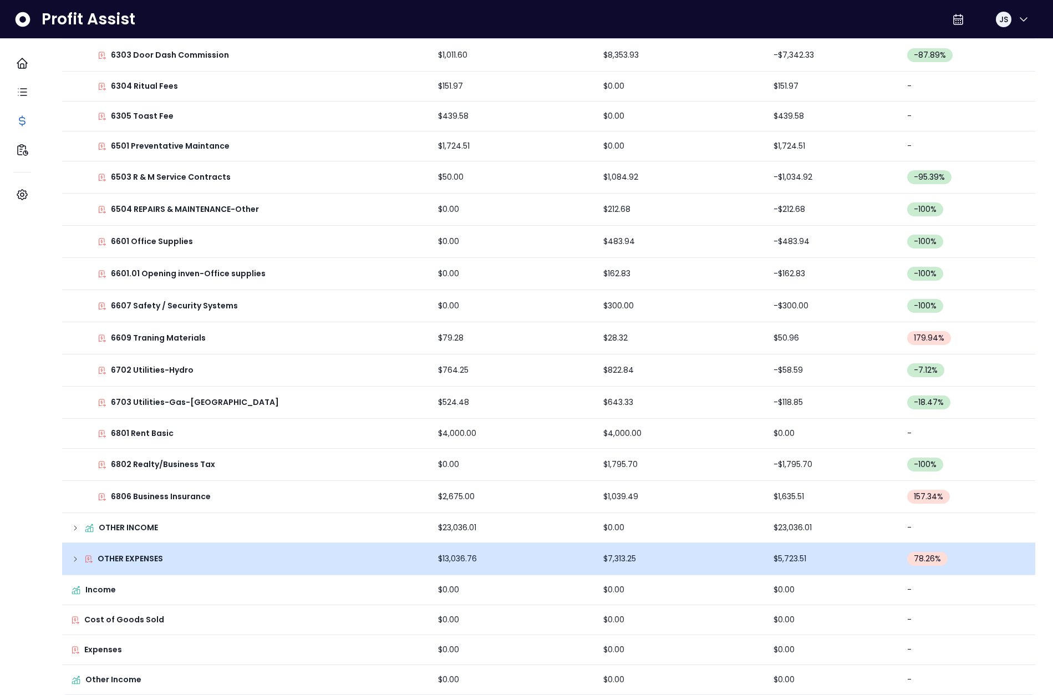
scroll to position [979, 0]
click at [76, 545] on td "OTHER EXPENSES" at bounding box center [245, 559] width 367 height 32
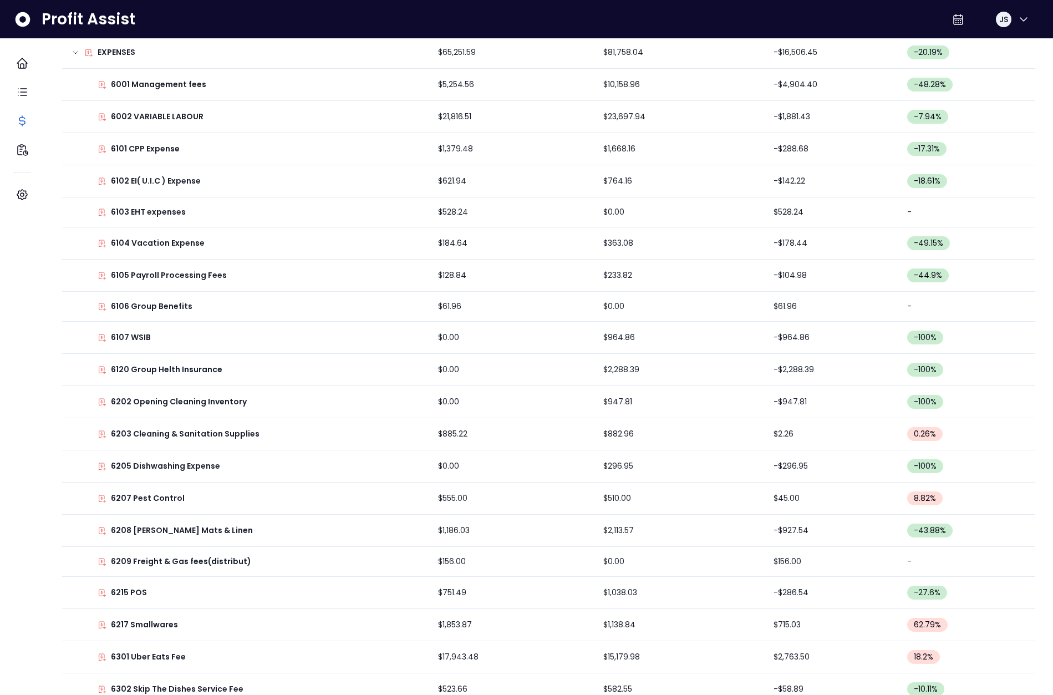
scroll to position [0, 0]
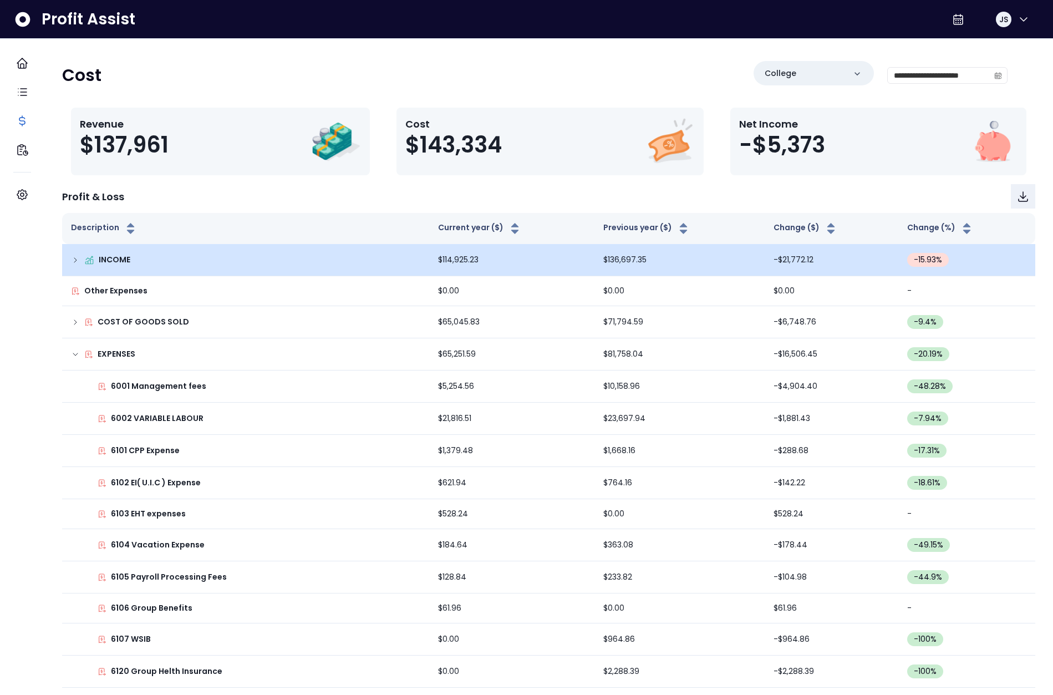
click at [77, 262] on icon at bounding box center [75, 260] width 2 height 4
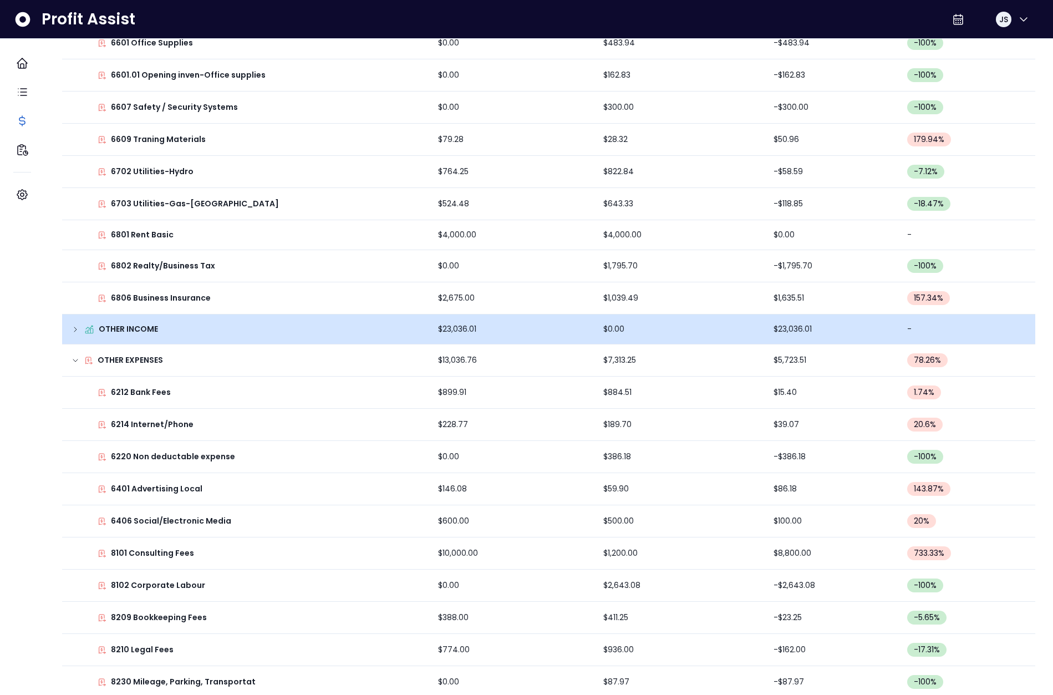
scroll to position [1219, 0]
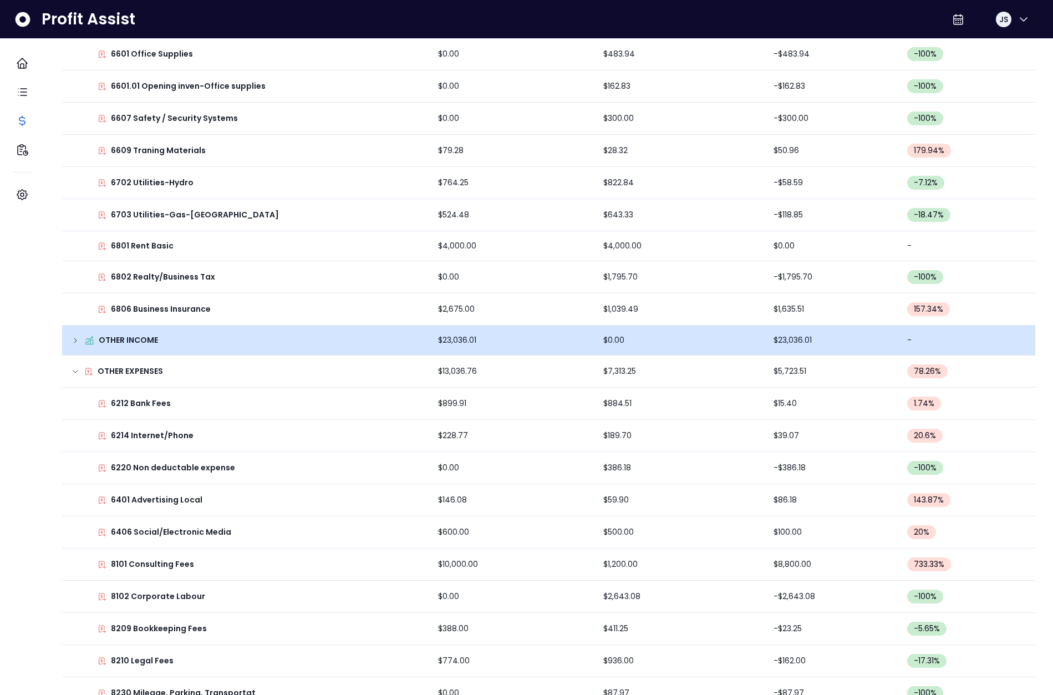
click at [77, 339] on icon at bounding box center [75, 340] width 2 height 4
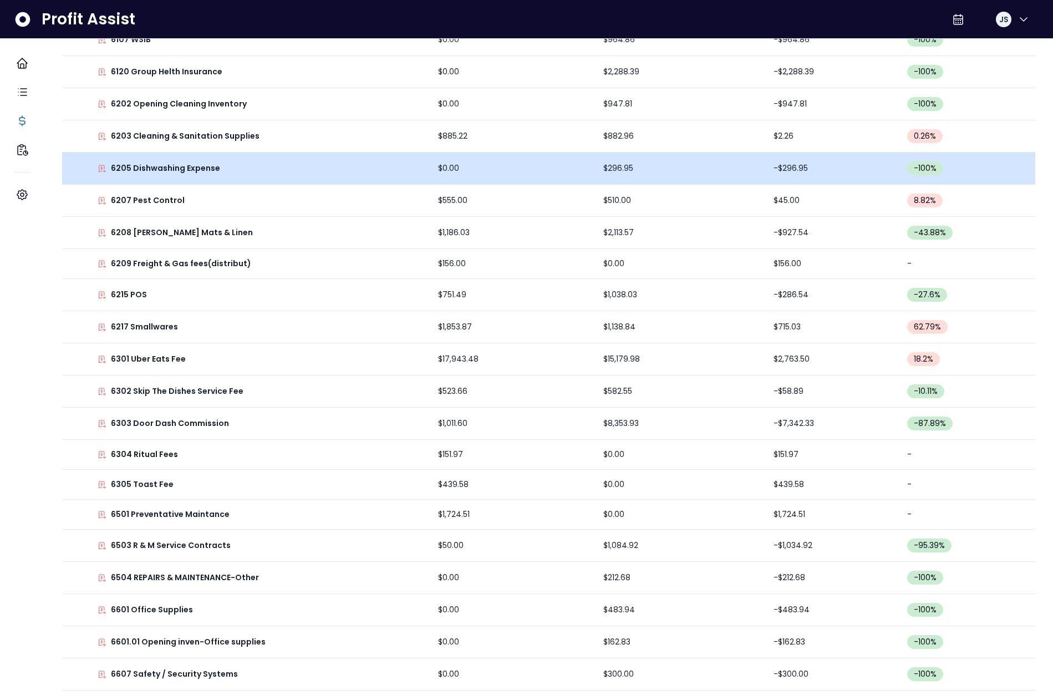
scroll to position [104, 0]
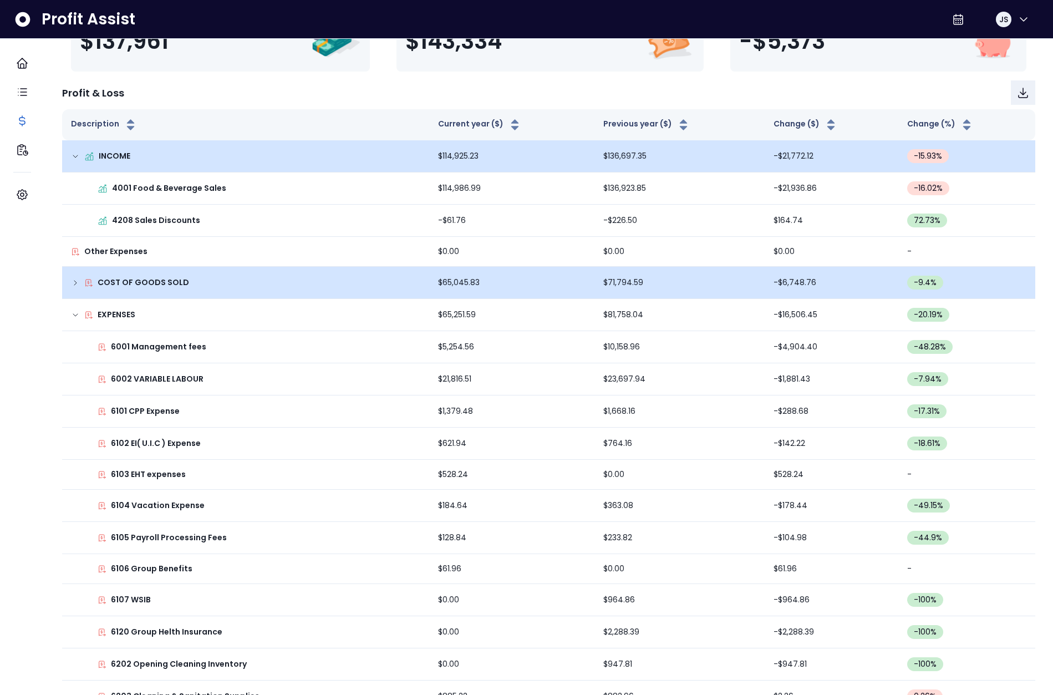
click at [80, 281] on icon at bounding box center [75, 282] width 9 height 9
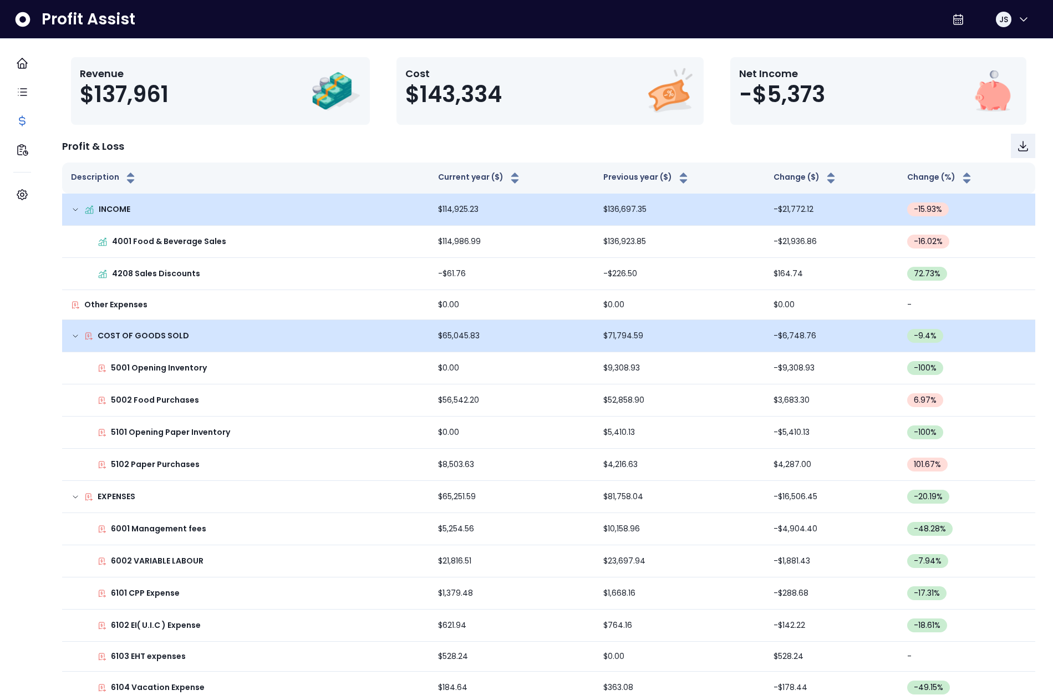
scroll to position [40, 0]
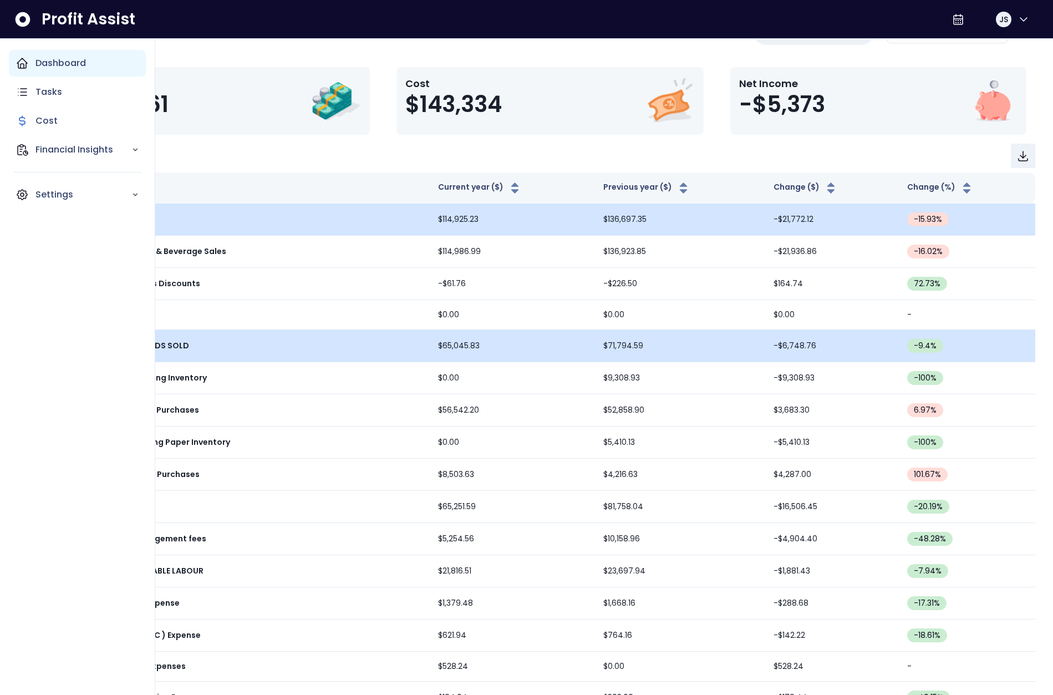
click at [18, 58] on icon "Main navigation" at bounding box center [22, 63] width 13 height 13
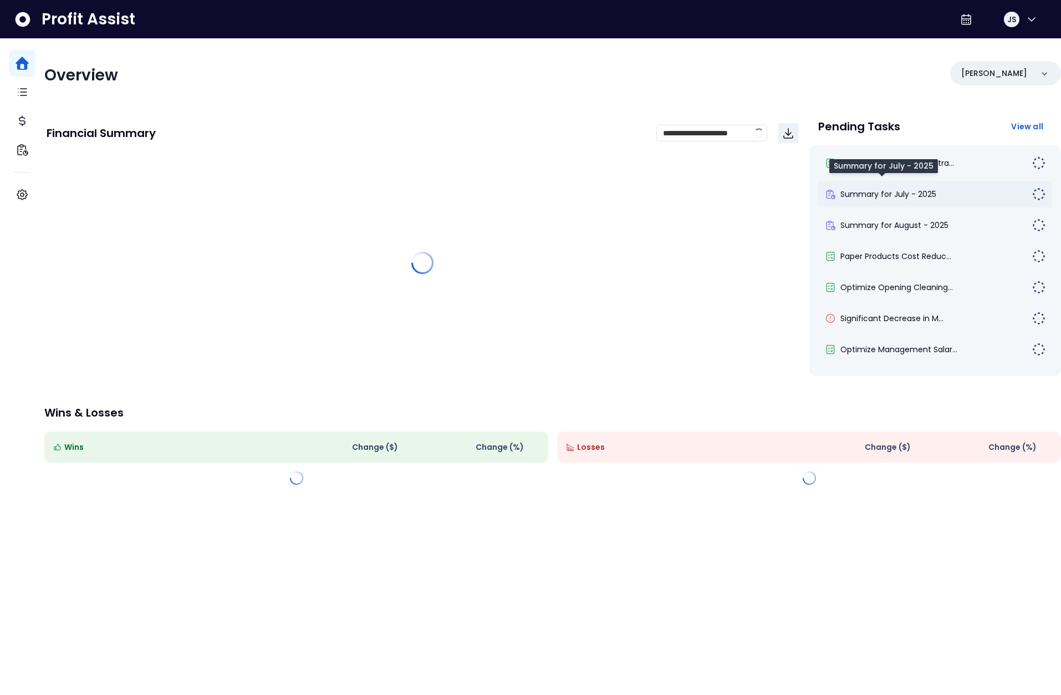
click at [879, 192] on span "Summary for July - 2025" at bounding box center [889, 194] width 96 height 11
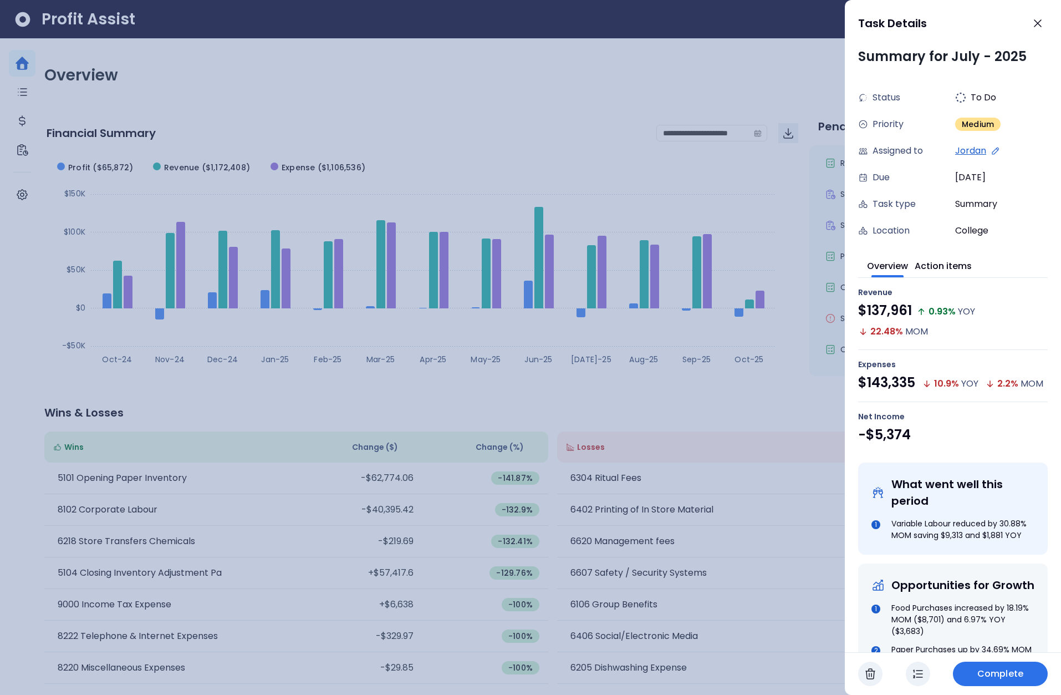
click at [752, 308] on div at bounding box center [530, 347] width 1061 height 695
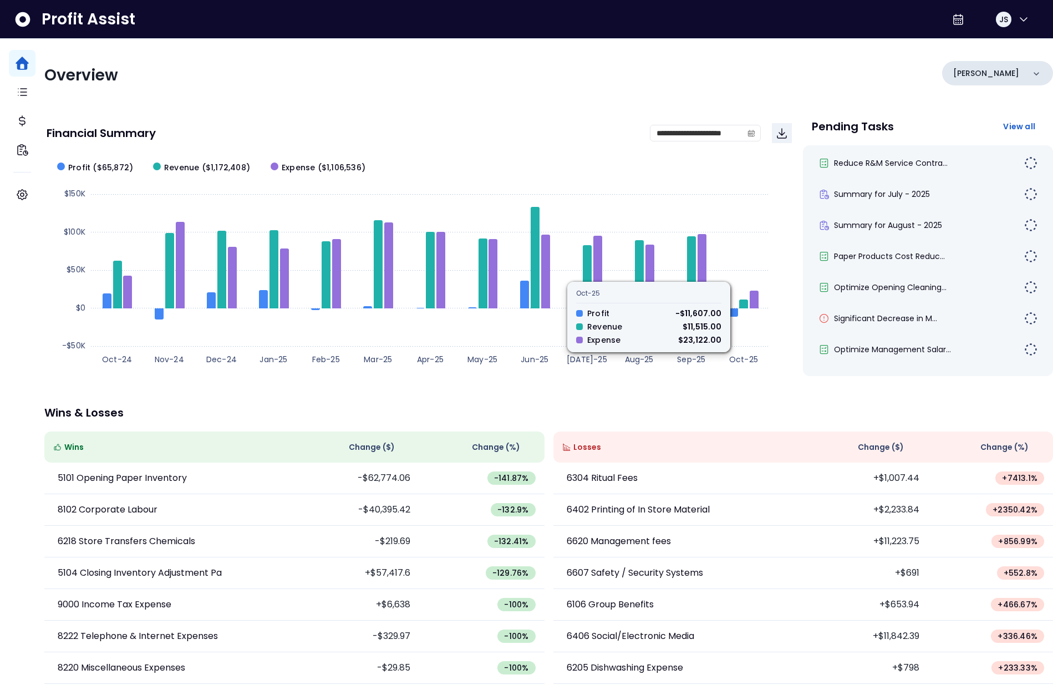
click at [988, 77] on div "[PERSON_NAME]" at bounding box center [997, 73] width 111 height 24
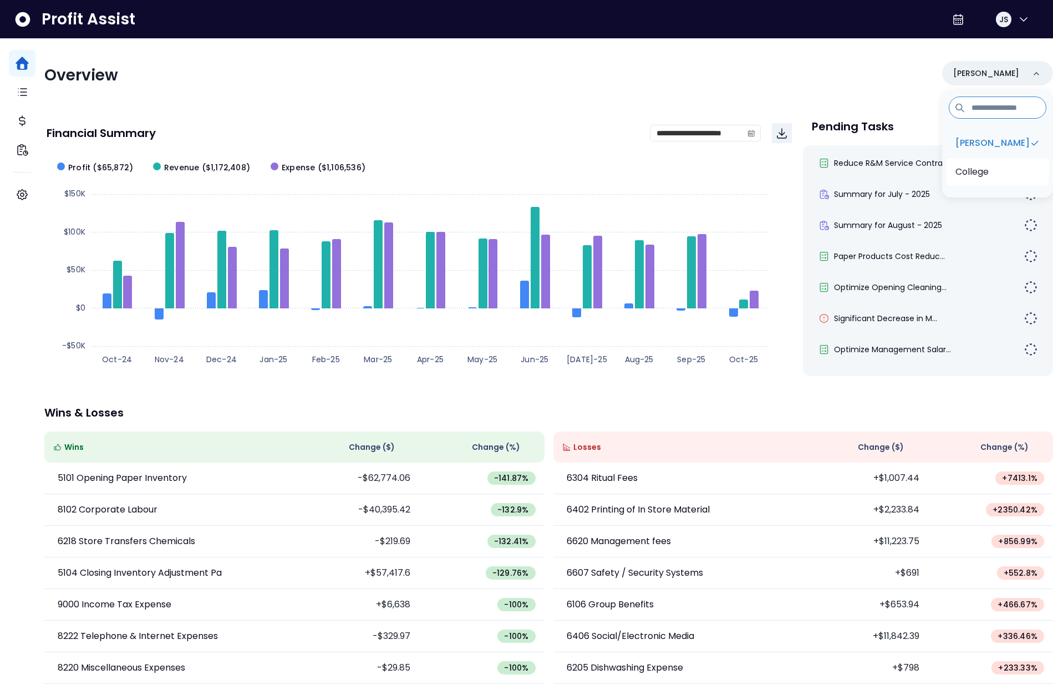
click at [969, 176] on p "College" at bounding box center [971, 171] width 33 height 13
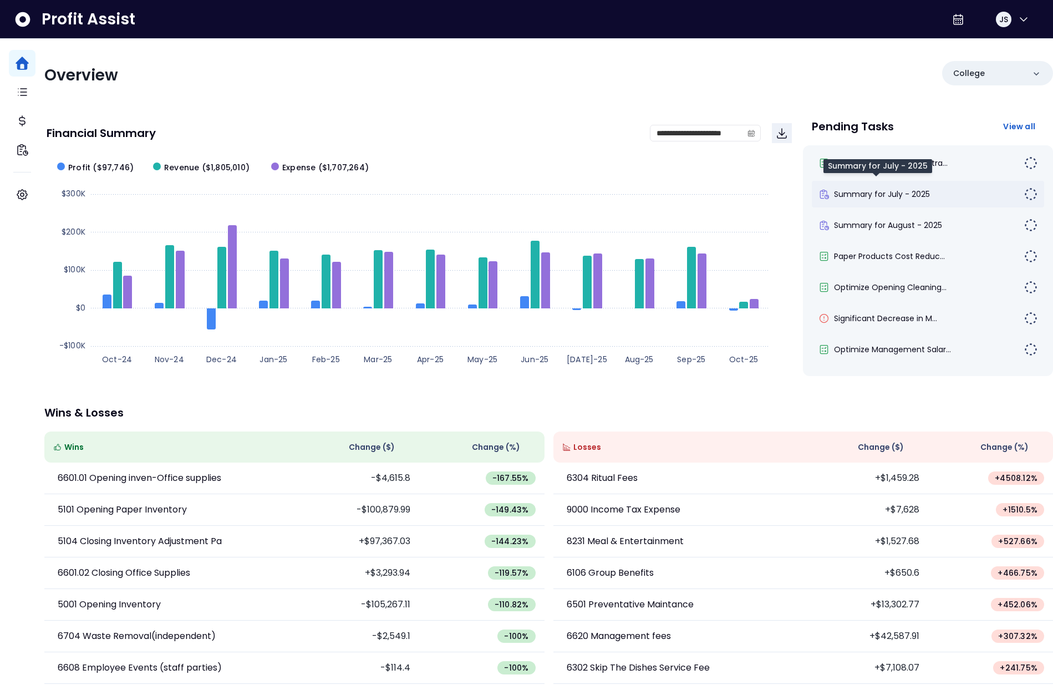
click at [920, 194] on span "Summary for July - 2025" at bounding box center [882, 194] width 96 height 11
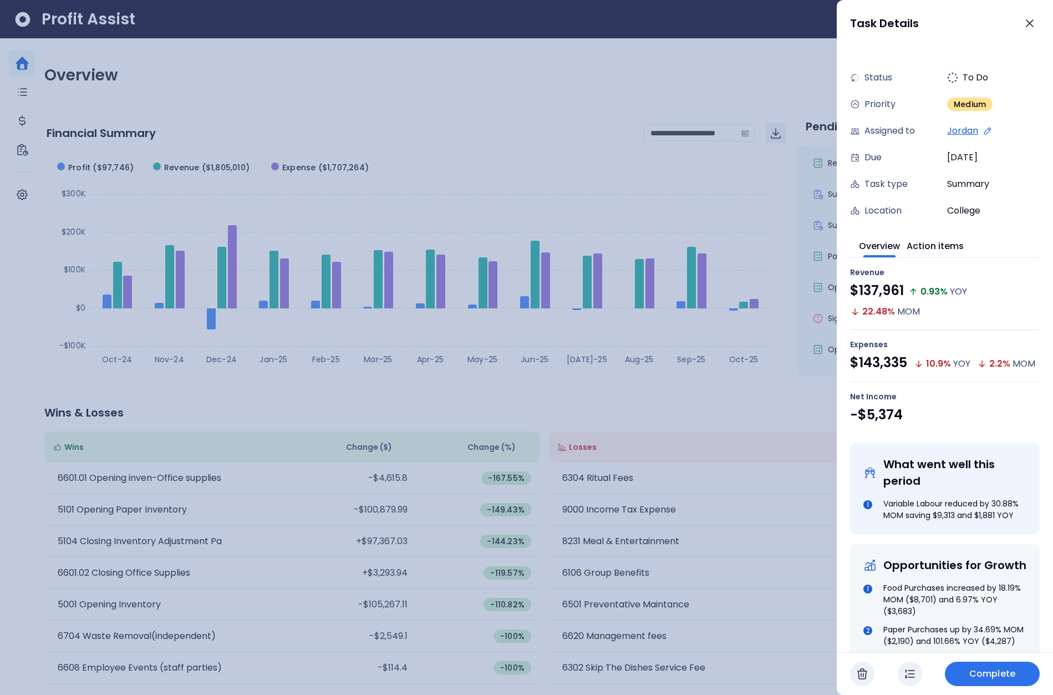
scroll to position [34, 0]
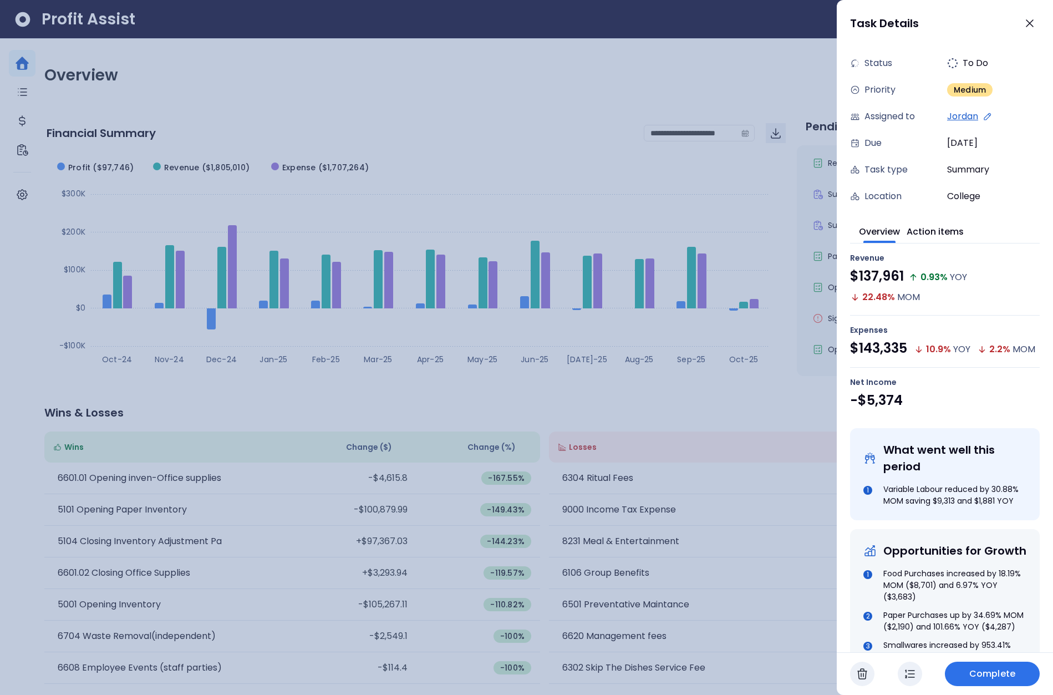
click at [750, 313] on div at bounding box center [526, 347] width 1053 height 695
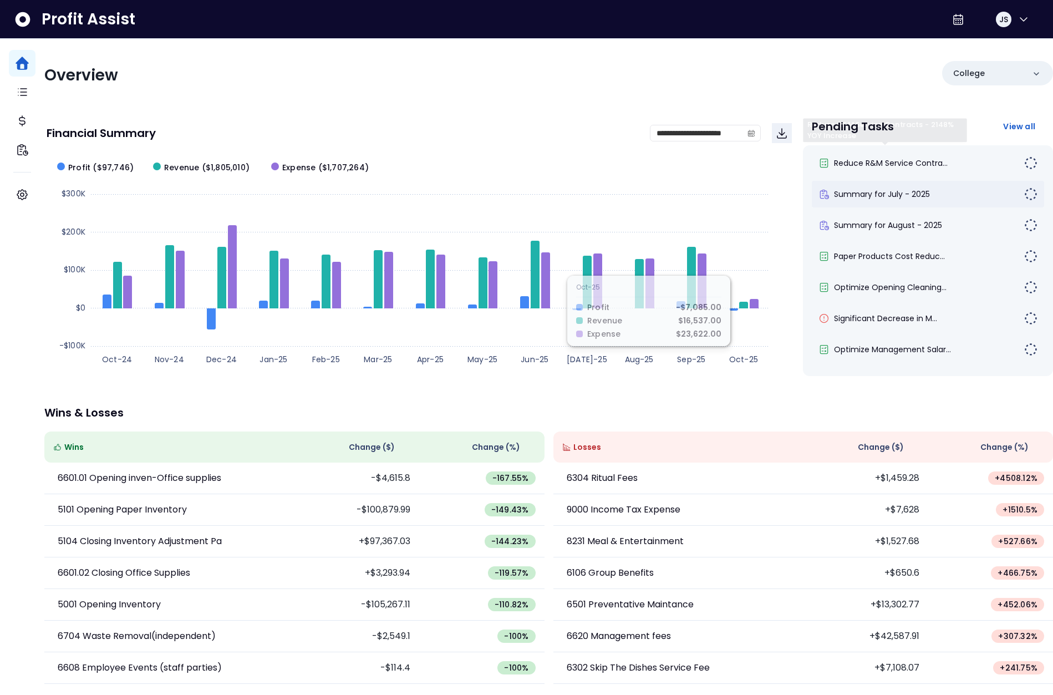
click at [909, 192] on span "Summary for July - 2025" at bounding box center [882, 194] width 96 height 11
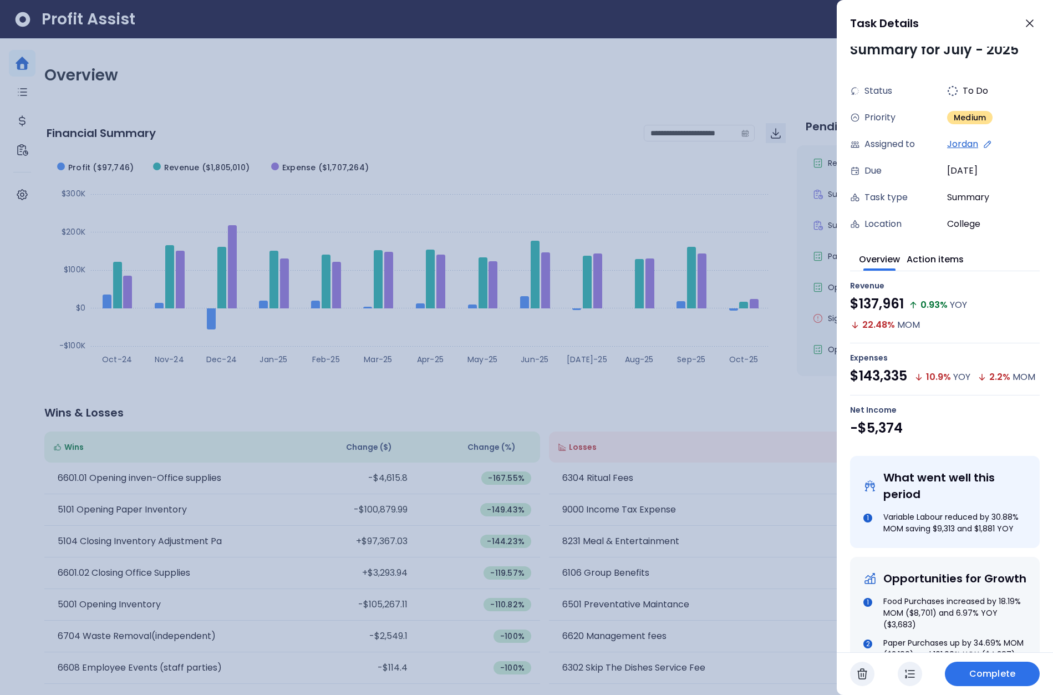
scroll to position [0, 0]
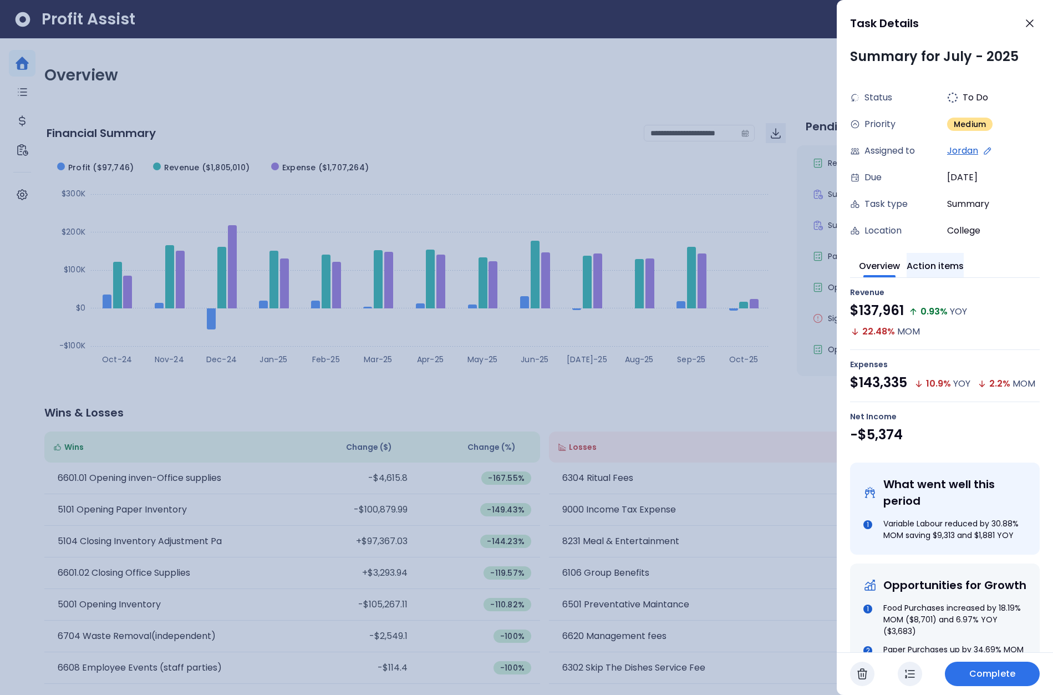
click at [944, 268] on button "Action items" at bounding box center [935, 265] width 57 height 24
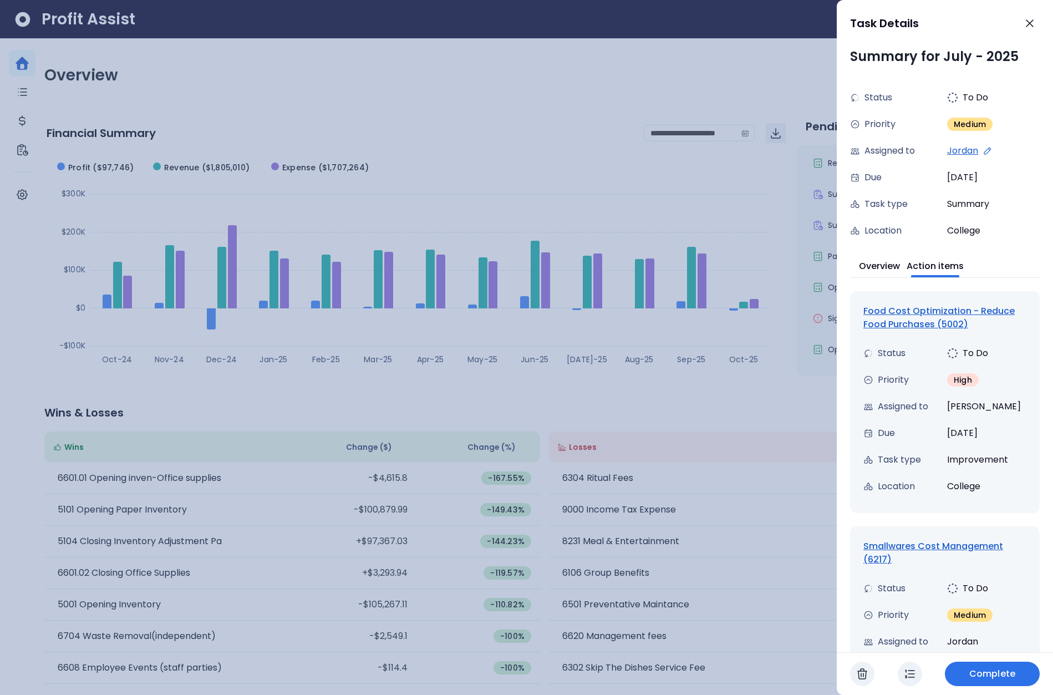
click at [780, 200] on div at bounding box center [526, 347] width 1053 height 695
